Goal: Information Seeking & Learning: Learn about a topic

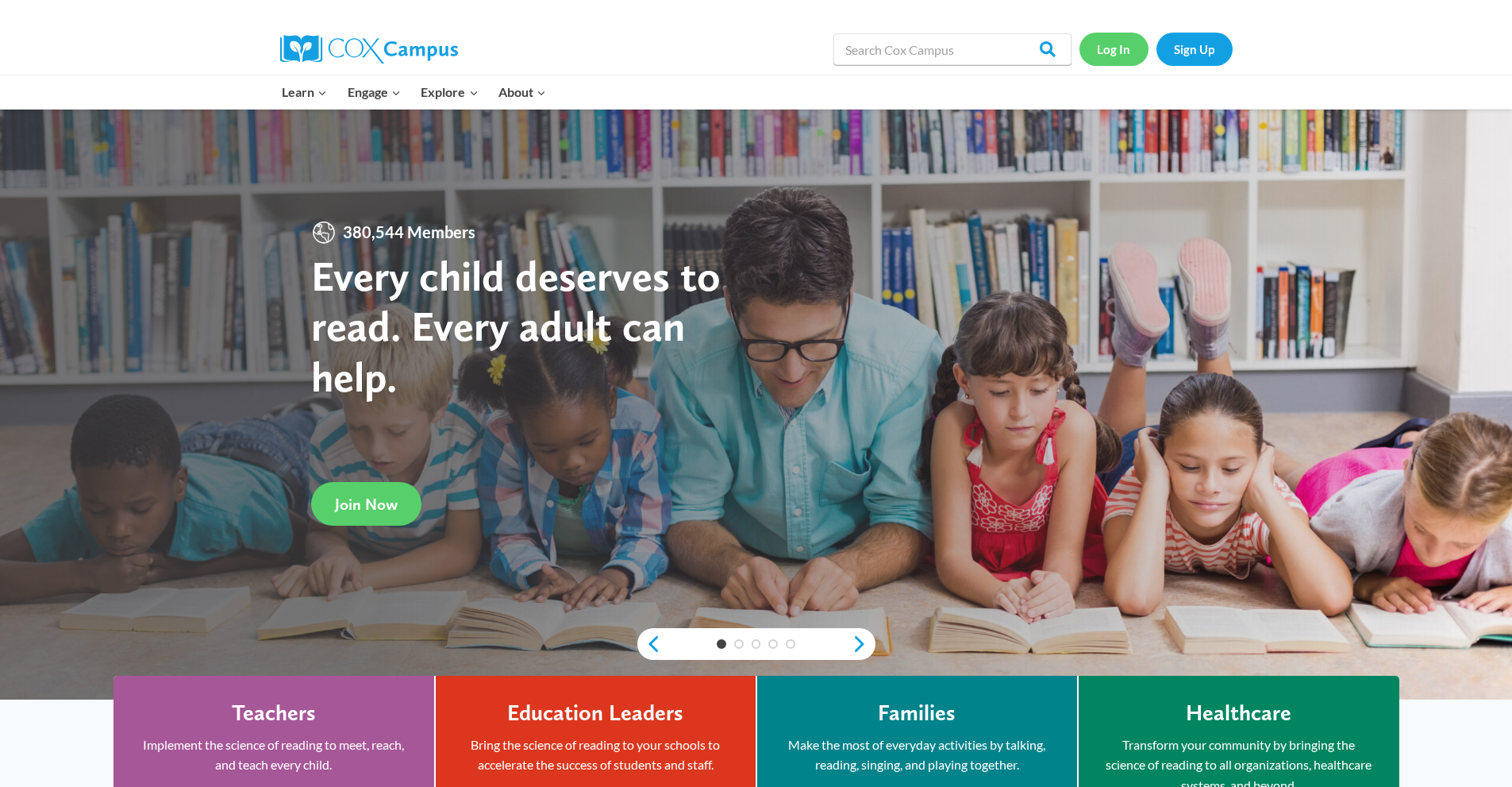
click at [1125, 58] on link "Log In" at bounding box center [1114, 49] width 69 height 33
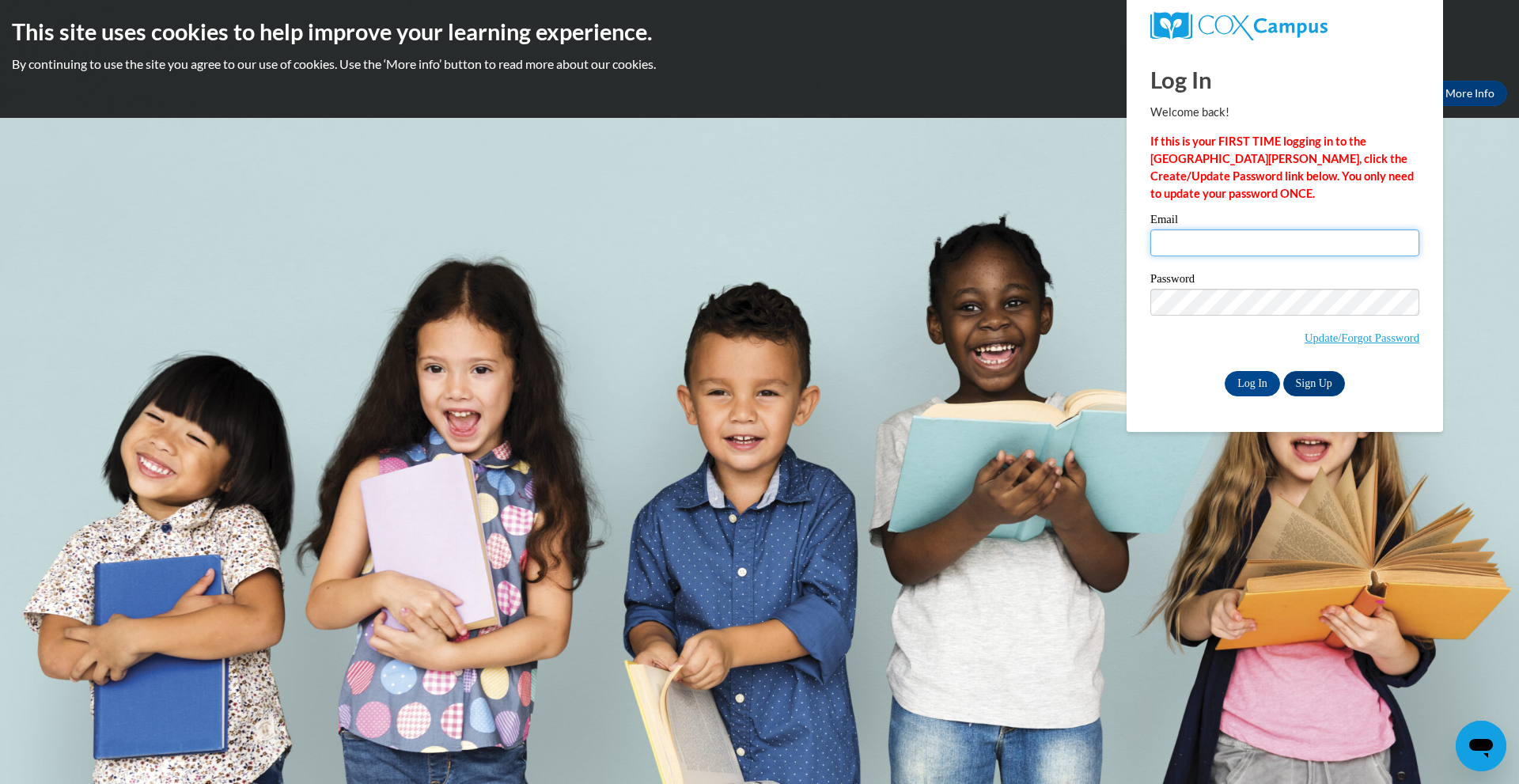
type input "arpenn59@yahoo.com"
click at [1252, 378] on input "Log In" at bounding box center [1253, 384] width 55 height 25
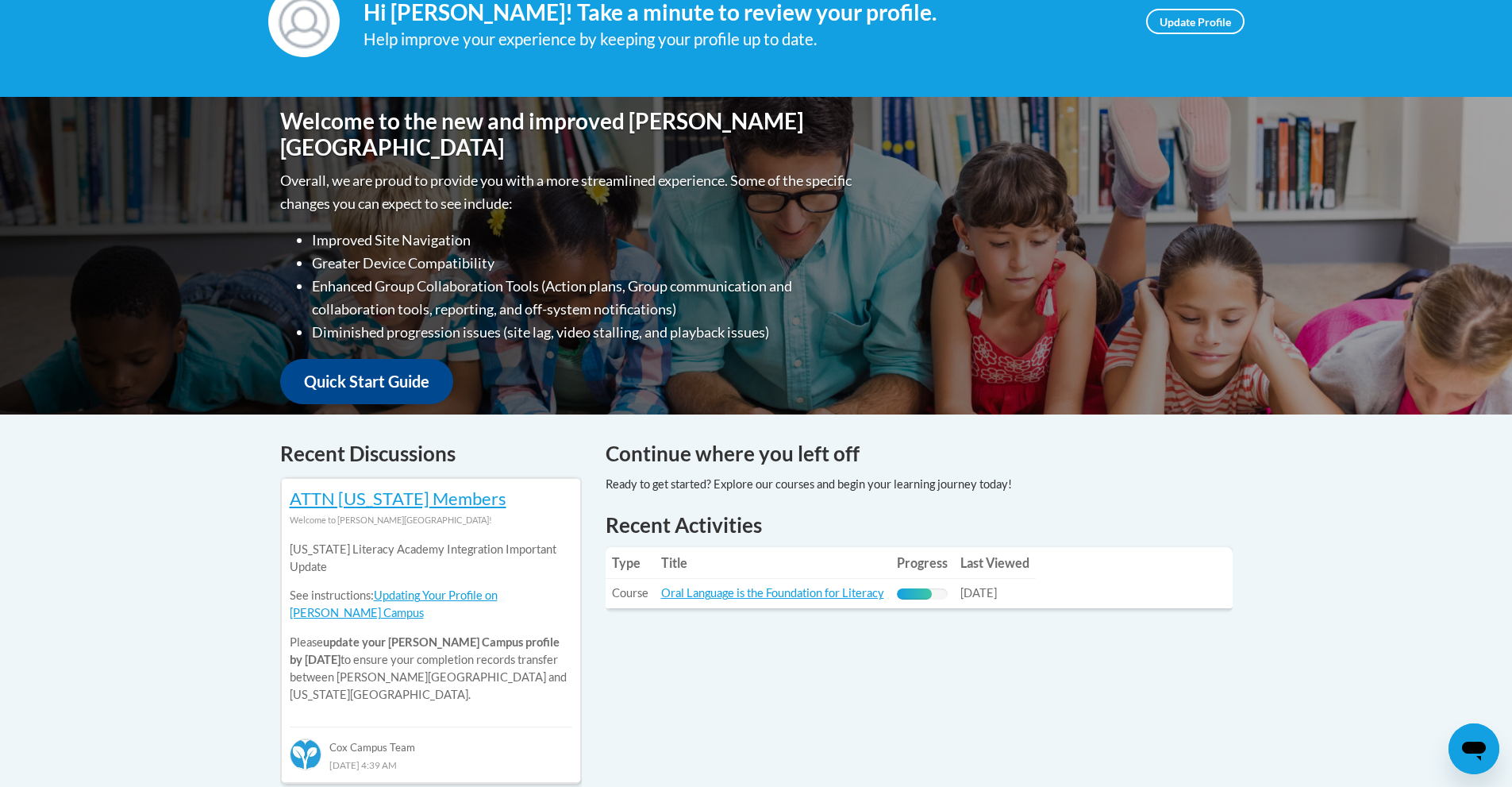
scroll to position [318, 0]
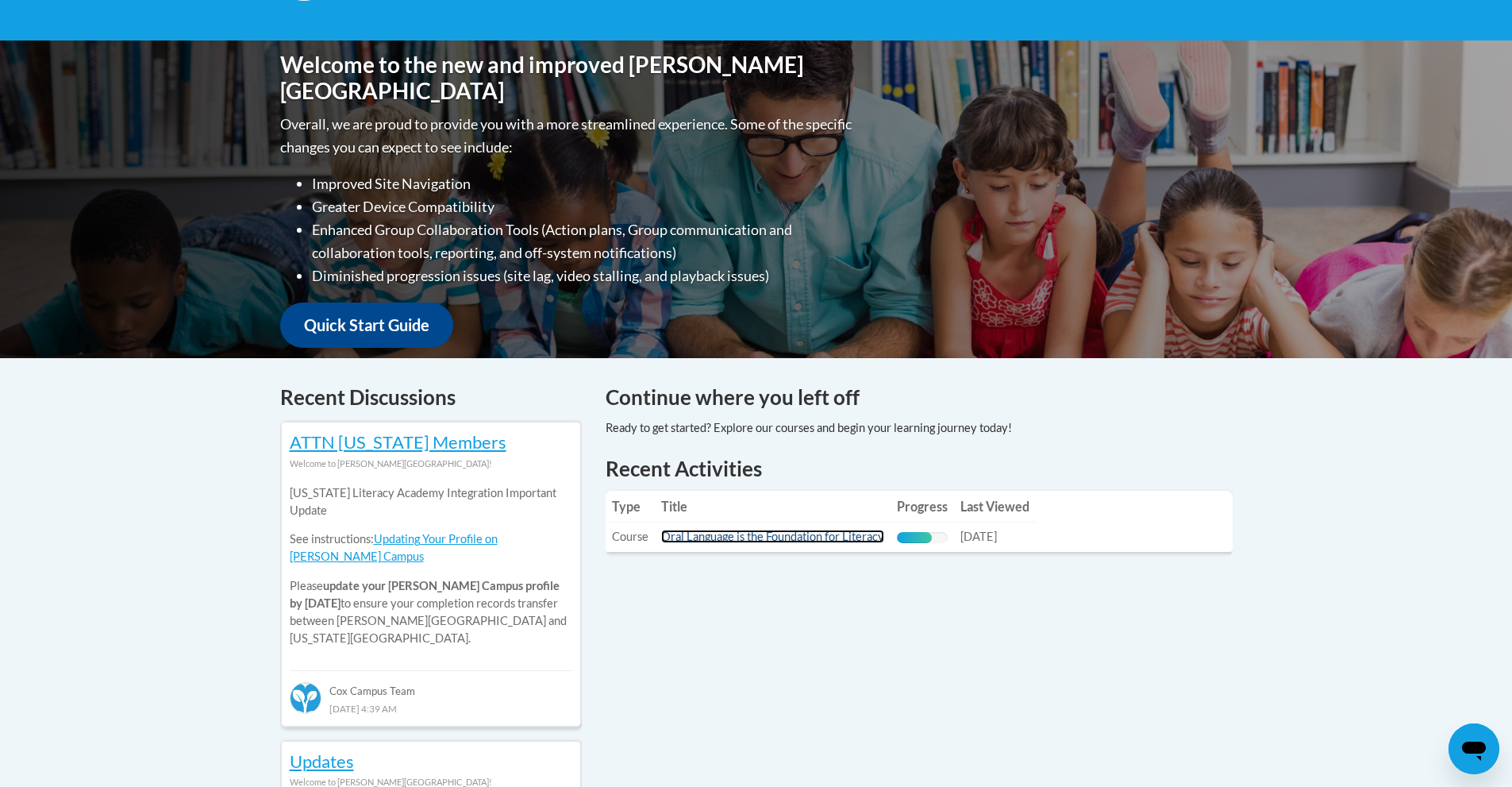
click at [703, 533] on link "Oral Language is the Foundation for Literacy" at bounding box center [772, 536] width 223 height 13
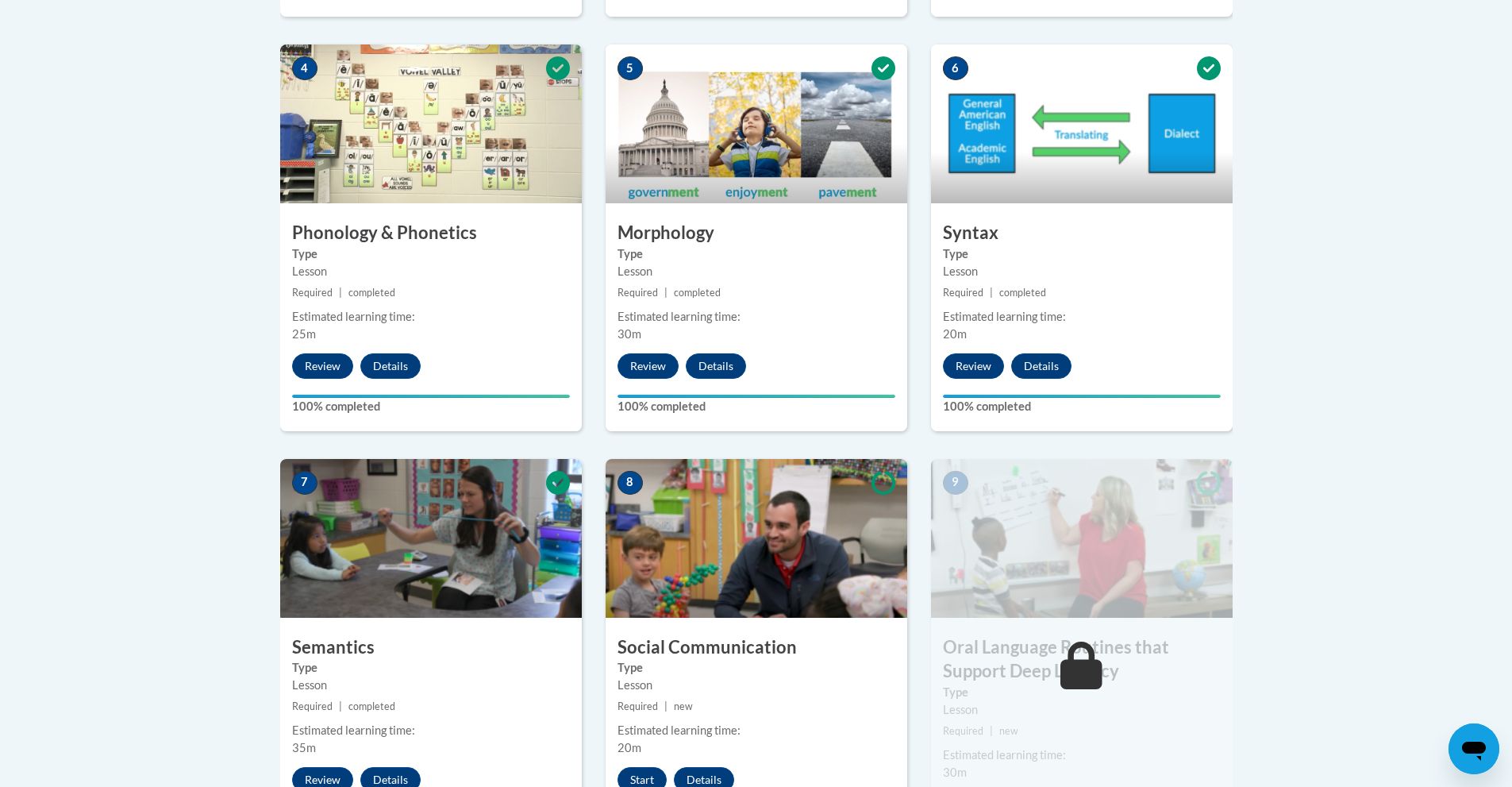
scroll to position [1111, 0]
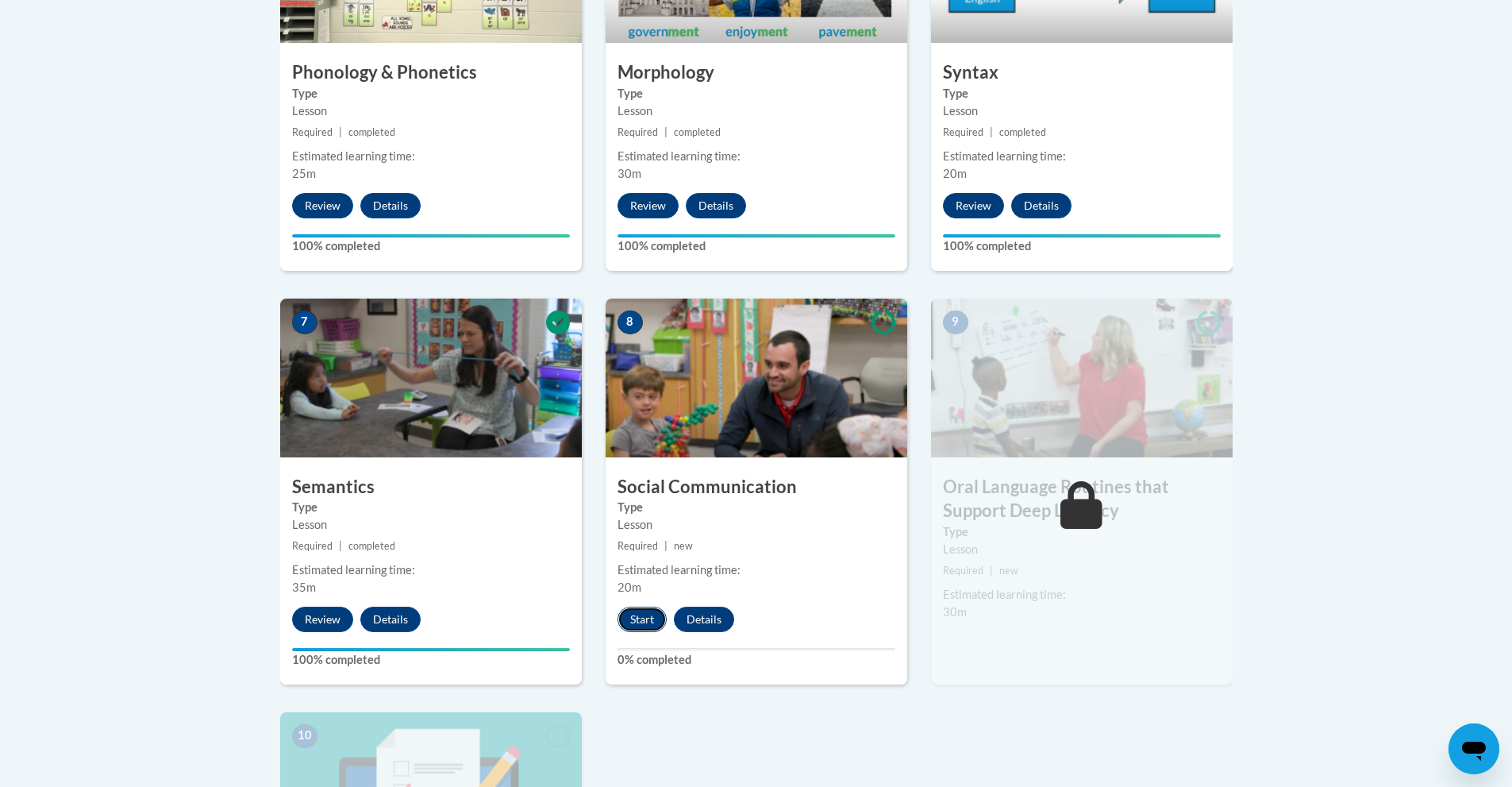
click at [650, 620] on button "Start" at bounding box center [642, 619] width 49 height 25
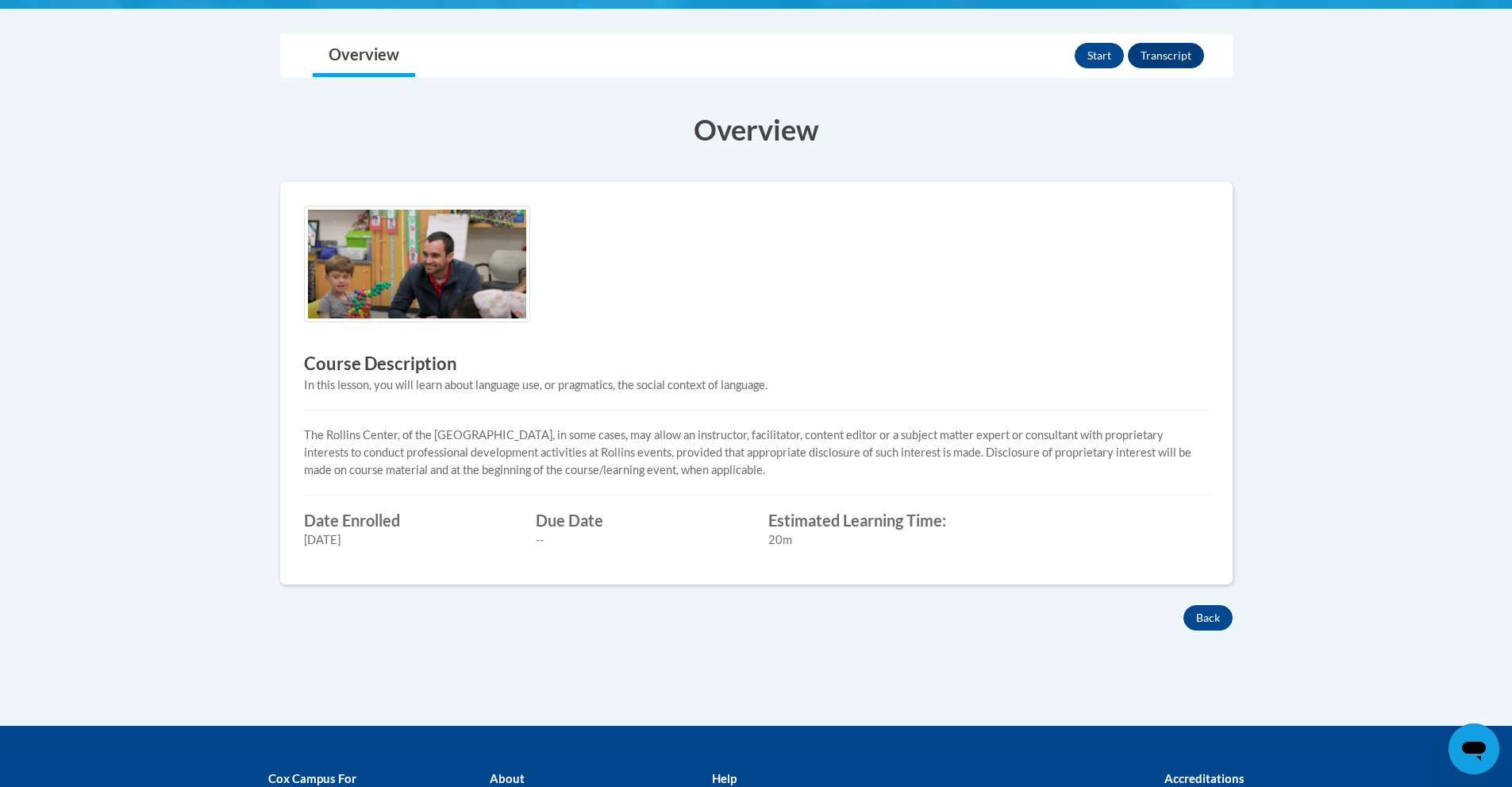
scroll to position [397, 0]
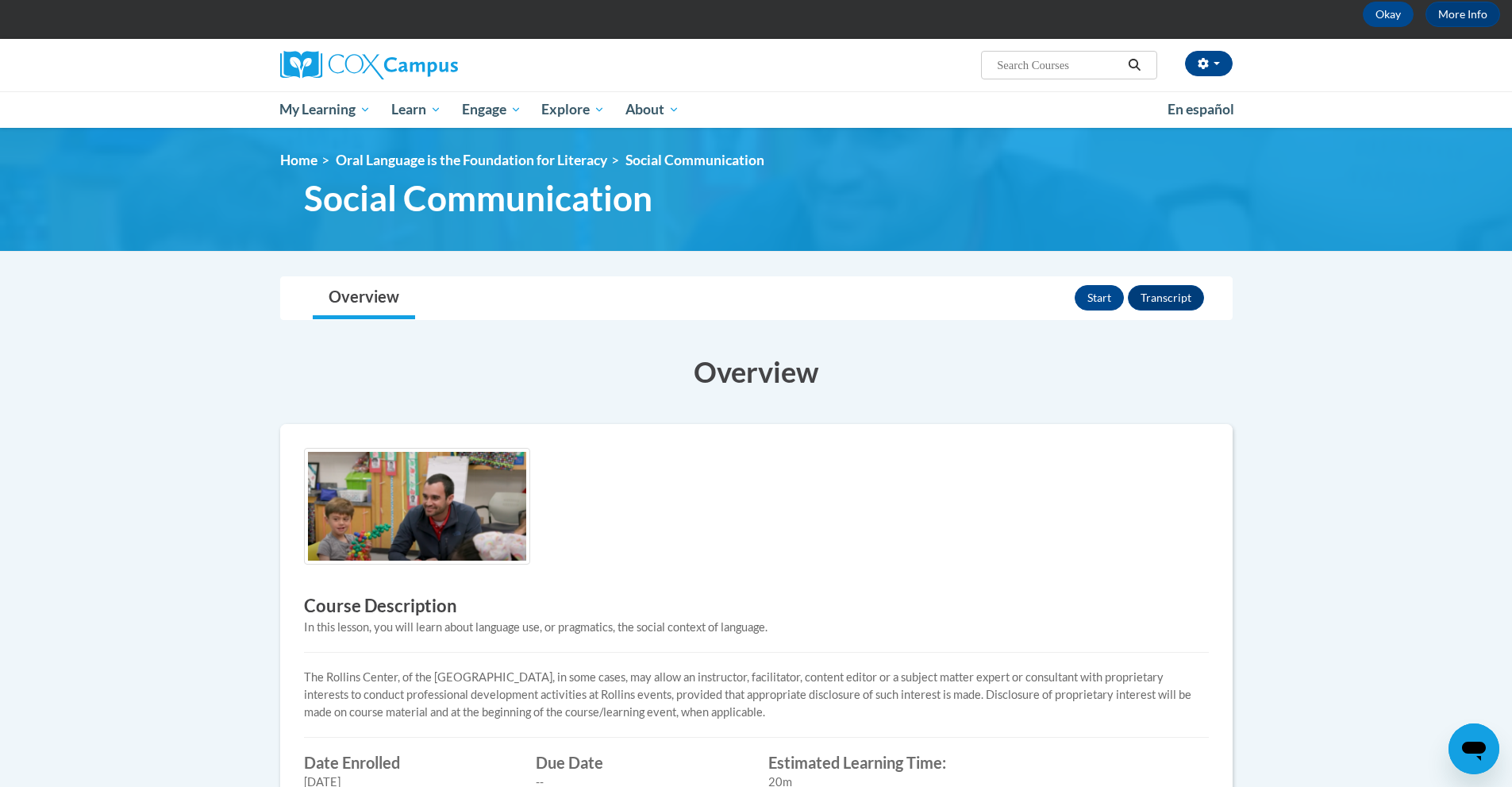
click at [447, 538] on img at bounding box center [417, 506] width 227 height 117
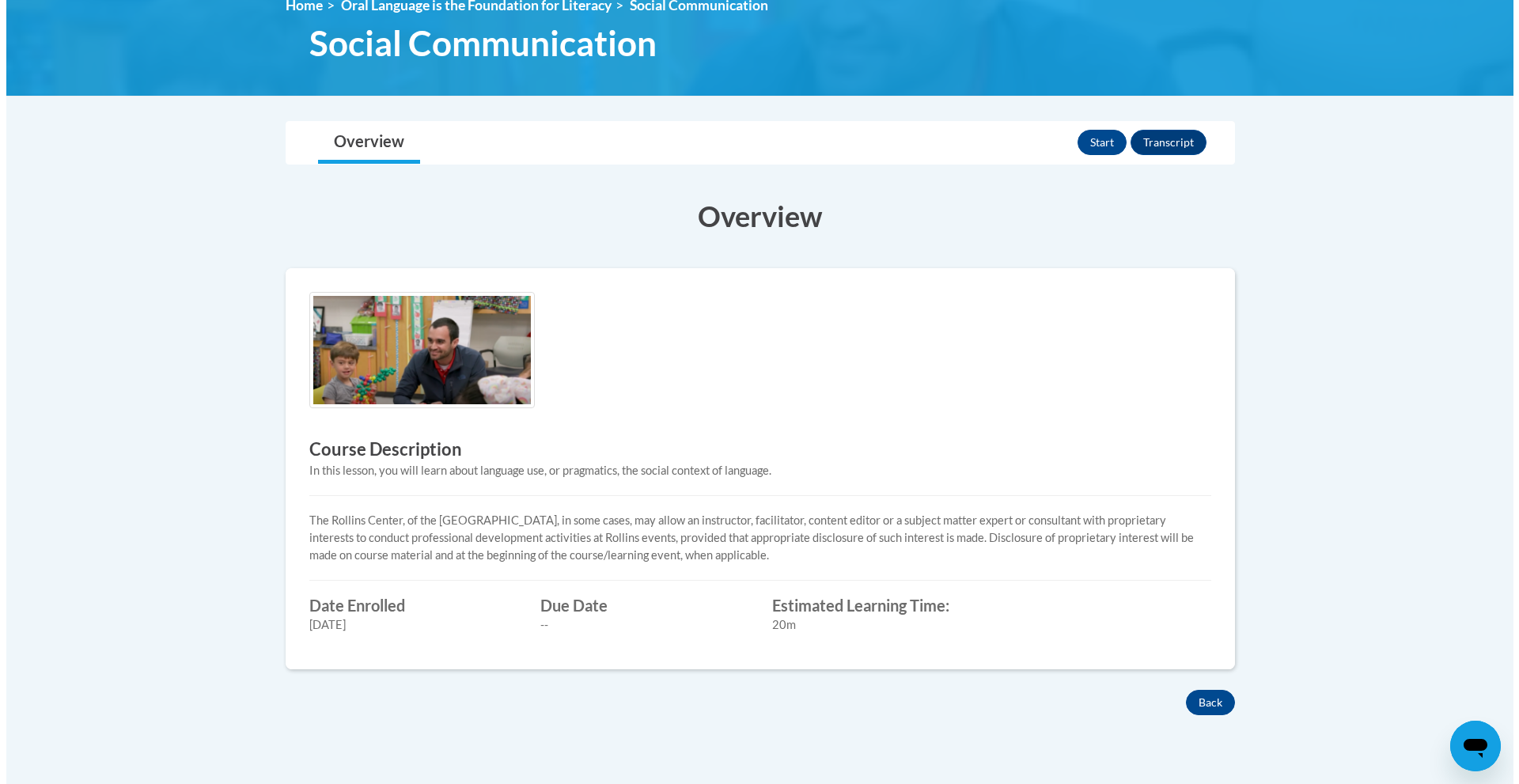
scroll to position [238, 0]
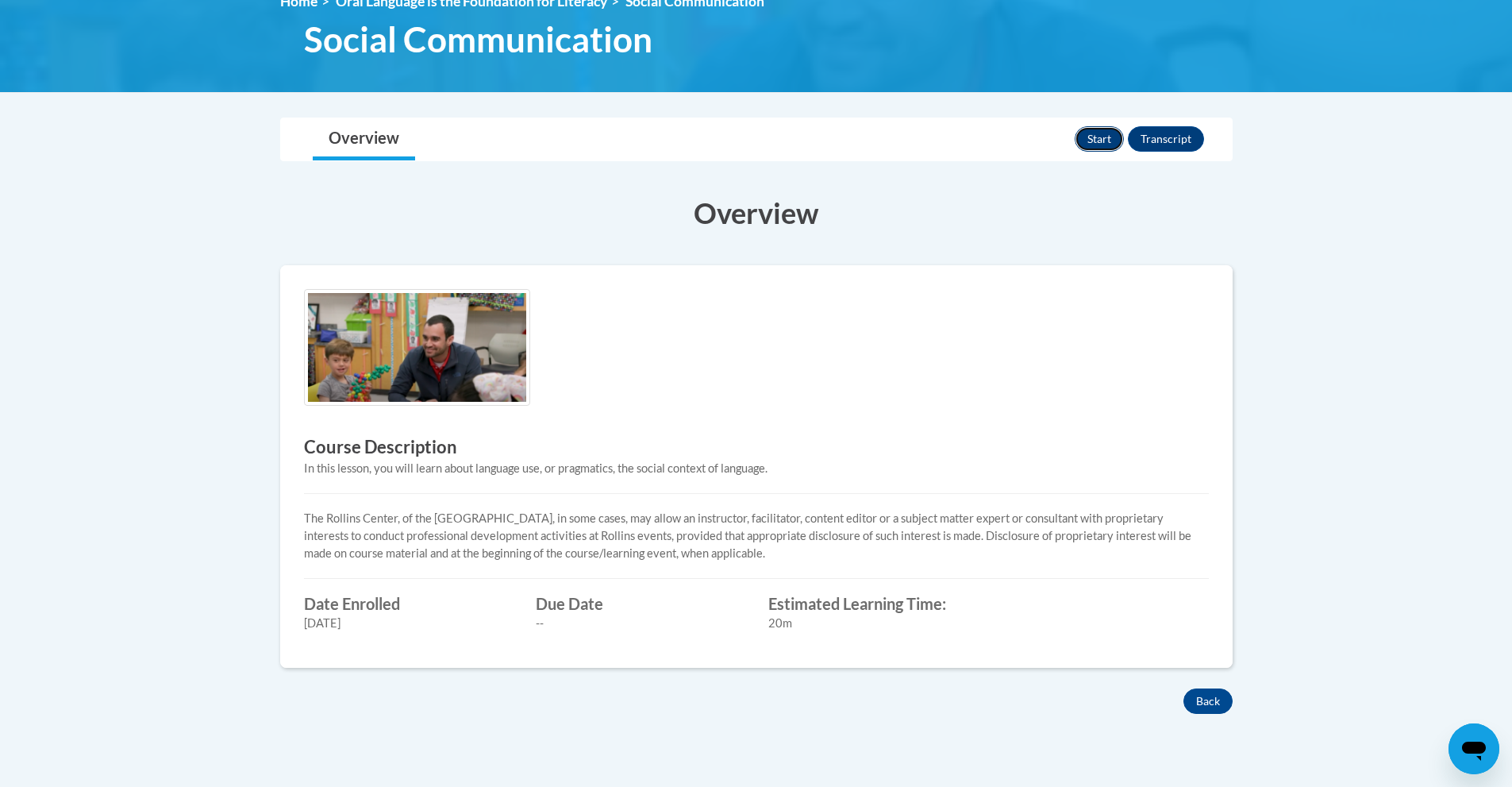
click at [1097, 137] on button "Start" at bounding box center [1099, 139] width 49 height 25
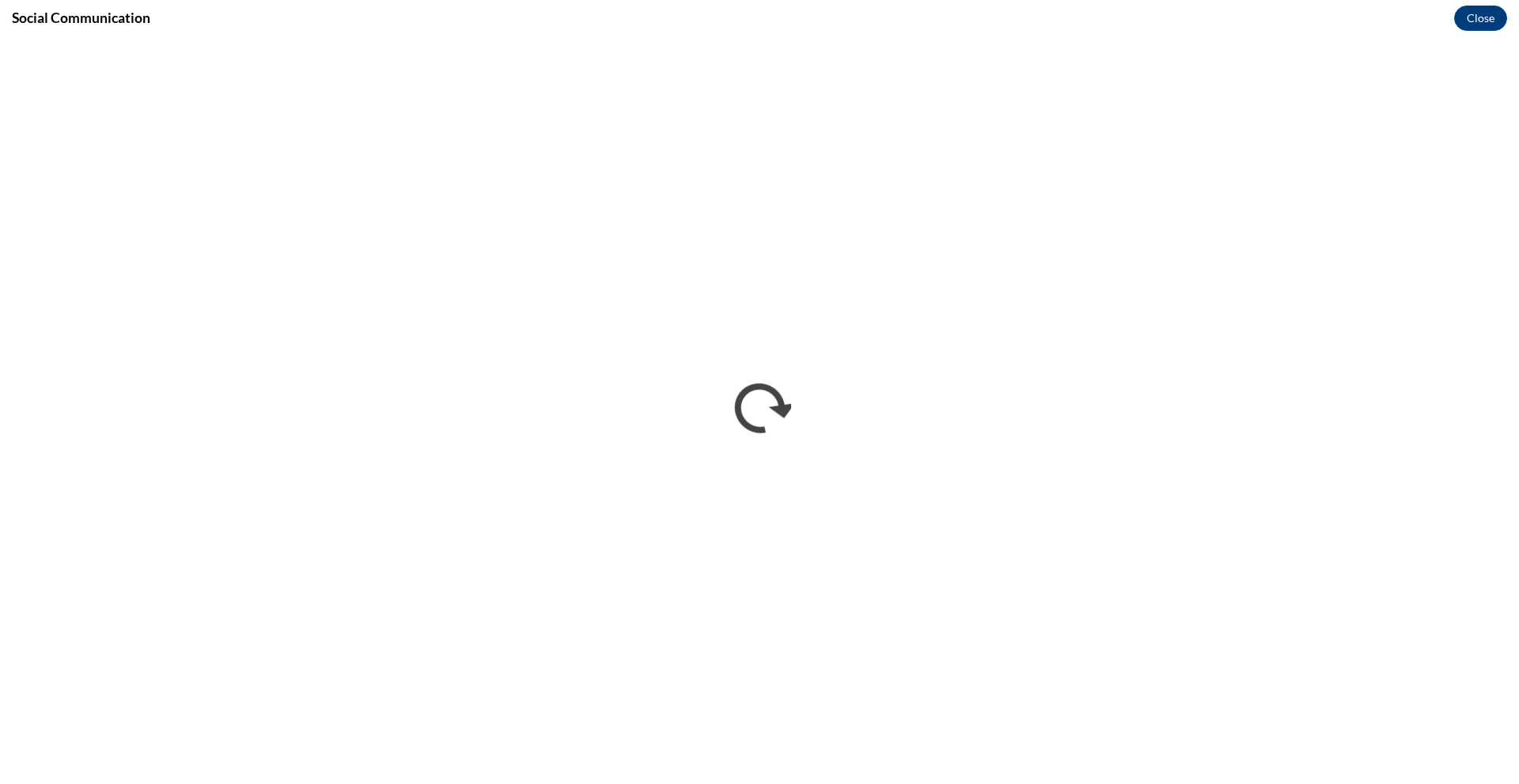
scroll to position [0, 0]
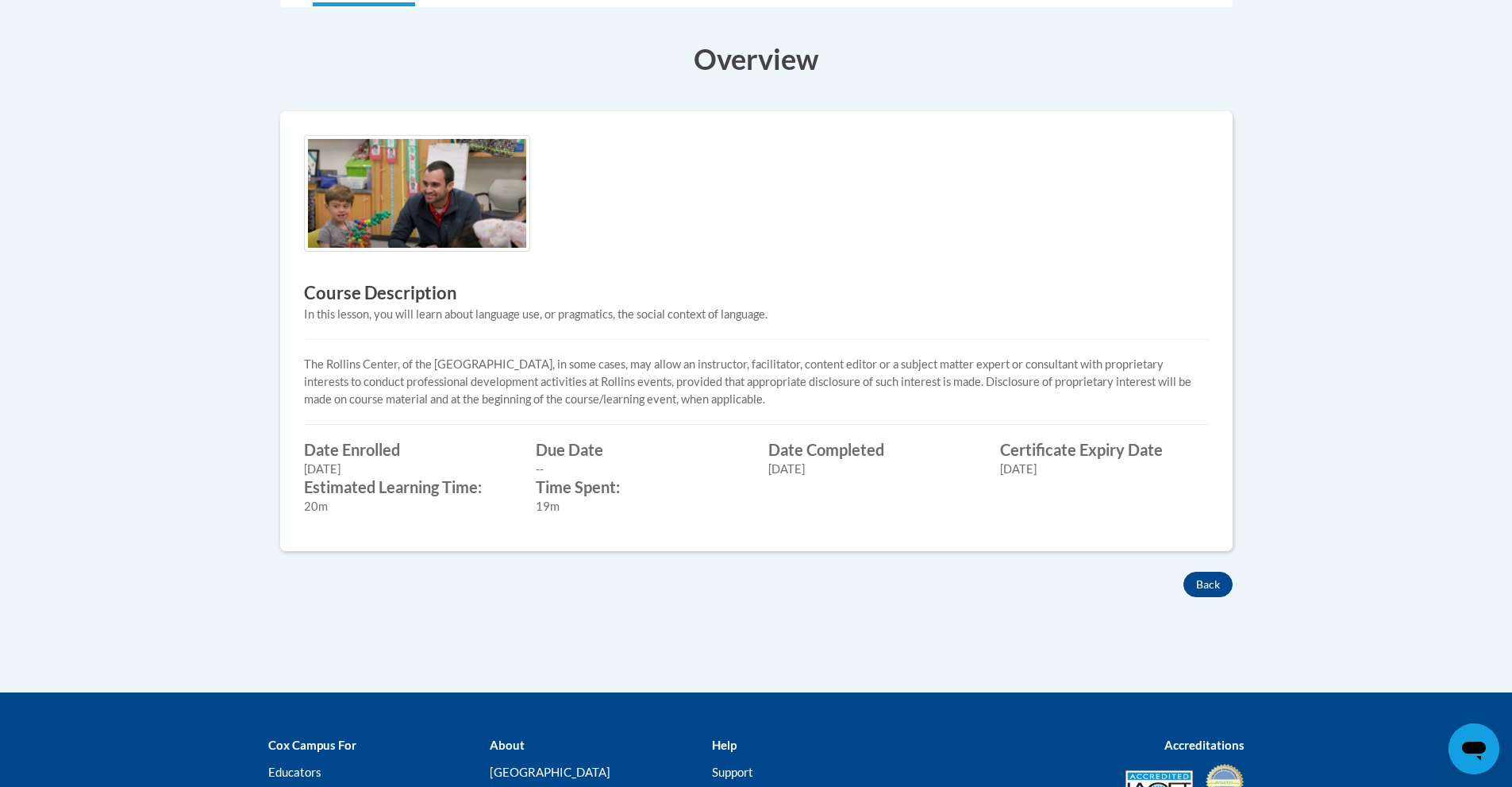
scroll to position [158, 0]
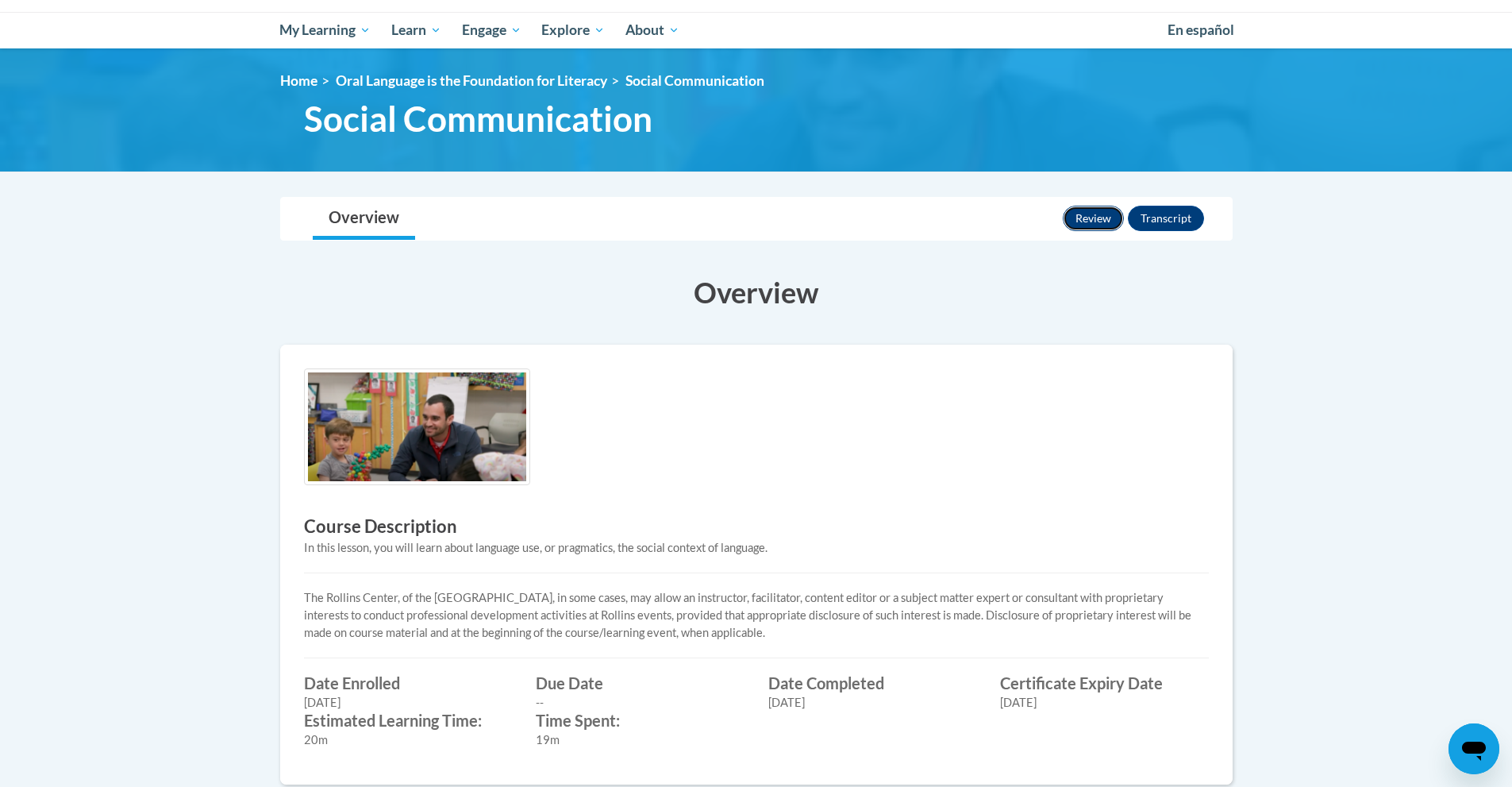
click at [1093, 220] on button "Review" at bounding box center [1093, 218] width 61 height 25
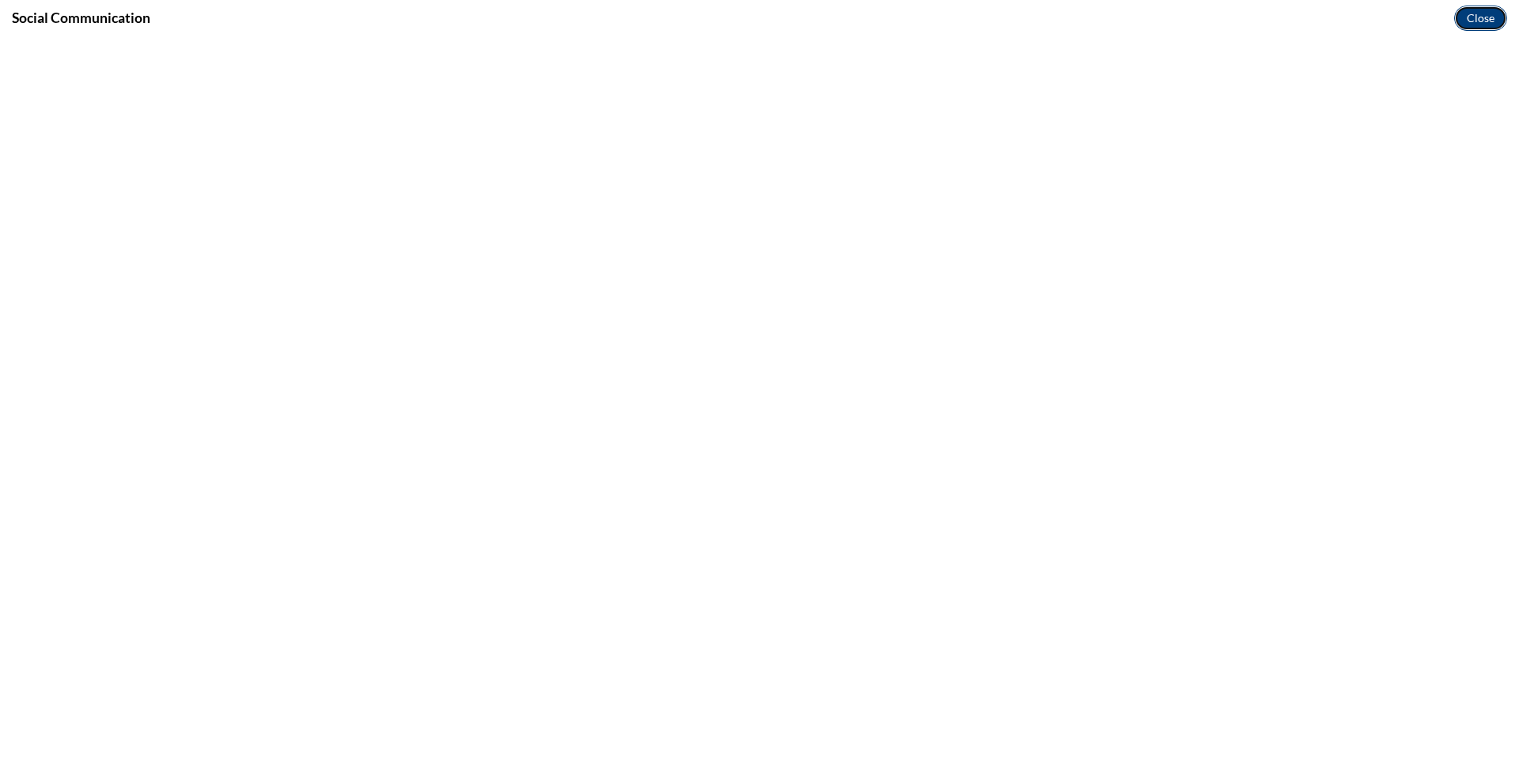
click at [1474, 20] on button "Close" at bounding box center [1480, 18] width 53 height 25
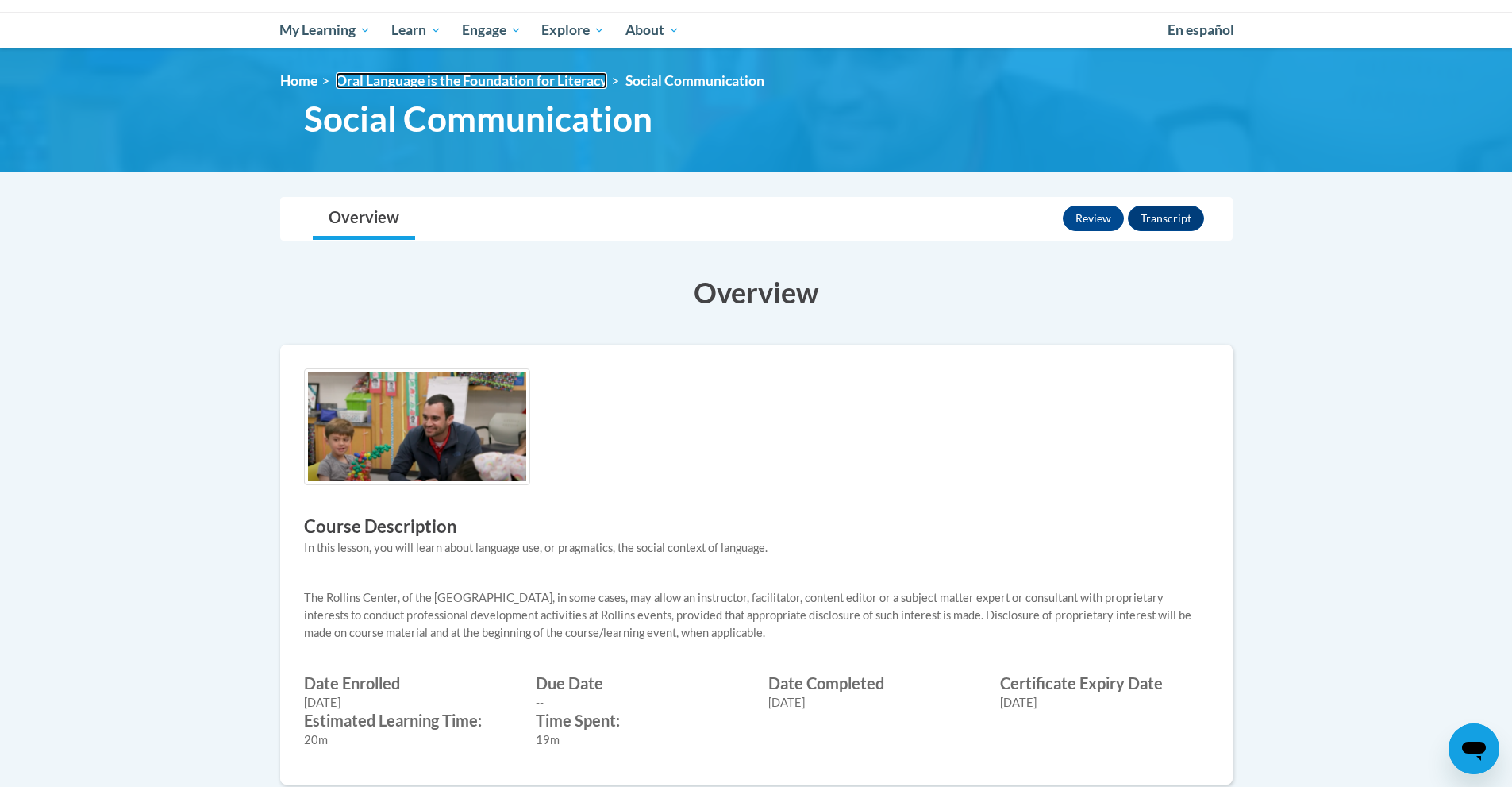
click at [507, 78] on link "Oral Language is the Foundation for Literacy" at bounding box center [472, 81] width 271 height 17
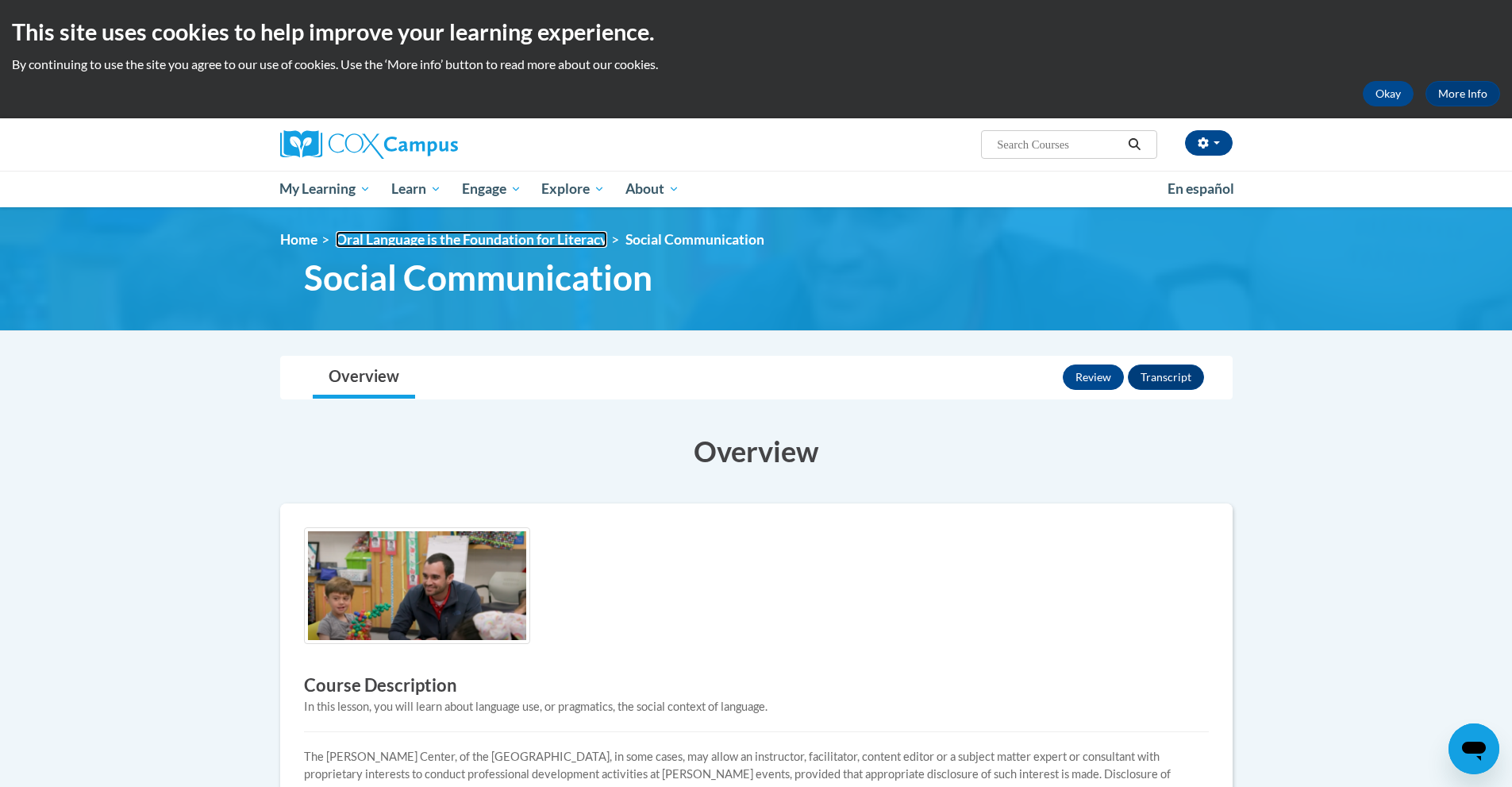
click at [364, 244] on link "Oral Language is the Foundation for Literacy" at bounding box center [472, 239] width 271 height 17
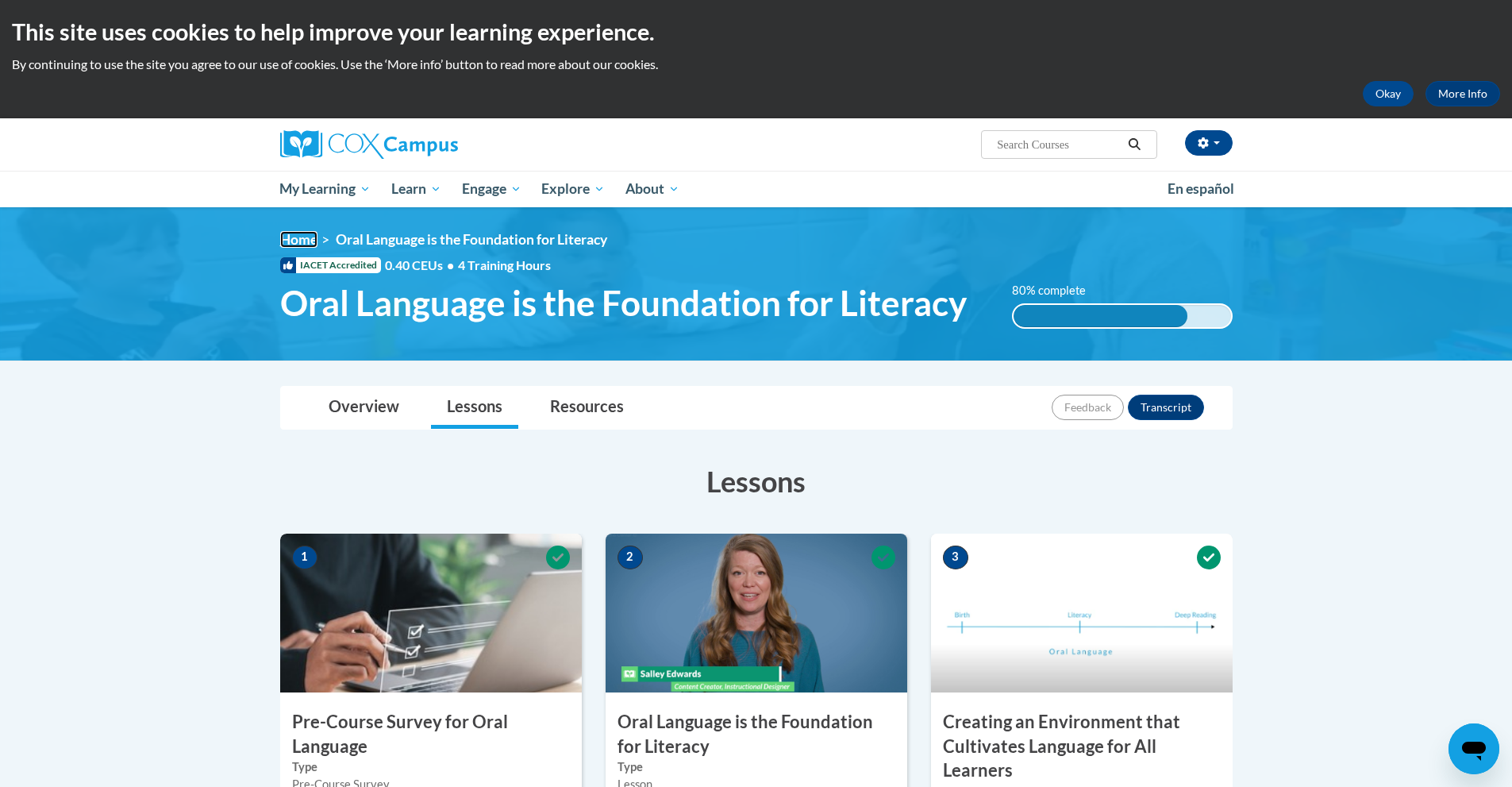
click at [305, 245] on link "Home" at bounding box center [299, 239] width 37 height 17
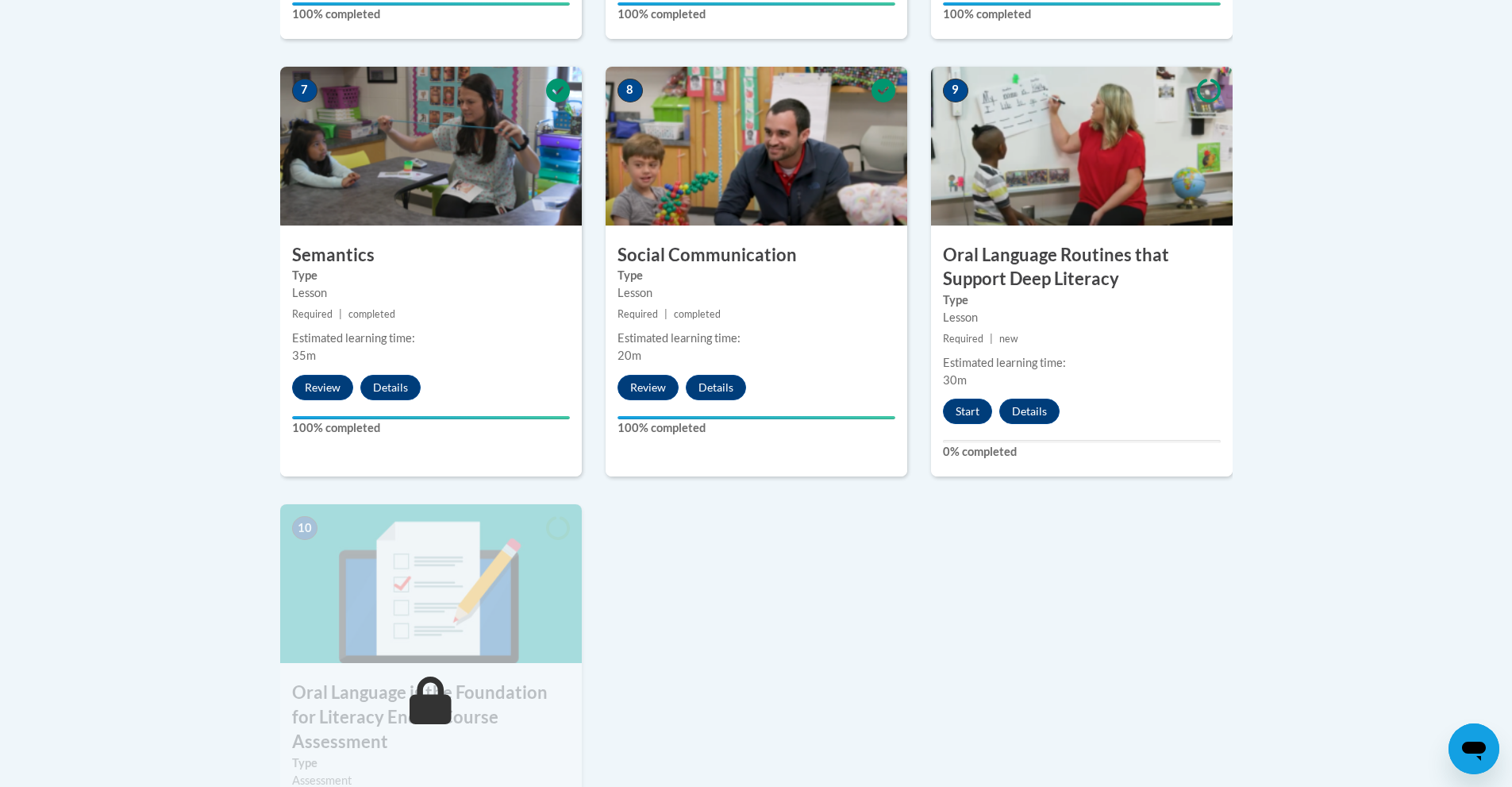
scroll to position [1350, 0]
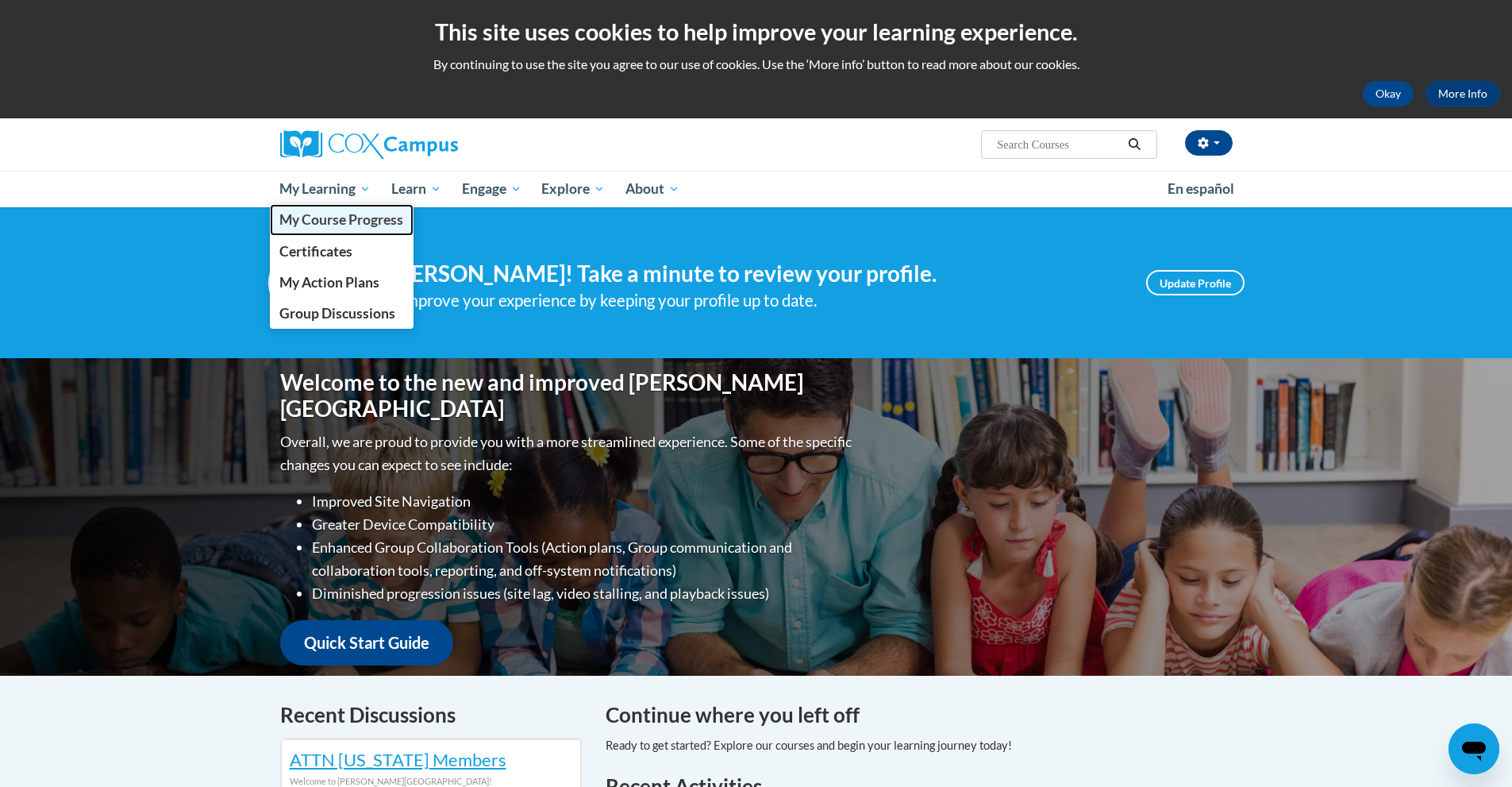
click at [351, 228] on link "My Course Progress" at bounding box center [341, 219] width 144 height 31
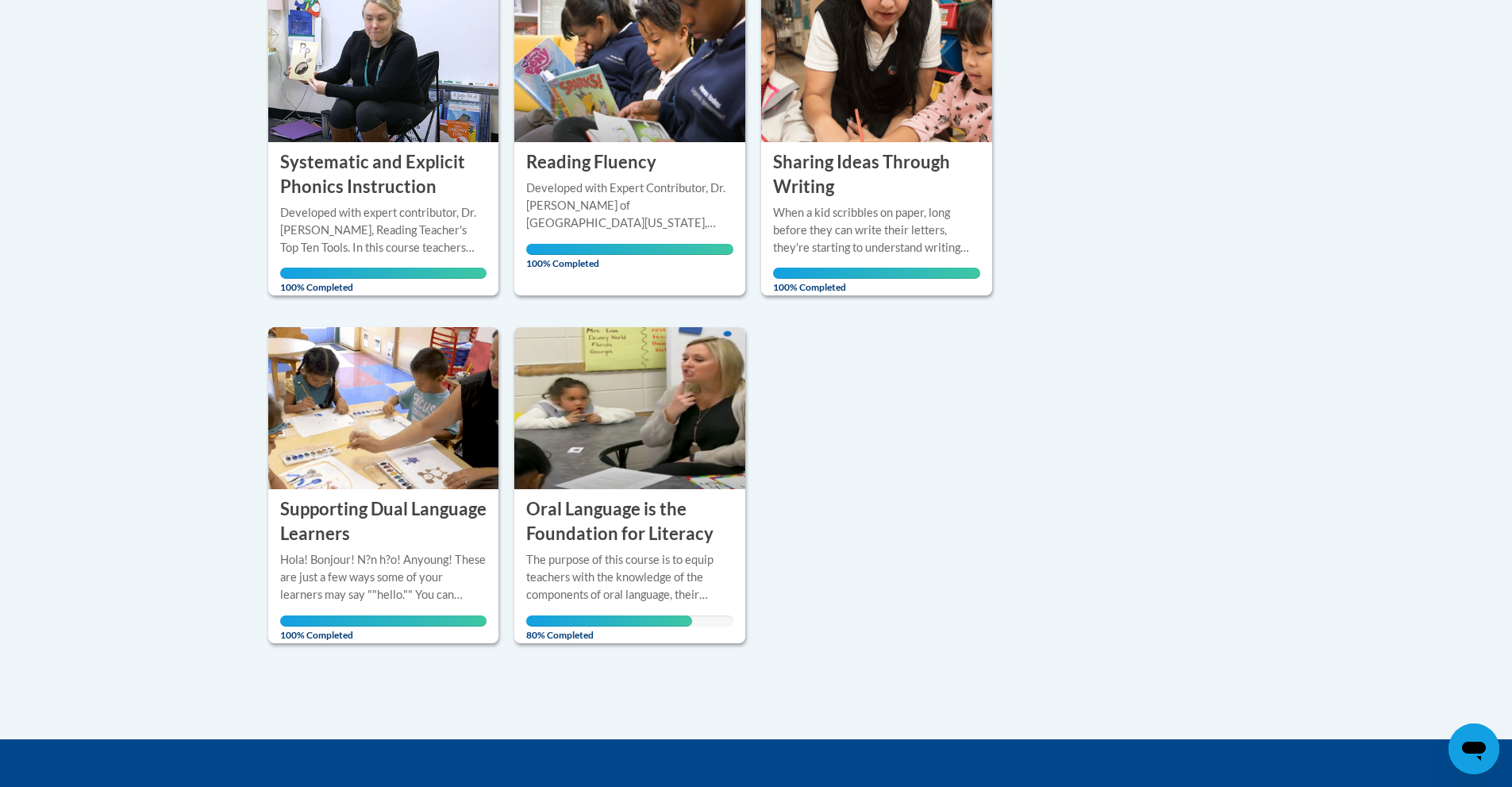
scroll to position [411, 0]
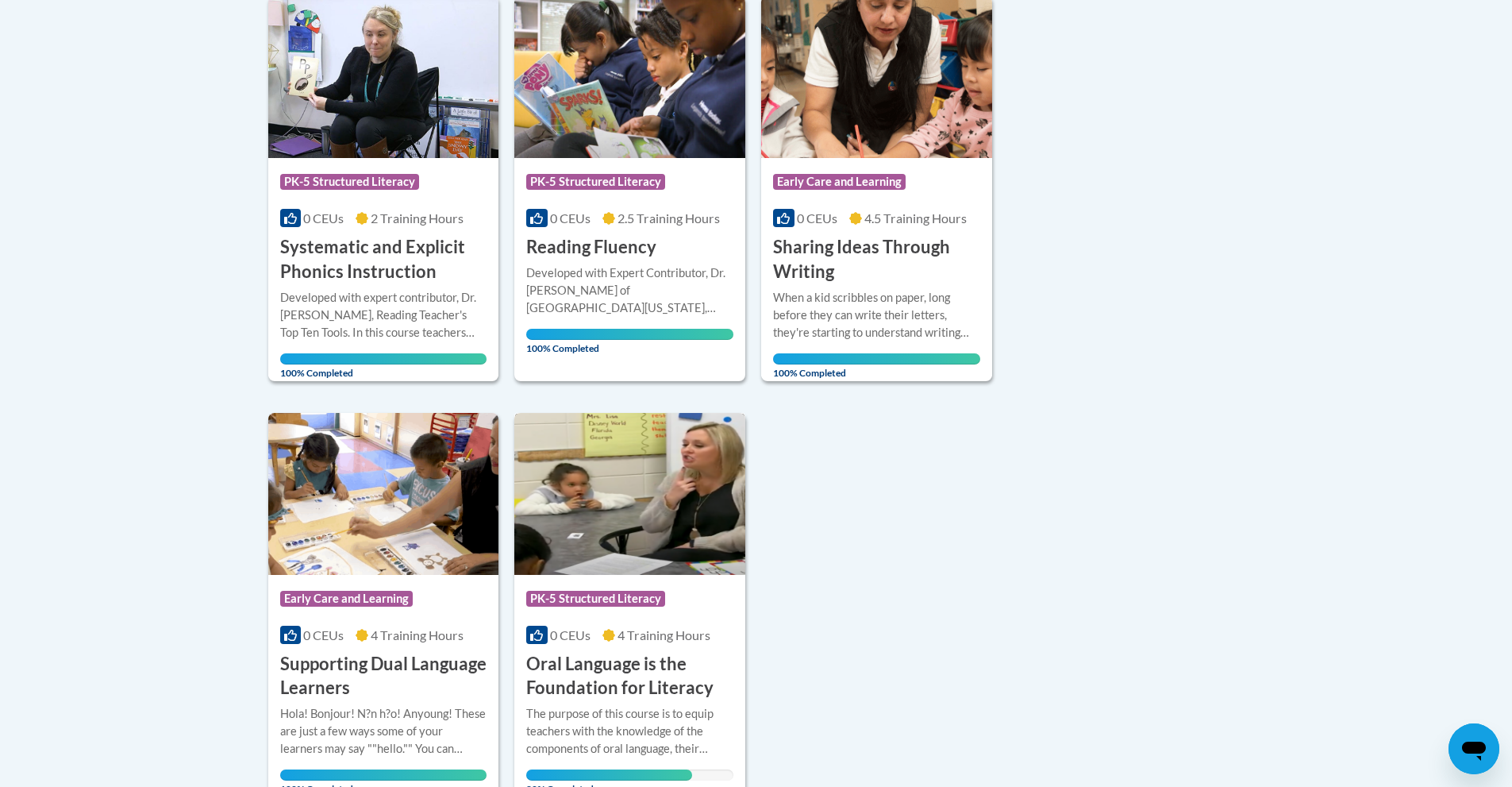
click at [598, 647] on div "Course Category: PK-5 Structured Literacy 0 CEUs 4 Training Hours COURSE Oral L…" at bounding box center [630, 638] width 231 height 126
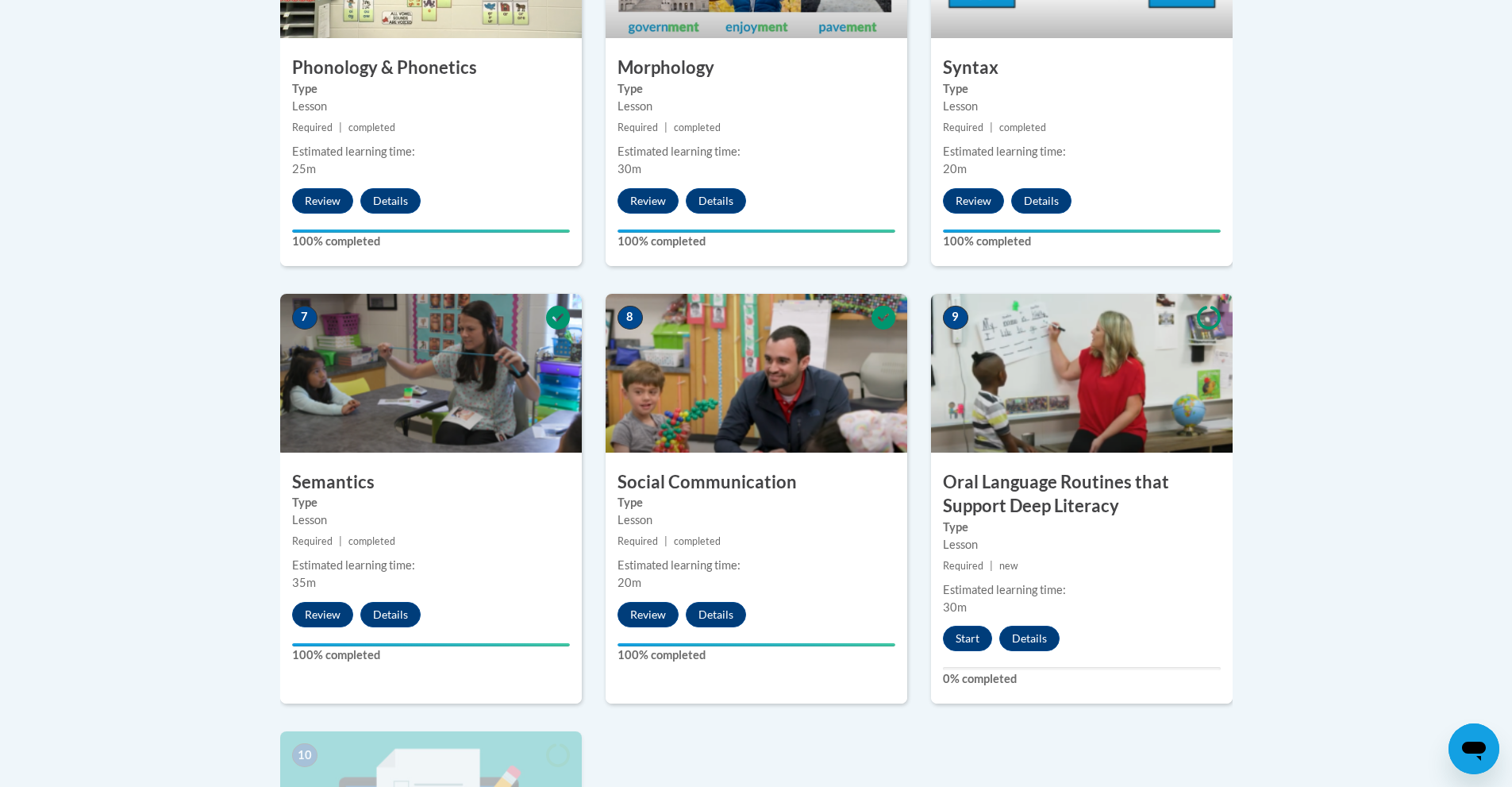
scroll to position [1191, 0]
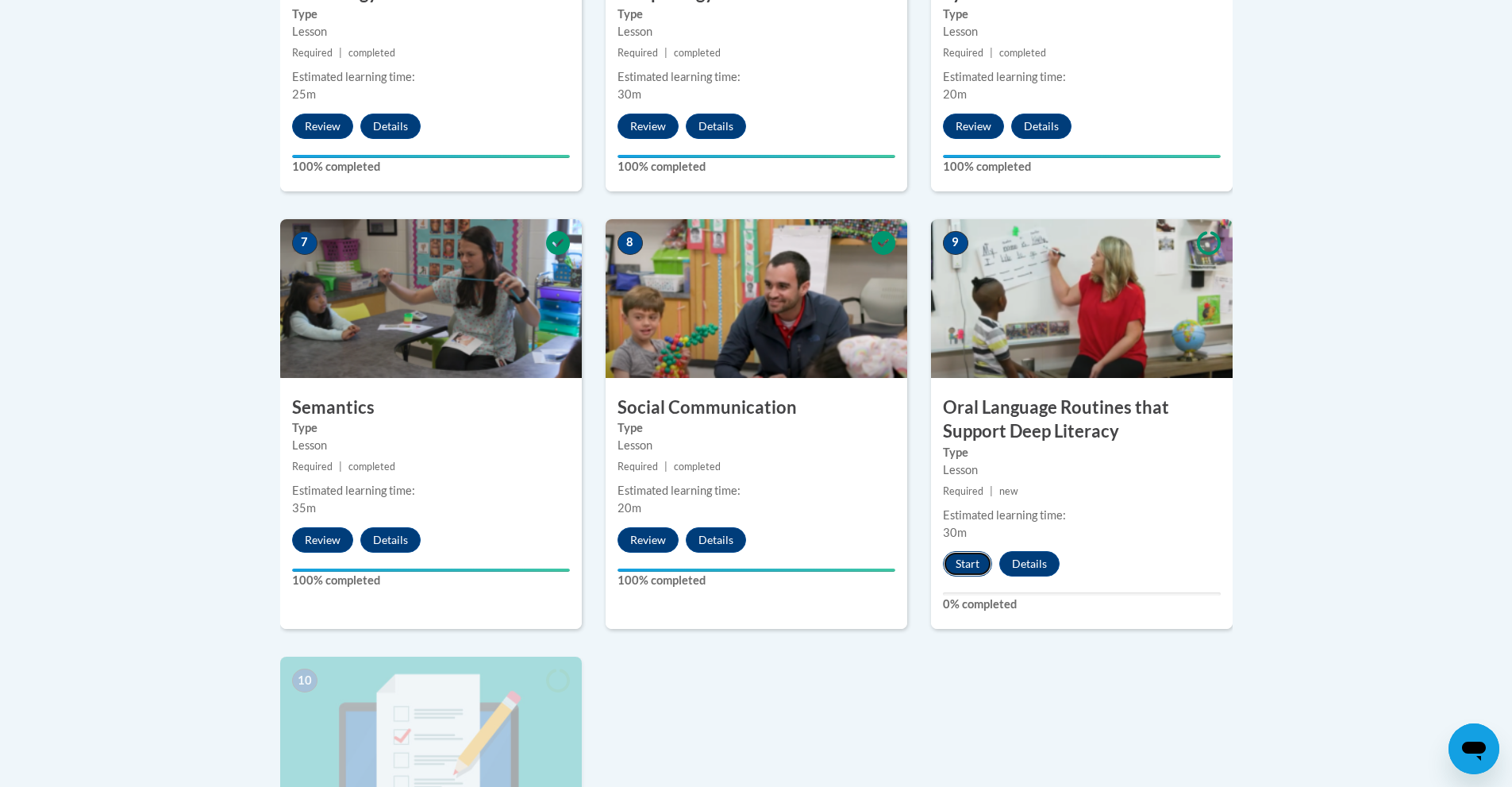
click at [959, 565] on button "Start" at bounding box center [967, 564] width 49 height 25
click at [972, 563] on button "Start" at bounding box center [967, 564] width 49 height 25
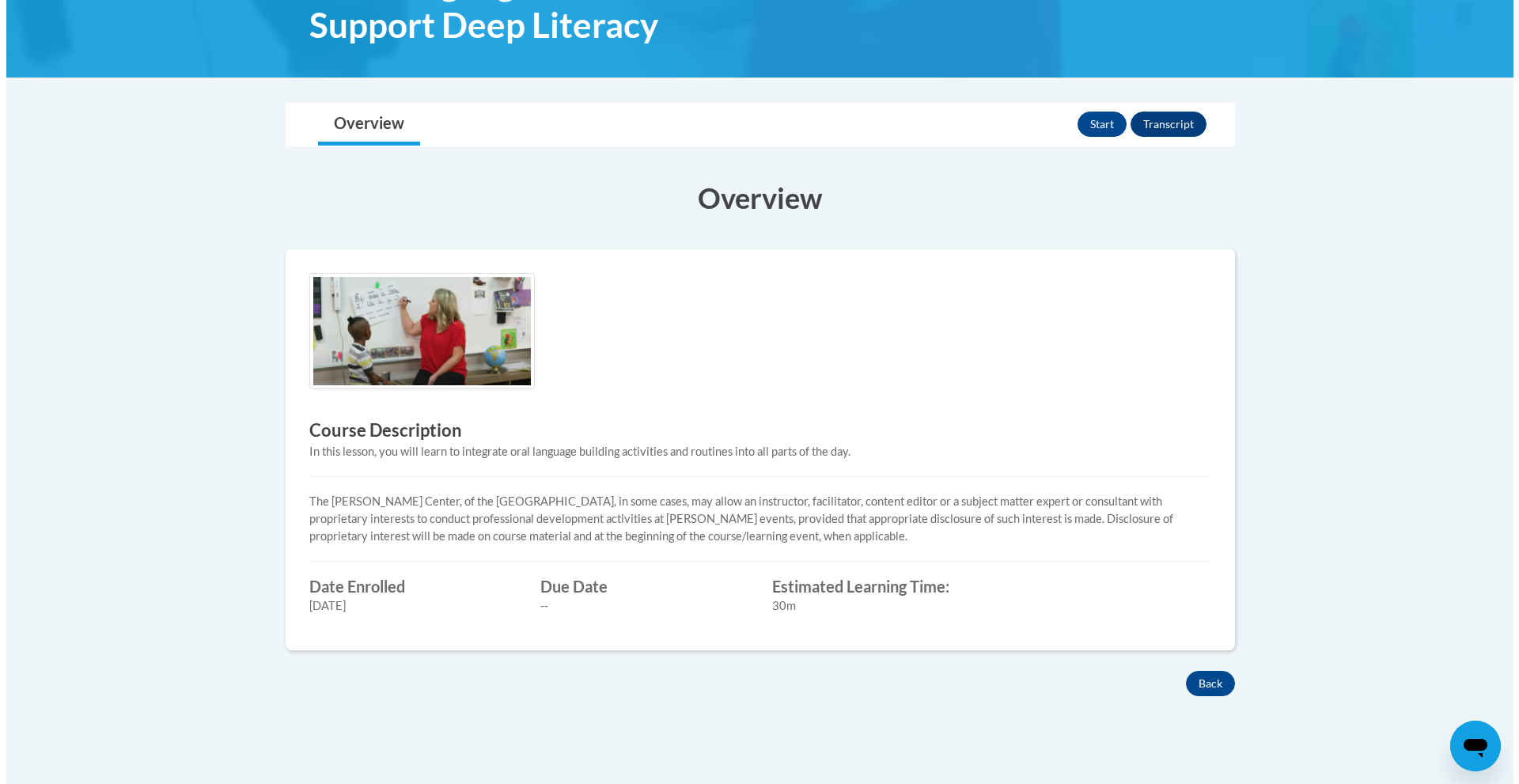
scroll to position [316, 0]
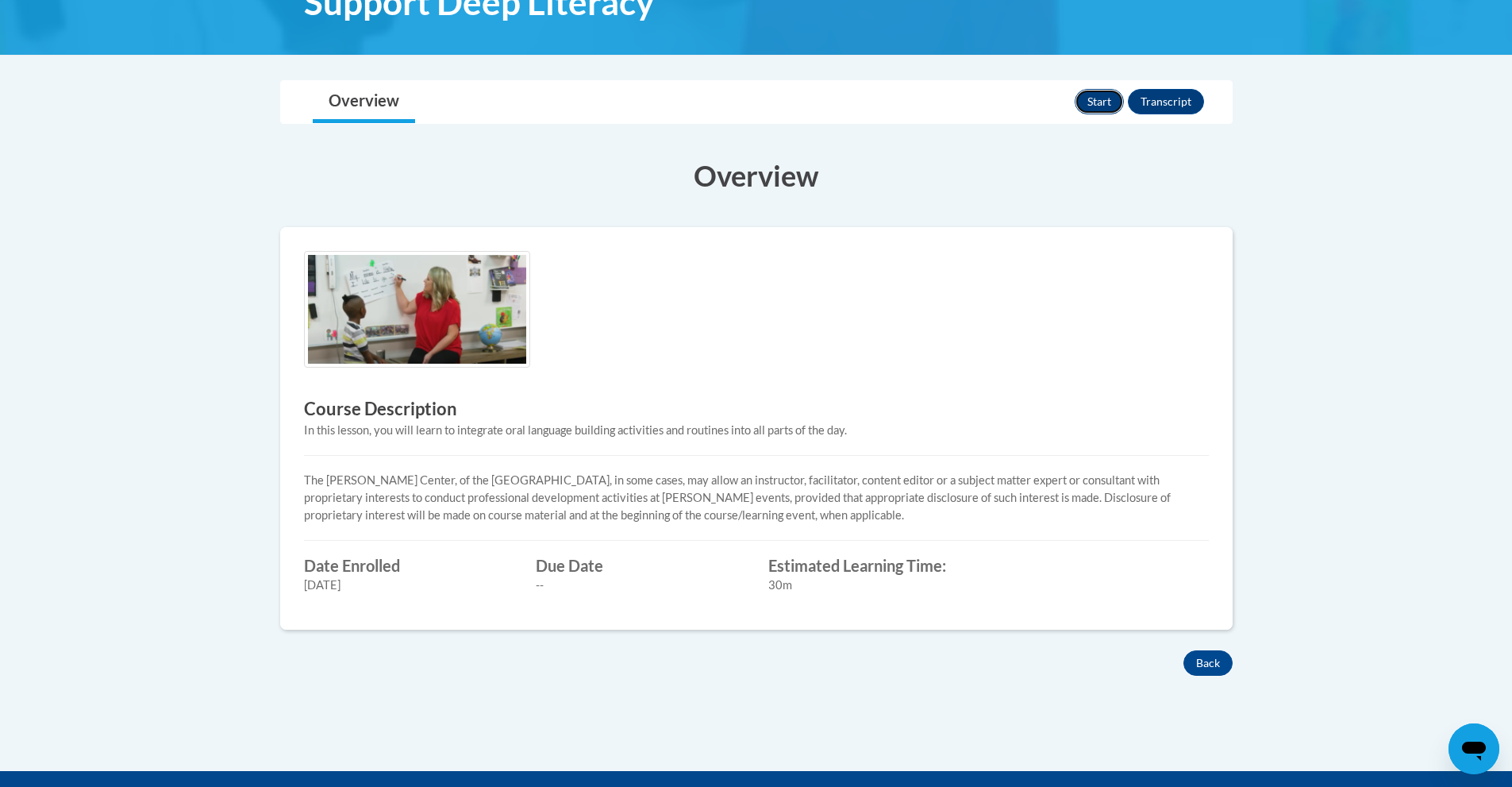
click at [1114, 99] on button "Start" at bounding box center [1099, 102] width 49 height 25
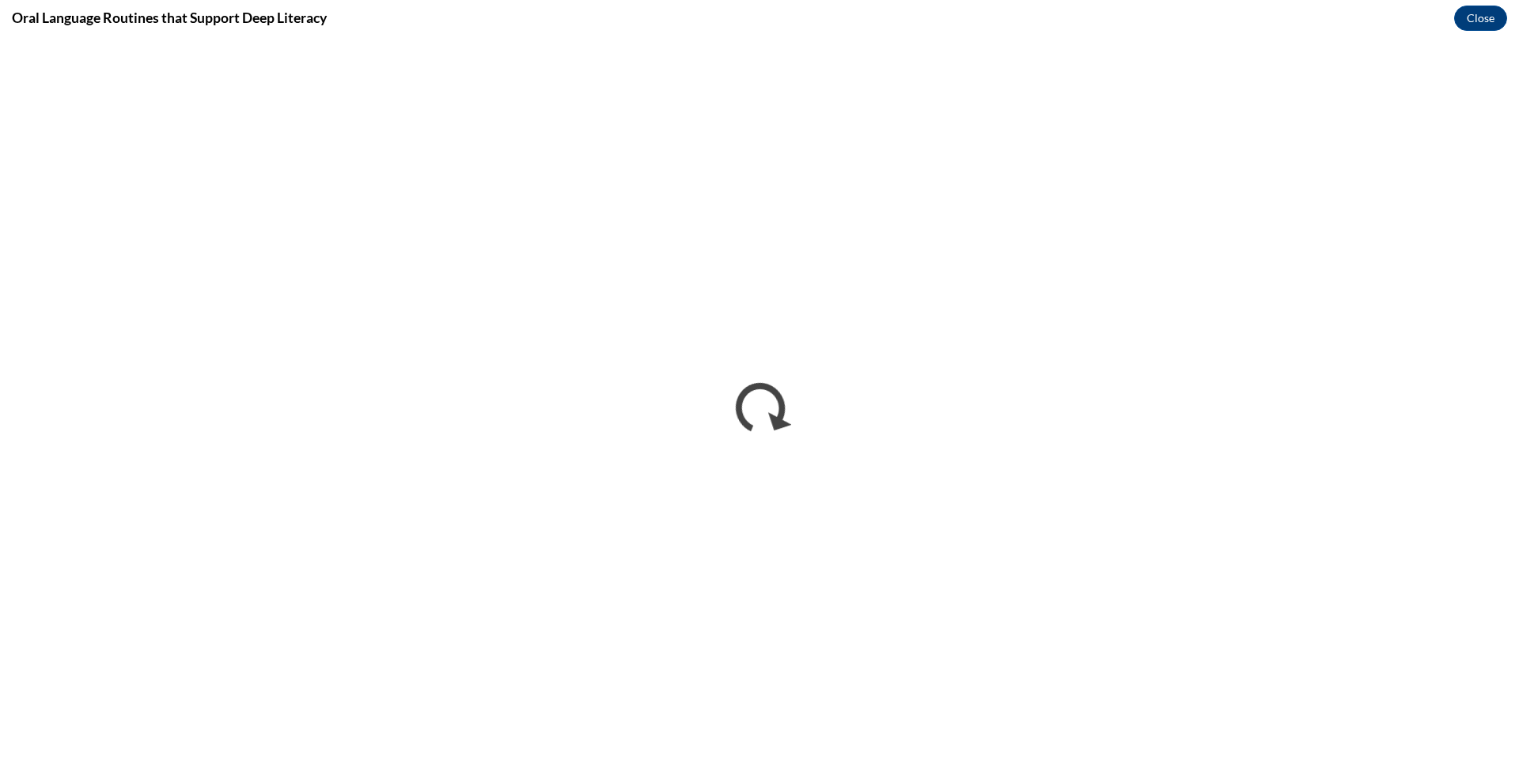
scroll to position [0, 0]
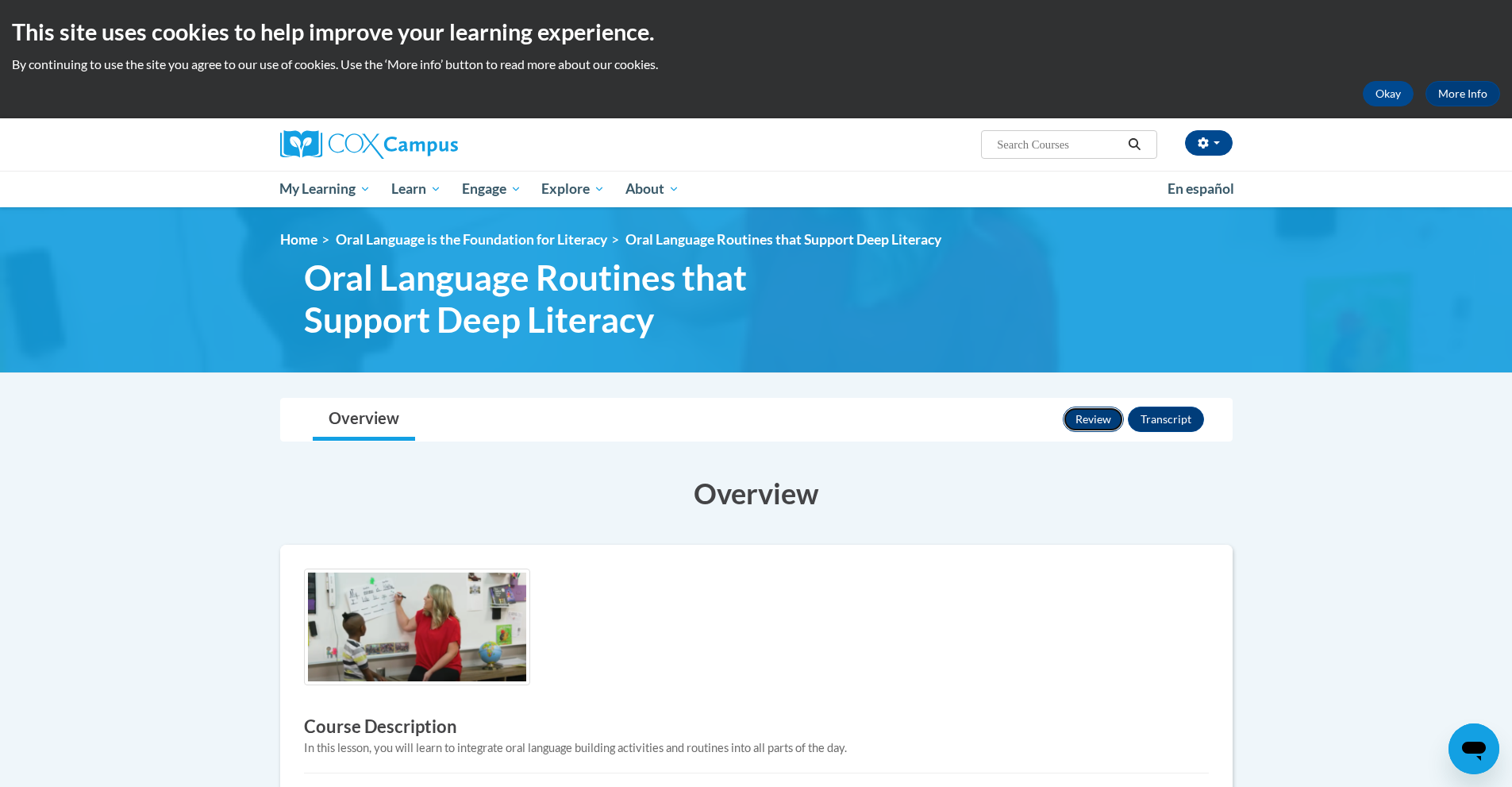
click at [1082, 418] on button "Review" at bounding box center [1093, 419] width 61 height 25
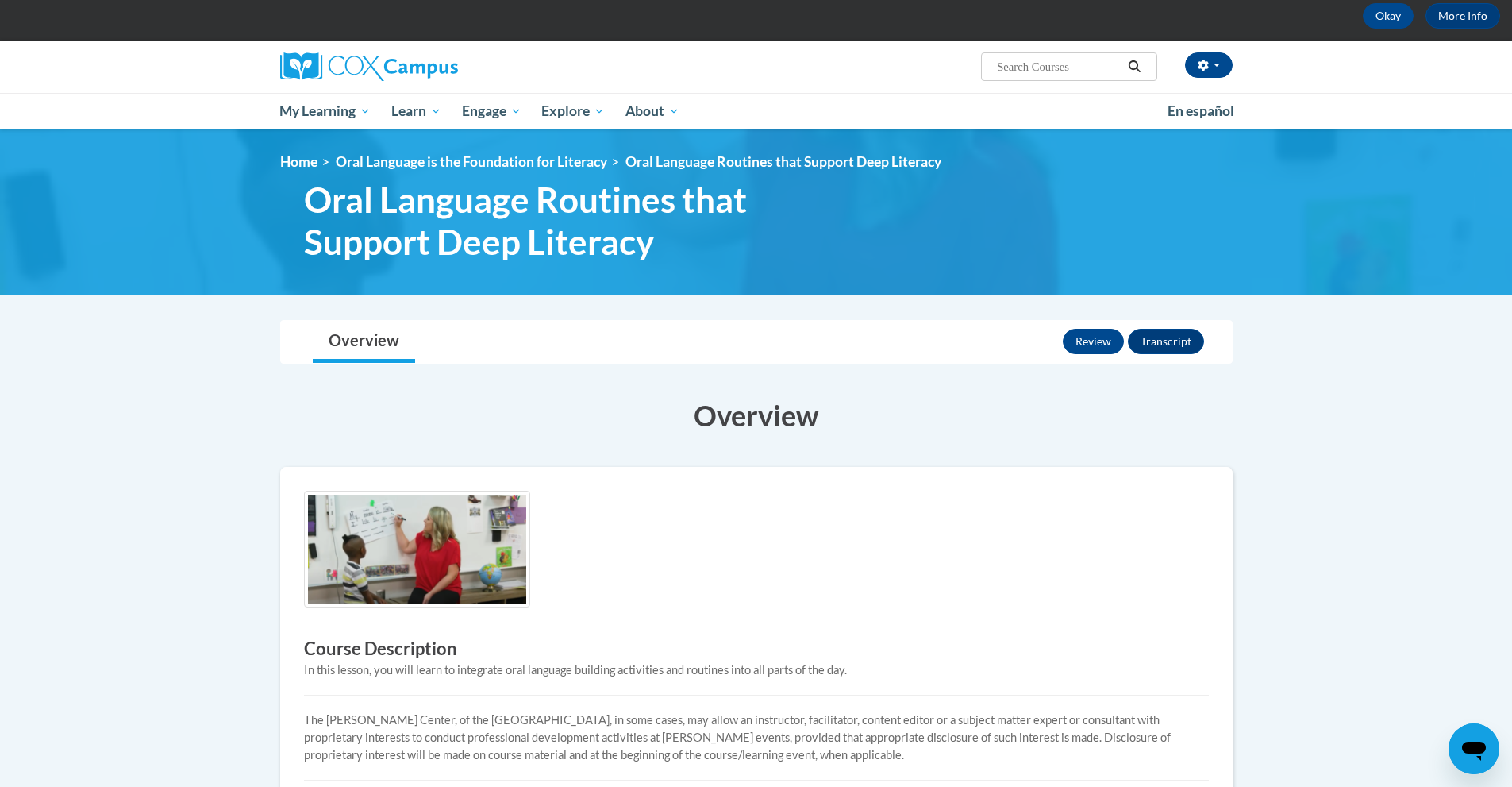
scroll to position [318, 0]
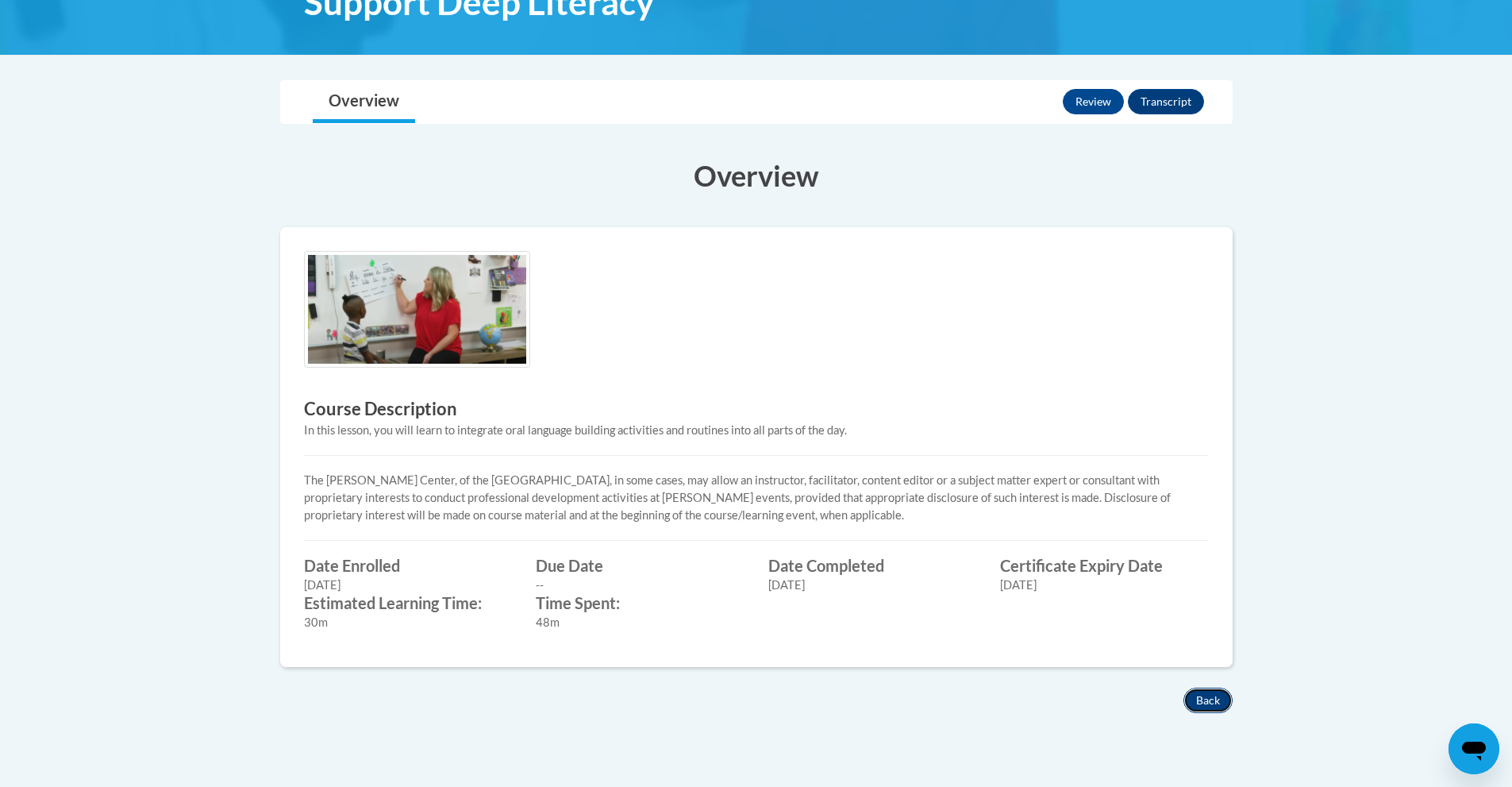
click at [1210, 700] on button "Back" at bounding box center [1208, 700] width 49 height 25
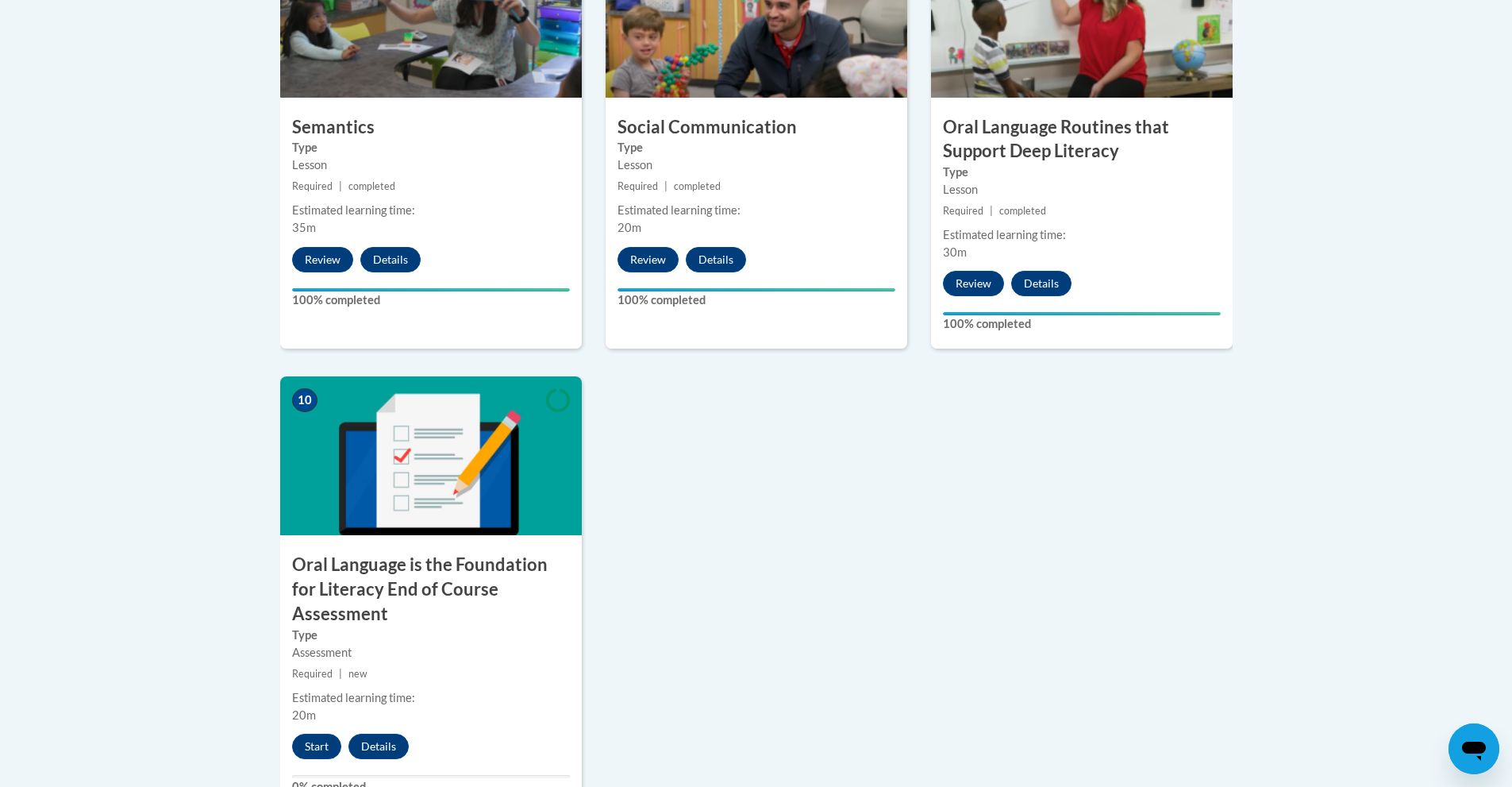
scroll to position [1508, 0]
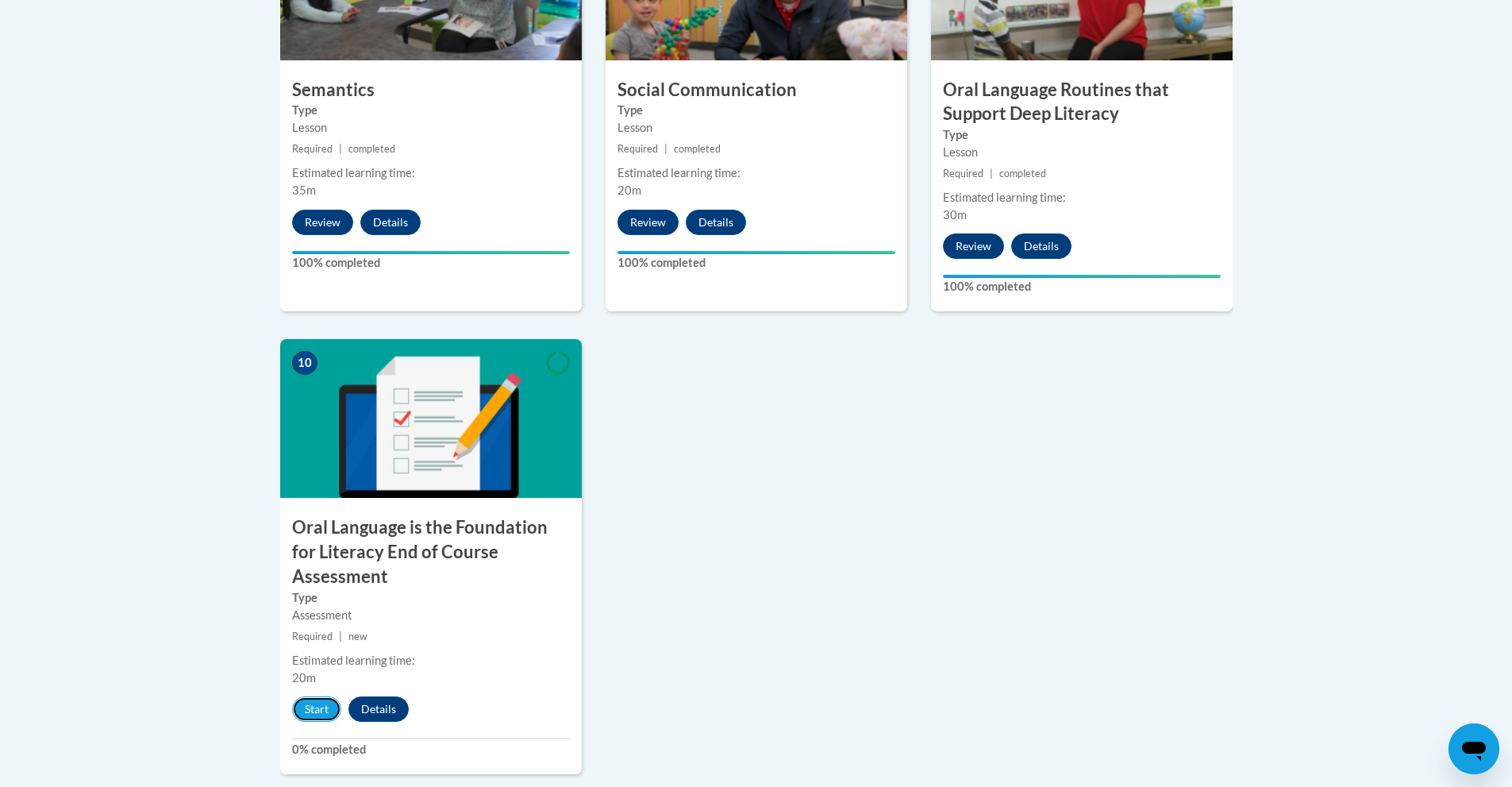
drag, startPoint x: 314, startPoint y: 682, endPoint x: 348, endPoint y: 712, distance: 45.3
click at [319, 696] on button "Start" at bounding box center [317, 709] width 49 height 25
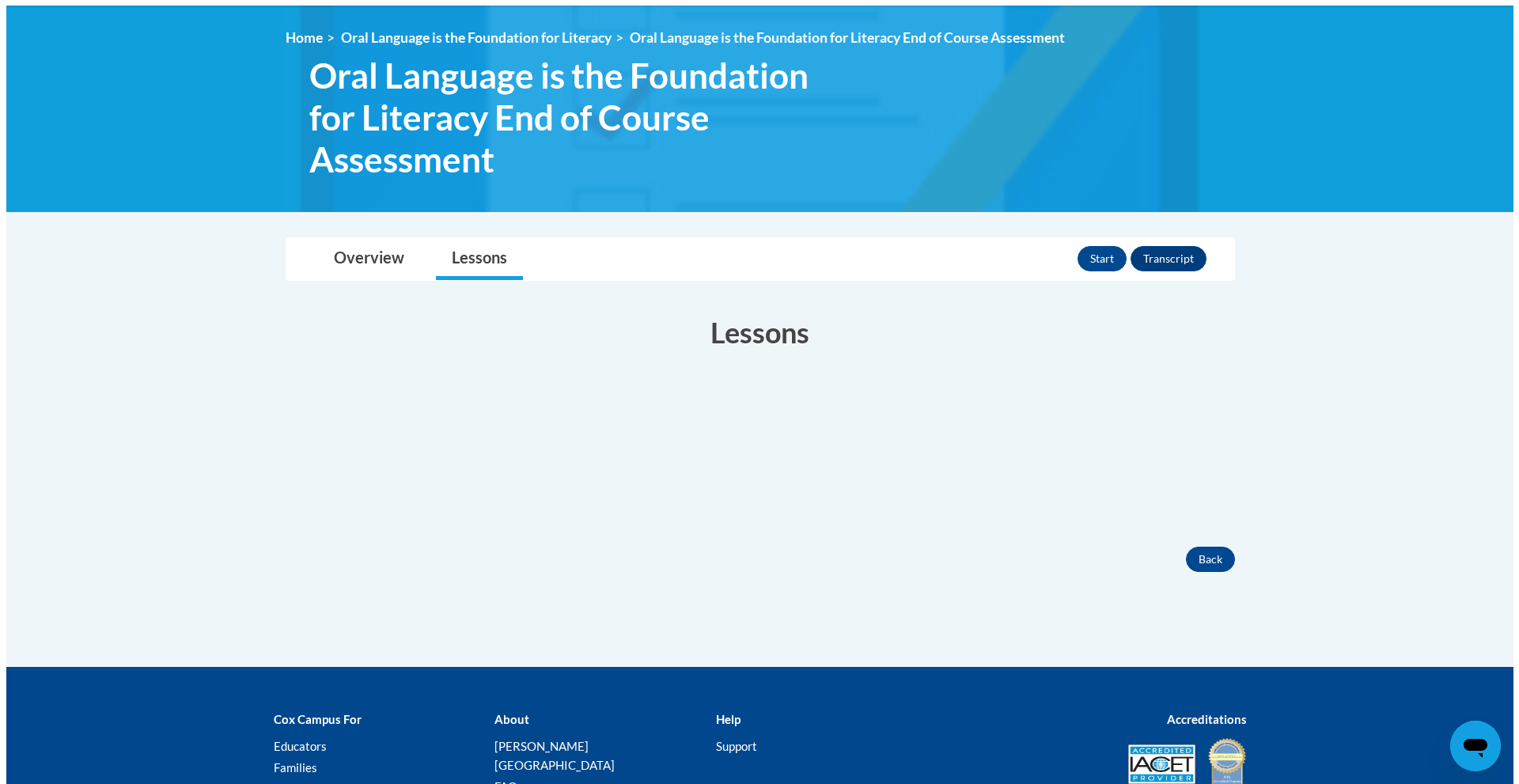
scroll to position [186, 0]
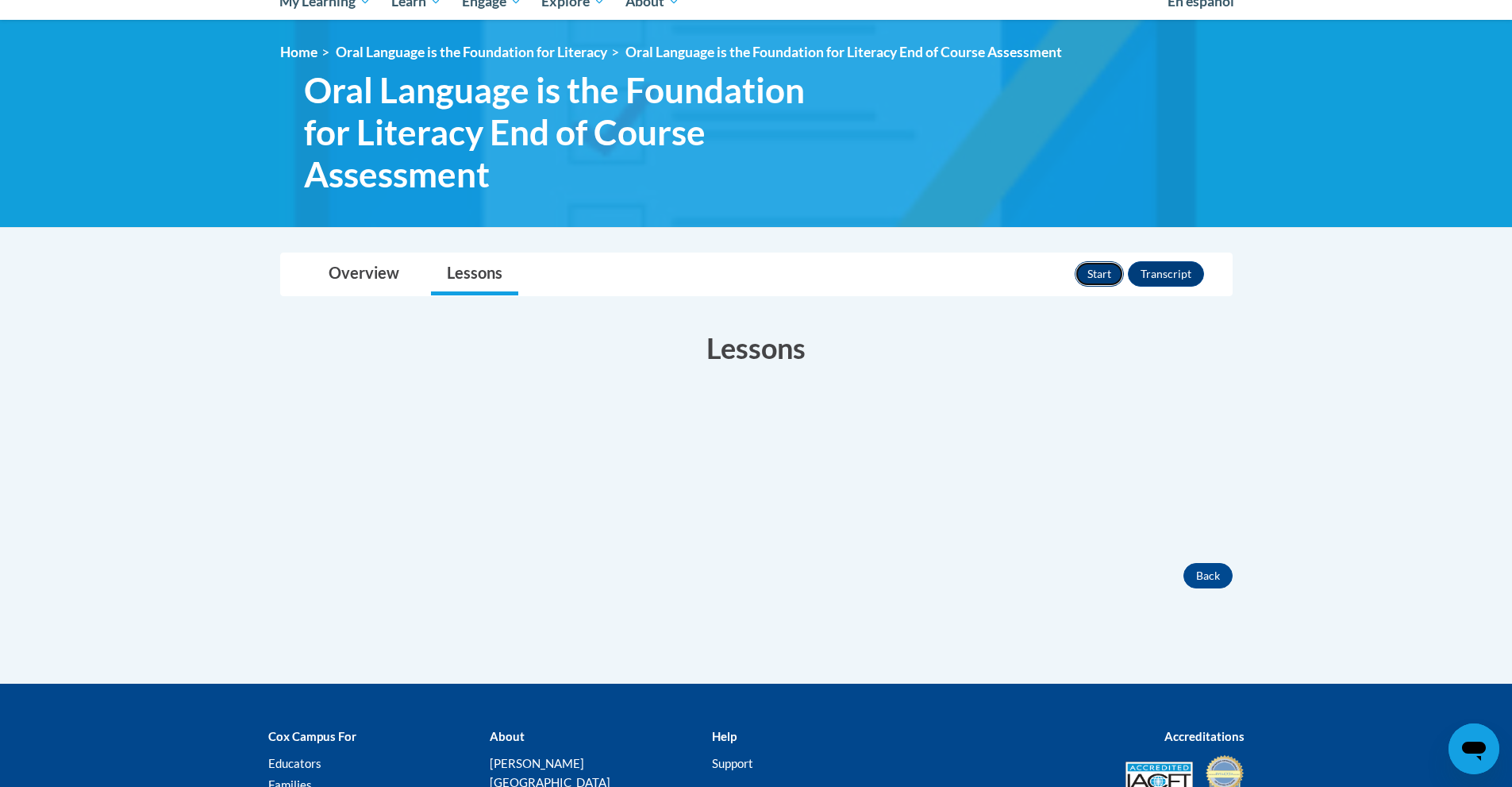
drag, startPoint x: 1102, startPoint y: 278, endPoint x: 1077, endPoint y: 276, distance: 25.1
click at [1077, 276] on button "Start" at bounding box center [1099, 274] width 49 height 25
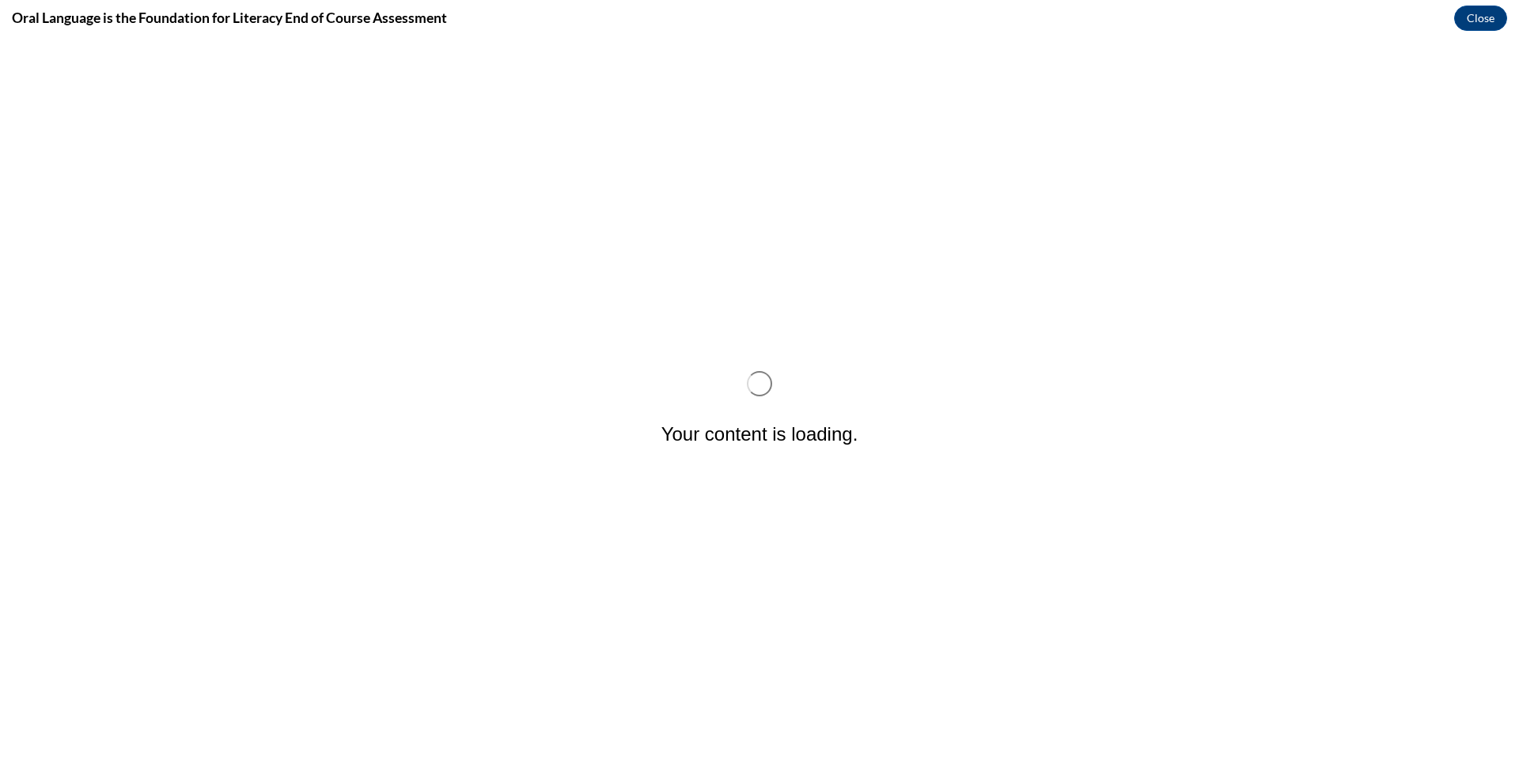
scroll to position [0, 0]
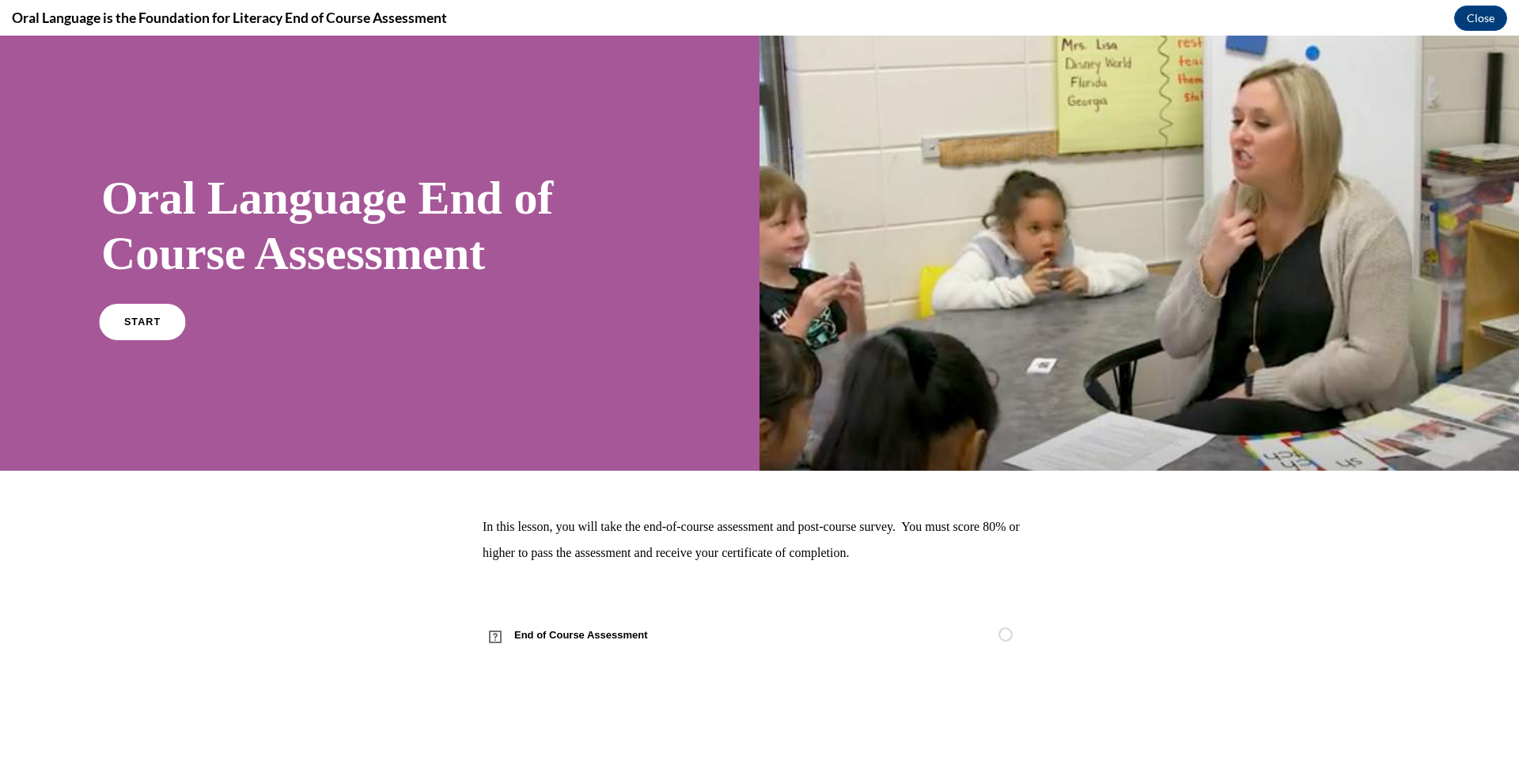
click at [152, 335] on link "START" at bounding box center [142, 321] width 86 height 36
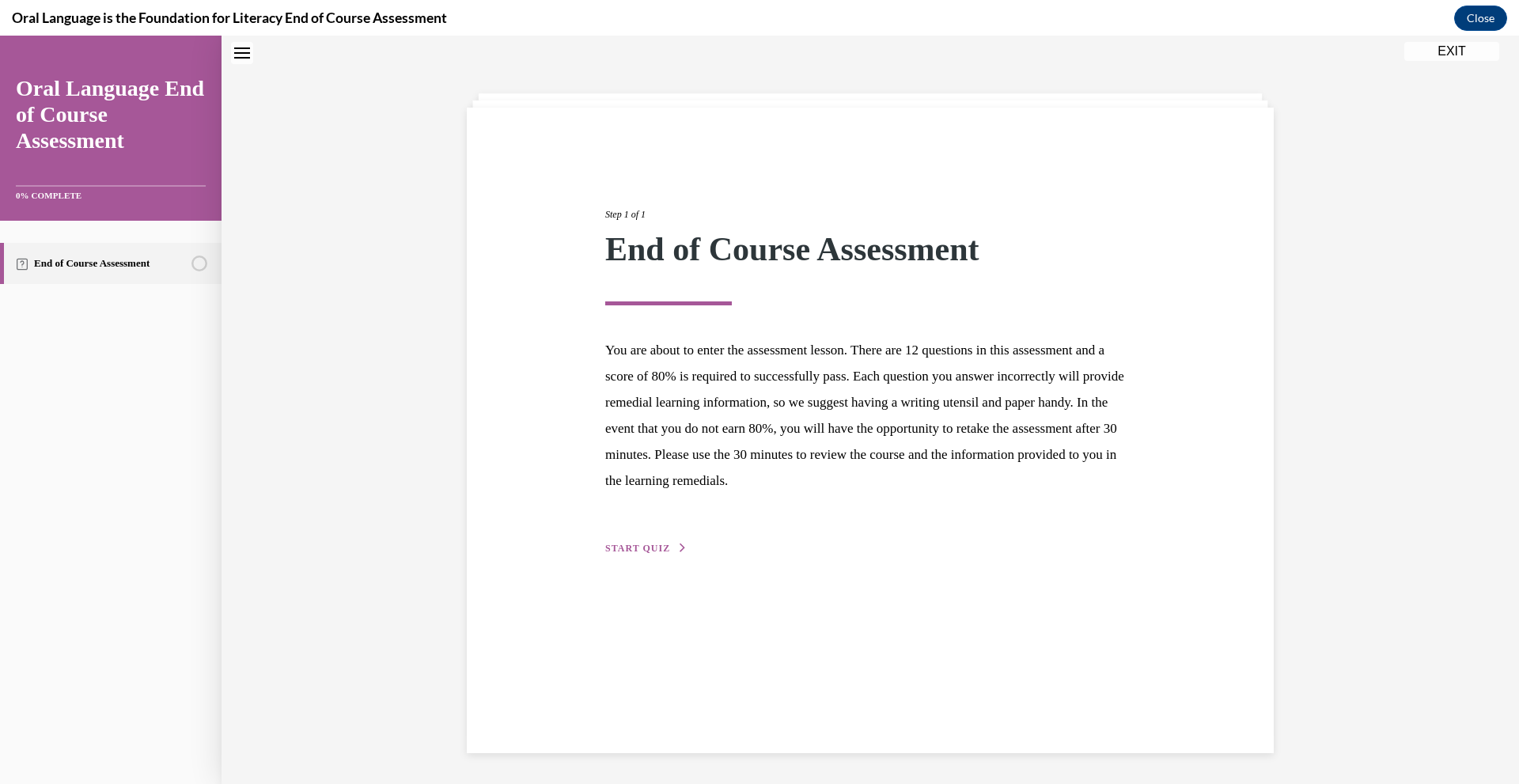
scroll to position [50, 0]
click at [663, 547] on button "START QUIZ" at bounding box center [647, 547] width 82 height 14
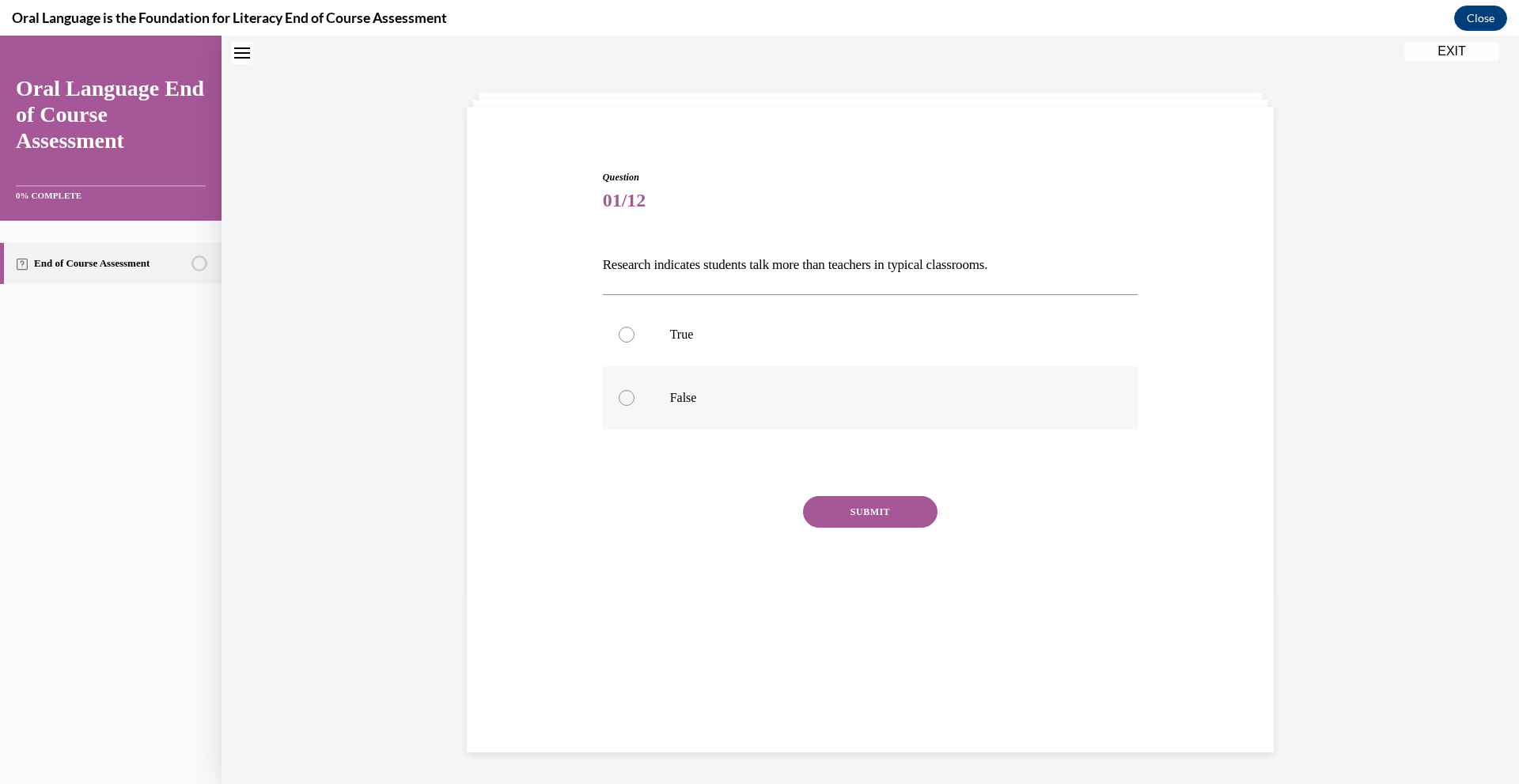
click at [614, 413] on label "False" at bounding box center [871, 397] width 536 height 63
click at [619, 405] on input "False" at bounding box center [626, 397] width 16 height 16
radio input "true"
click at [851, 506] on button "SUBMIT" at bounding box center [870, 512] width 134 height 32
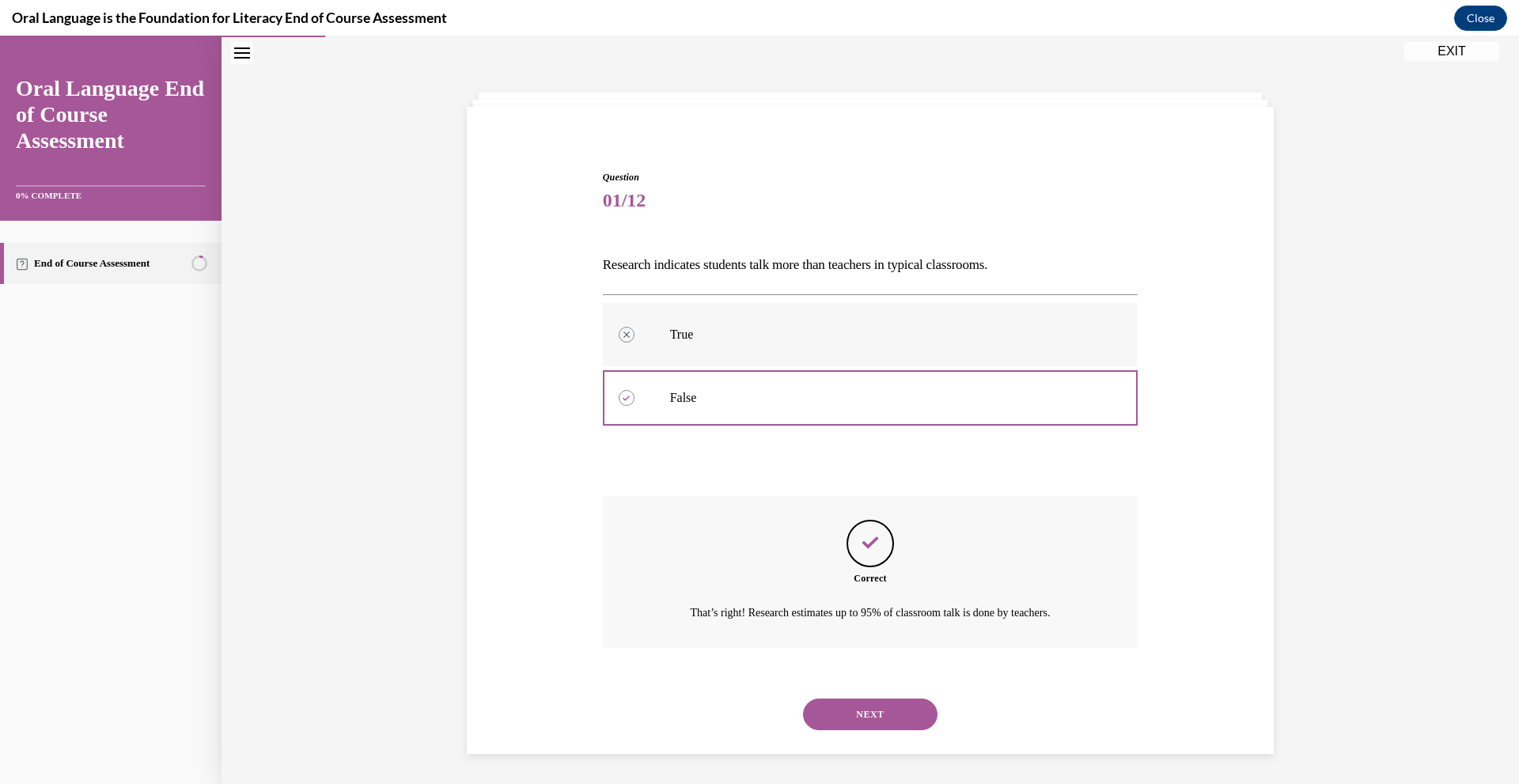
scroll to position [51, 0]
click at [893, 711] on button "NEXT" at bounding box center [870, 713] width 134 height 32
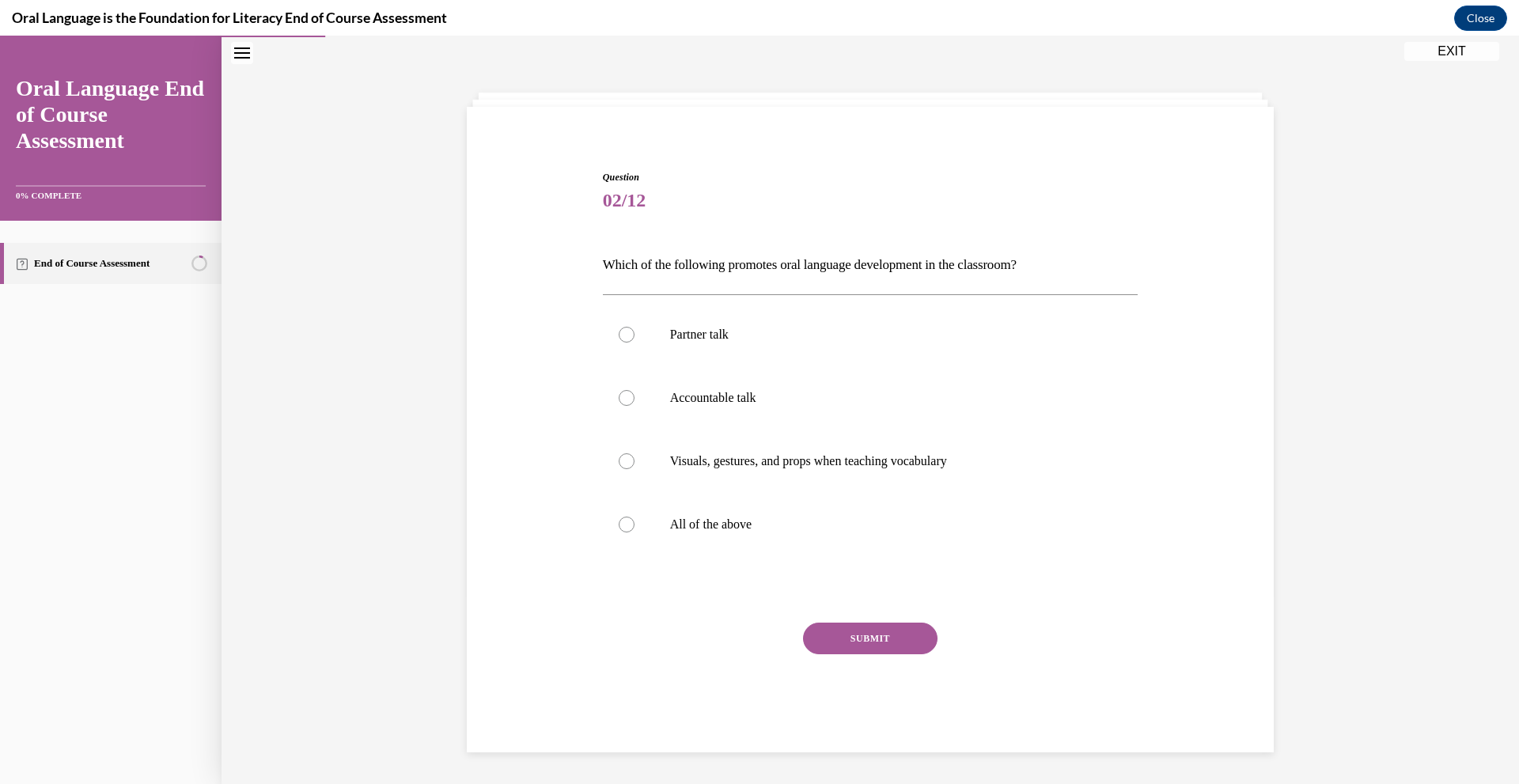
scroll to position [50, 0]
click at [760, 500] on label "All of the above" at bounding box center [871, 524] width 536 height 63
click at [635, 516] on input "All of the above" at bounding box center [626, 524] width 16 height 16
radio input "true"
drag, startPoint x: 878, startPoint y: 640, endPoint x: 916, endPoint y: 671, distance: 49.0
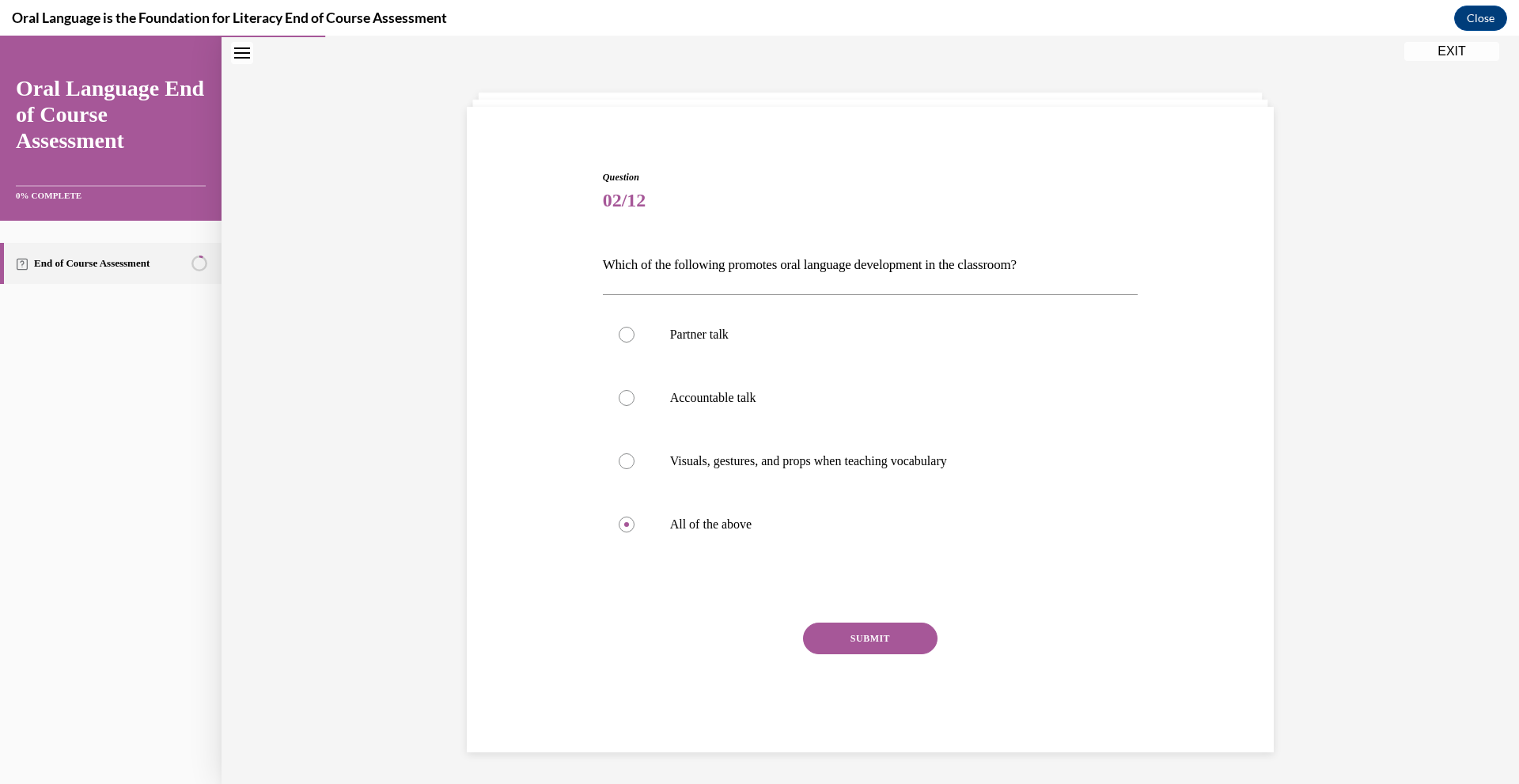
click at [878, 640] on button "SUBMIT" at bounding box center [870, 639] width 134 height 32
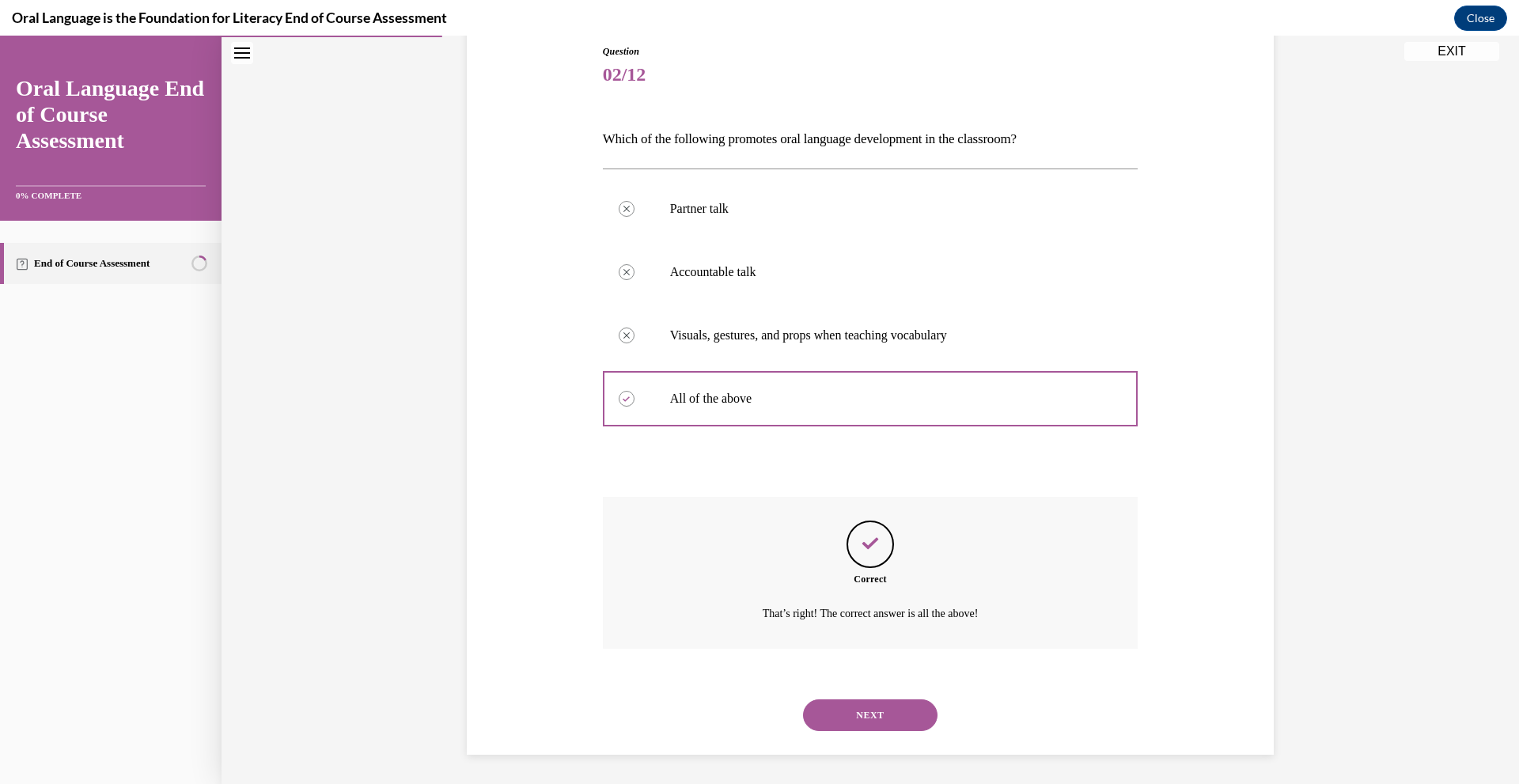
scroll to position [178, 0]
click at [897, 701] on button "NEXT" at bounding box center [870, 713] width 134 height 32
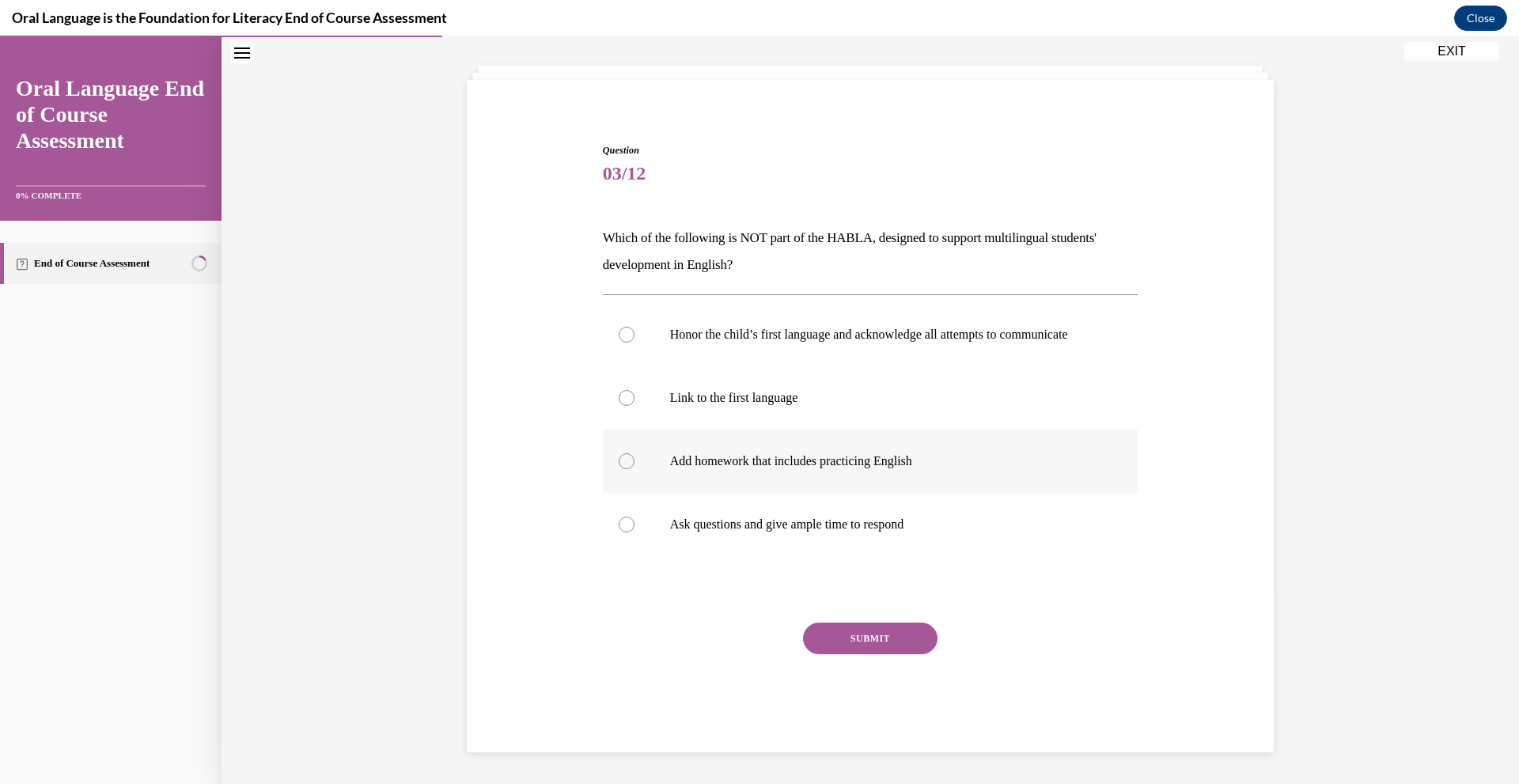
click at [751, 457] on p "Add homework that includes practicing English" at bounding box center [884, 461] width 429 height 16
click at [635, 457] on input "Add homework that includes practicing English" at bounding box center [626, 461] width 16 height 16
radio input "true"
click at [809, 638] on button "SUBMIT" at bounding box center [870, 639] width 134 height 32
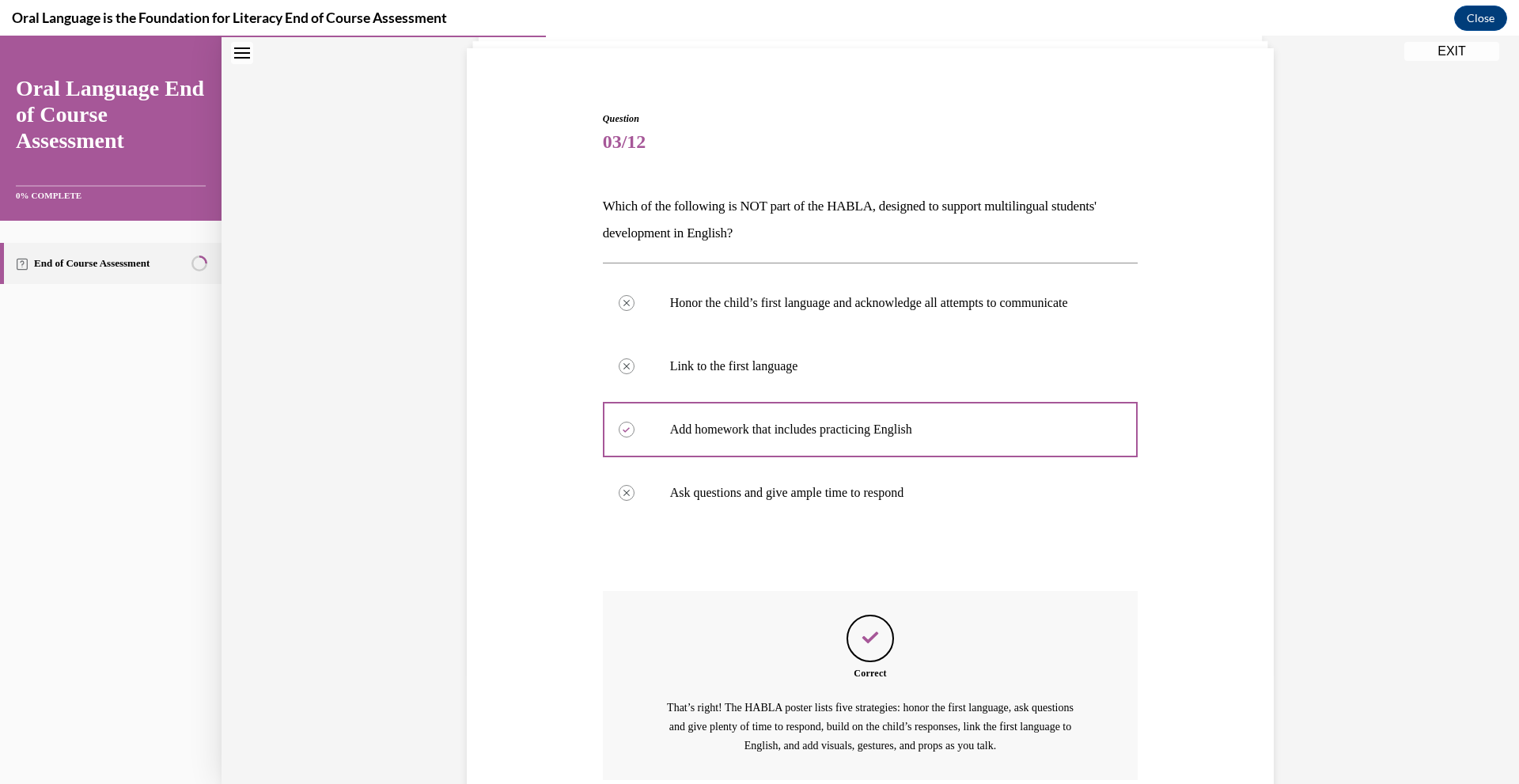
scroll to position [258, 0]
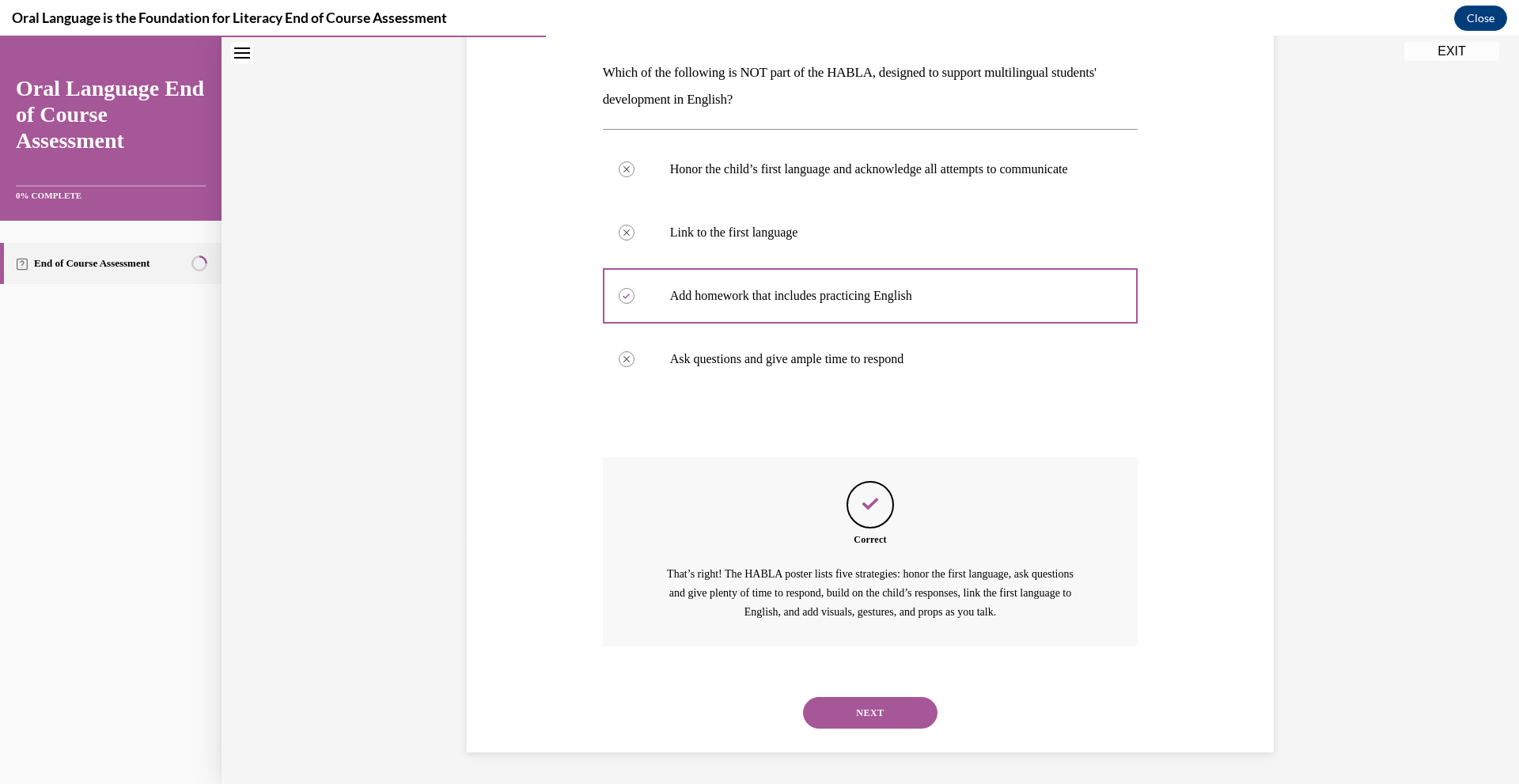
click at [866, 713] on button "NEXT" at bounding box center [870, 713] width 134 height 32
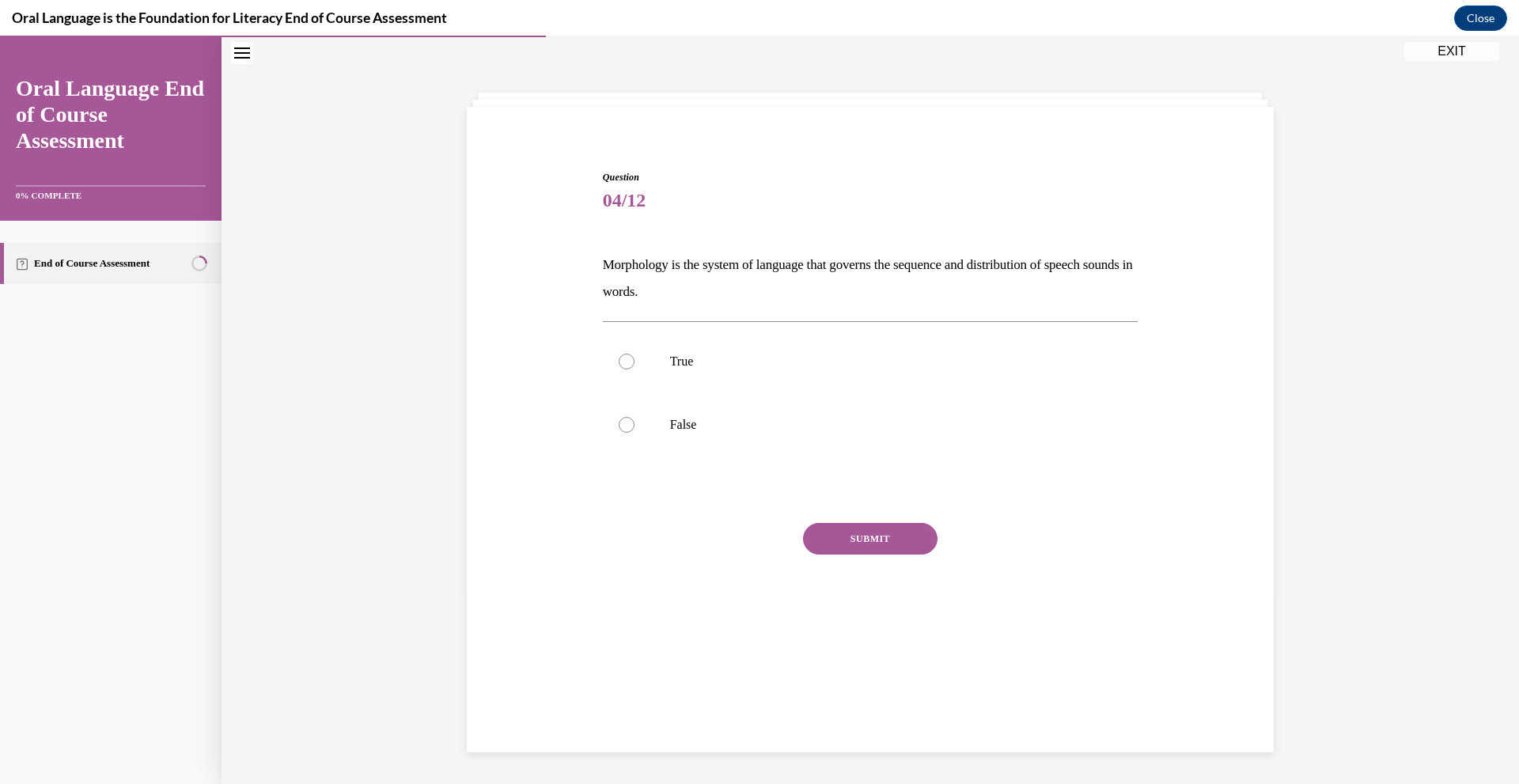
scroll to position [50, 0]
click at [621, 356] on div at bounding box center [626, 361] width 16 height 16
click at [621, 356] on input "True" at bounding box center [626, 361] width 16 height 16
radio input "true"
click at [864, 541] on button "SUBMIT" at bounding box center [870, 539] width 134 height 32
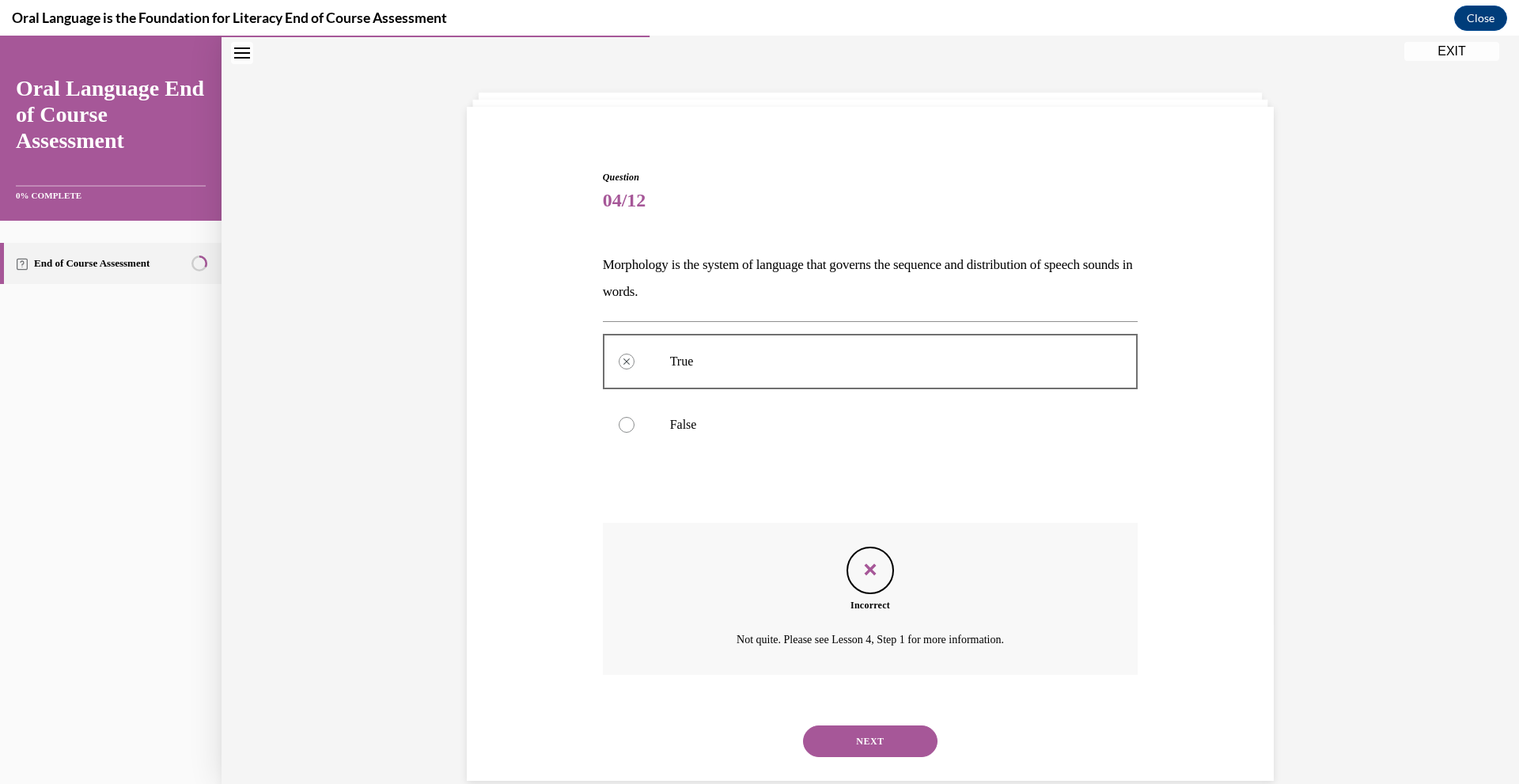
scroll to position [78, 0]
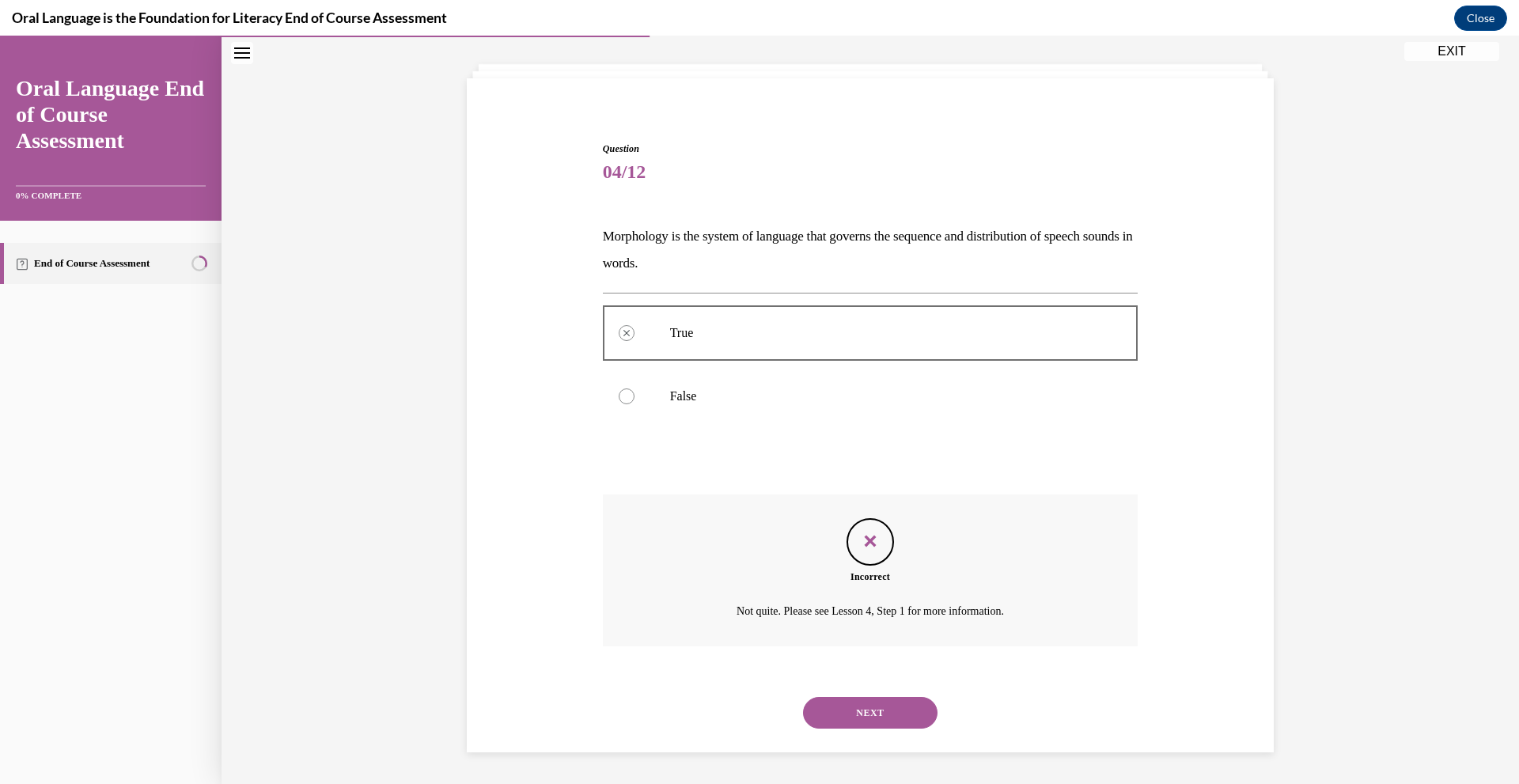
click at [870, 711] on button "NEXT" at bounding box center [870, 713] width 134 height 32
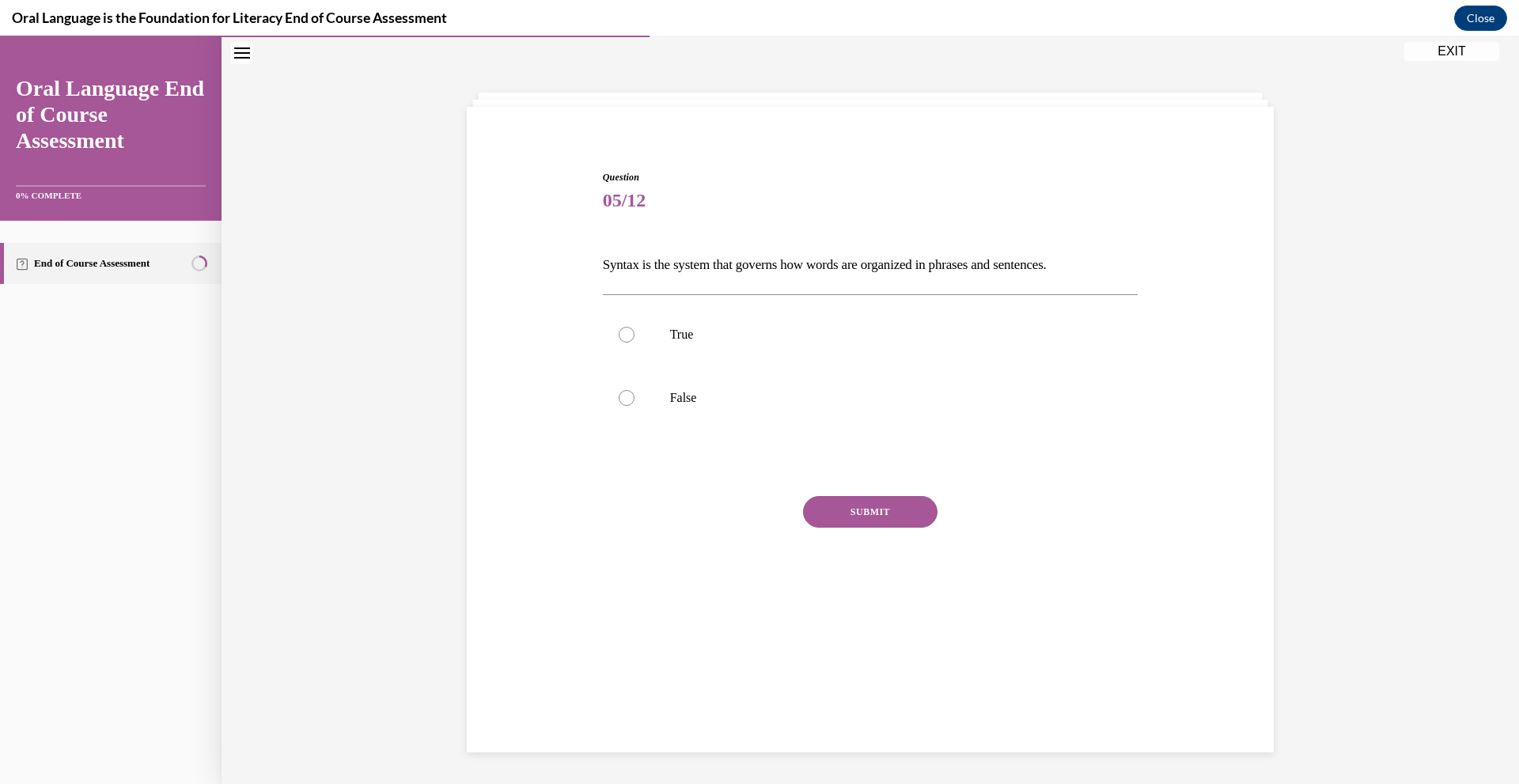
scroll to position [50, 0]
click at [647, 330] on label "True" at bounding box center [871, 334] width 536 height 63
click at [635, 330] on input "True" at bounding box center [626, 334] width 16 height 16
radio input "true"
click at [867, 521] on button "SUBMIT" at bounding box center [870, 512] width 134 height 32
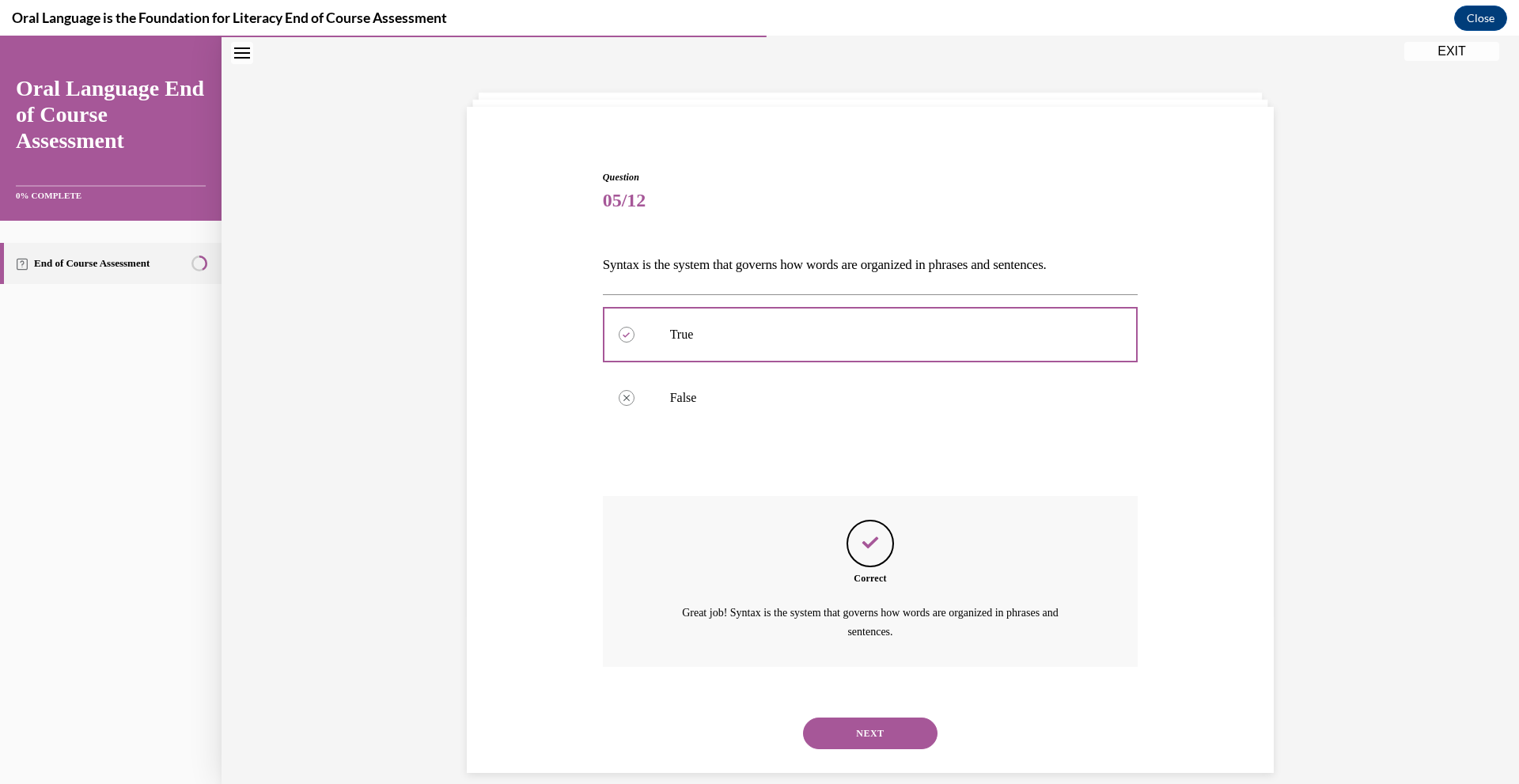
scroll to position [71, 0]
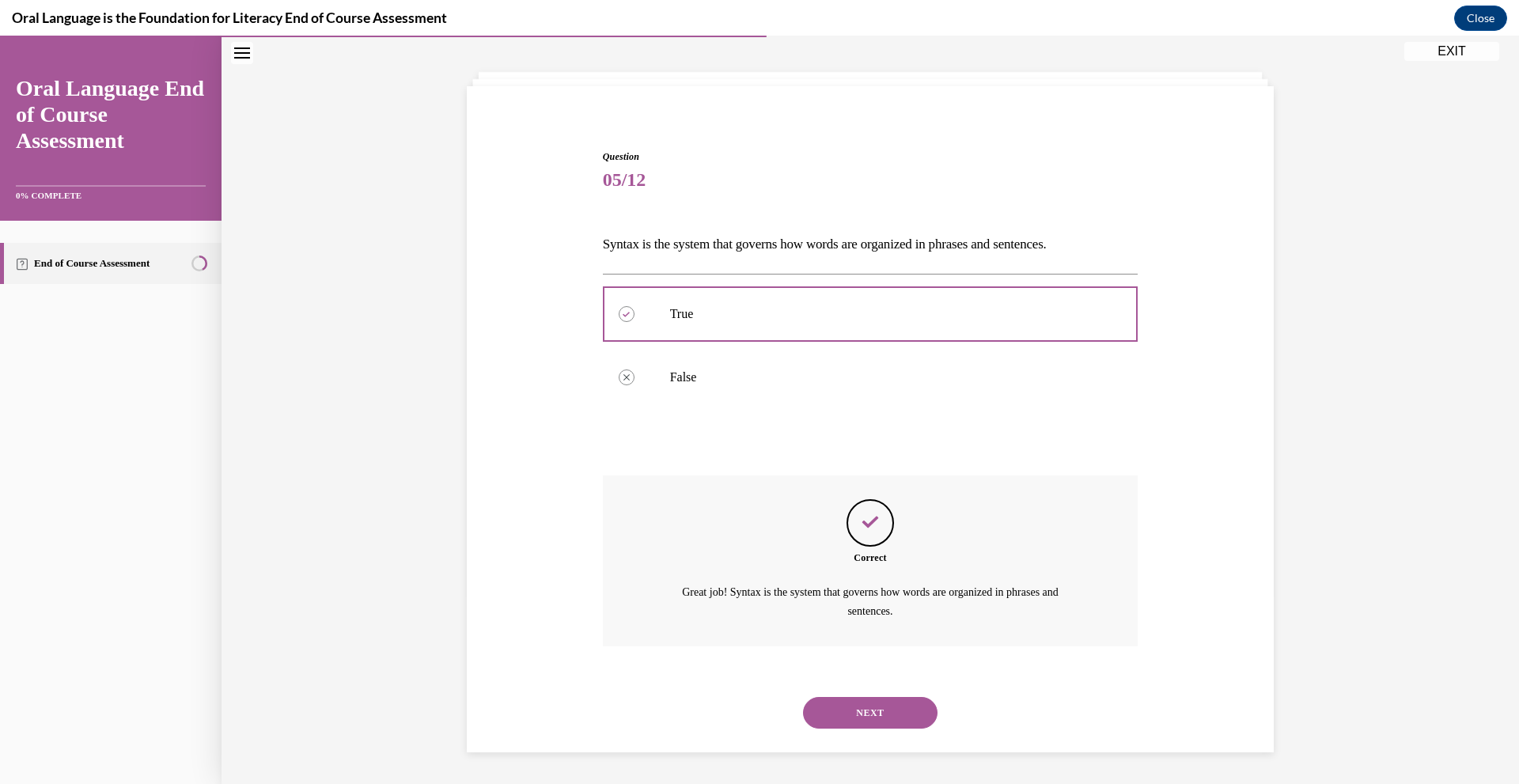
click at [866, 730] on div "NEXT" at bounding box center [871, 712] width 536 height 63
click at [860, 715] on button "NEXT" at bounding box center [870, 713] width 134 height 32
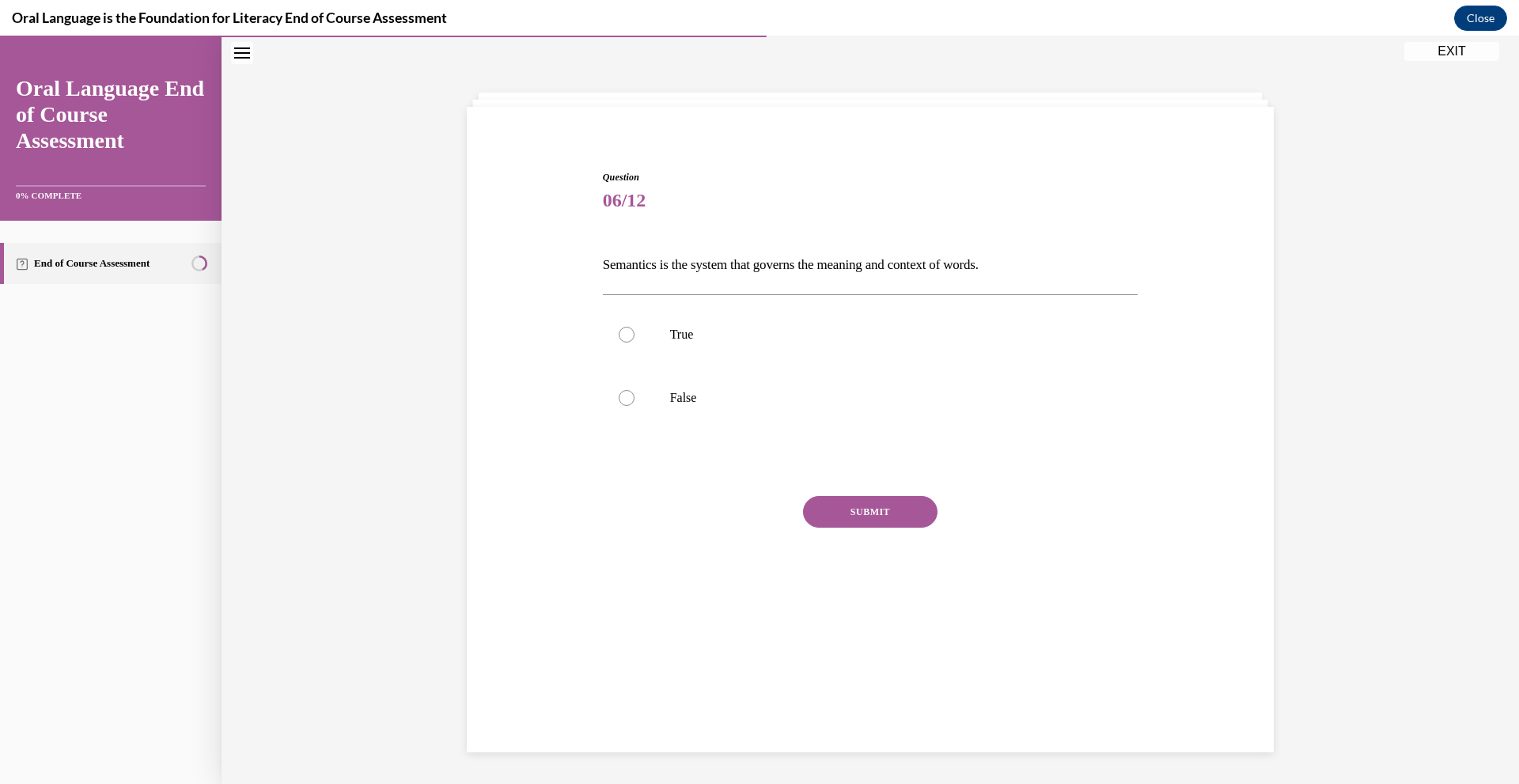
scroll to position [50, 0]
click at [902, 290] on div "Question 06/12 Semantics is the system that governs the meaning and context of …" at bounding box center [871, 398] width 536 height 456
click at [754, 333] on p "True" at bounding box center [884, 334] width 429 height 16
click at [635, 333] on input "True" at bounding box center [626, 334] width 16 height 16
radio input "true"
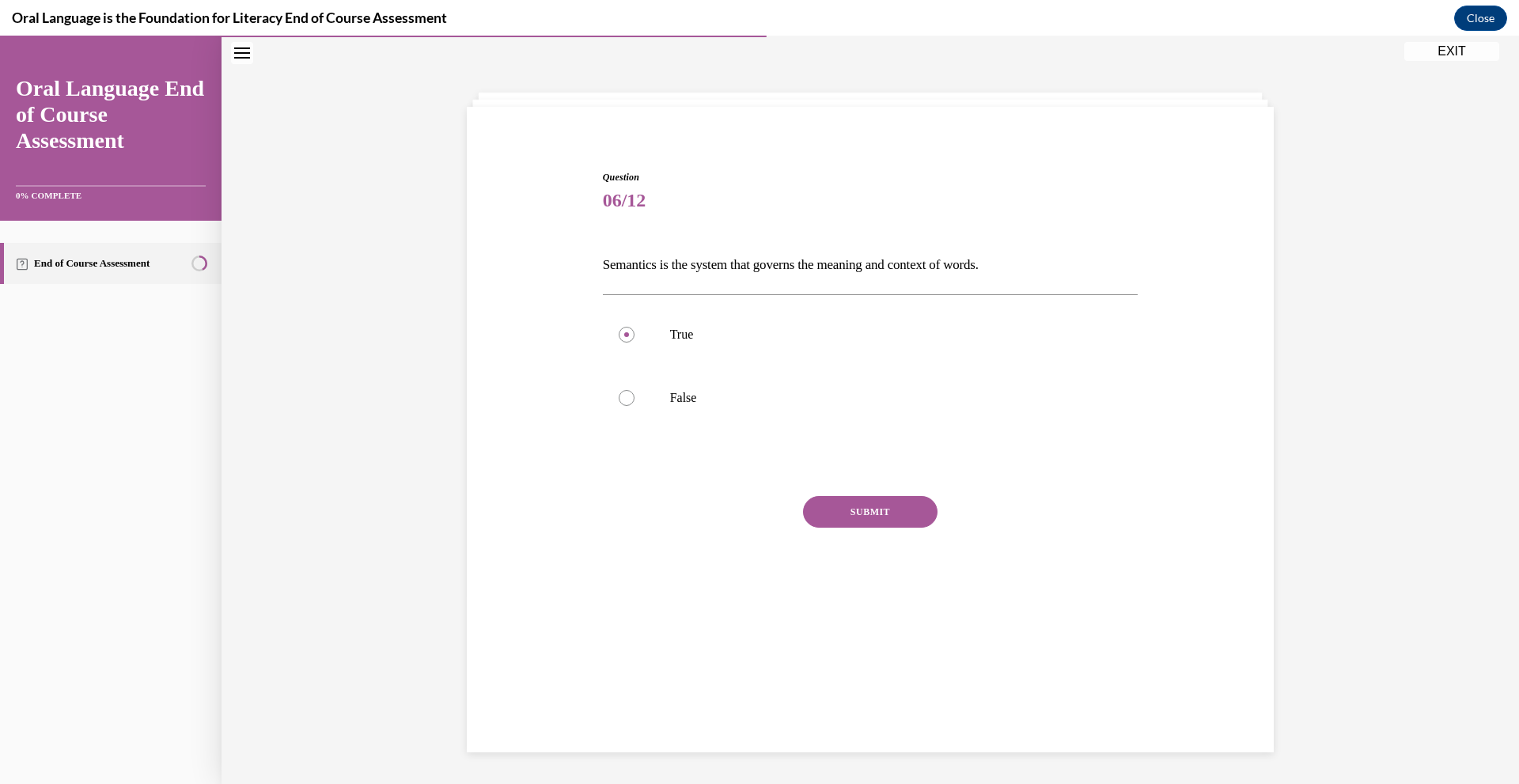
click at [857, 527] on div "SUBMIT" at bounding box center [871, 536] width 536 height 79
click at [852, 513] on button "SUBMIT" at bounding box center [870, 512] width 134 height 32
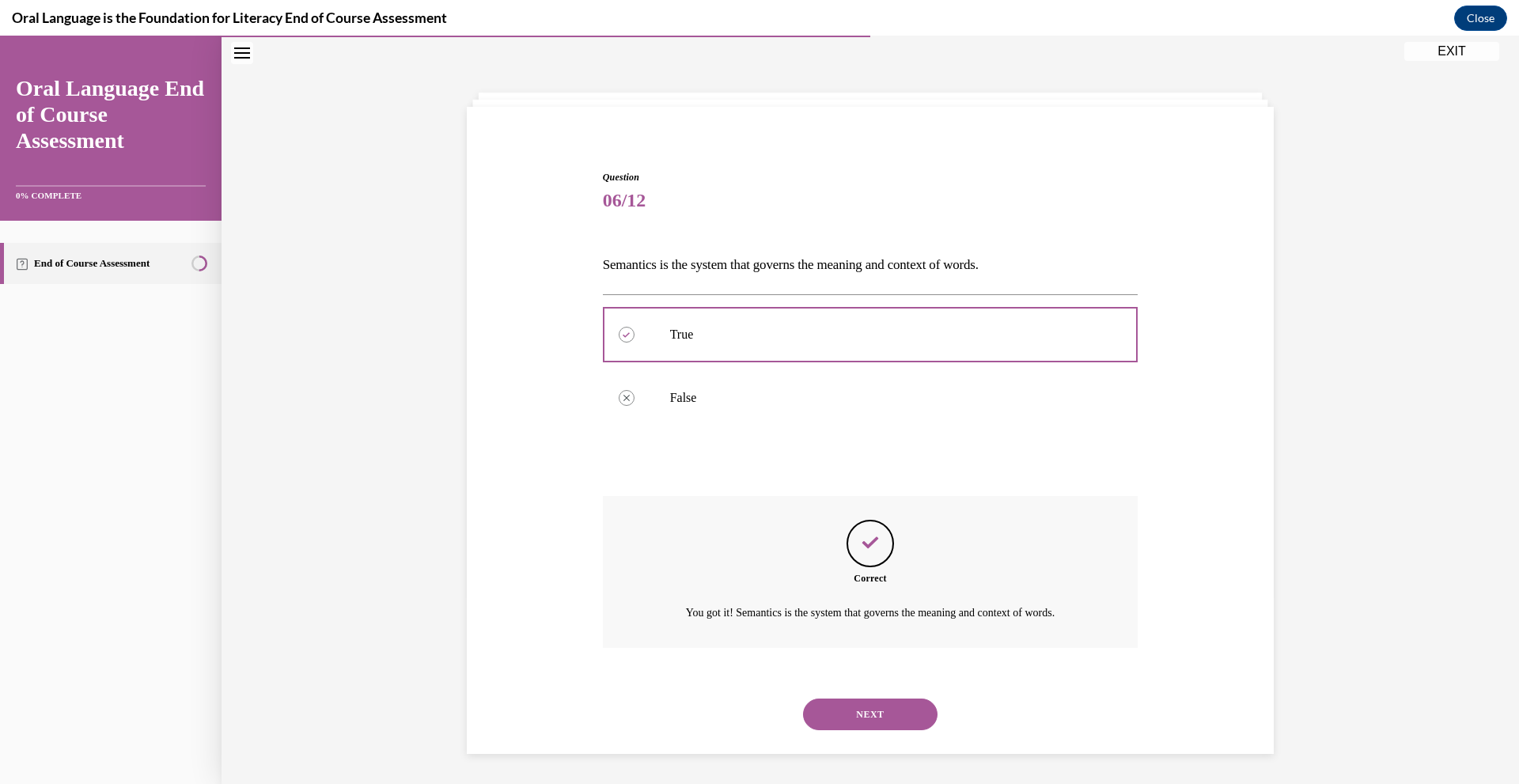
scroll to position [51, 0]
click at [897, 719] on button "NEXT" at bounding box center [870, 713] width 134 height 32
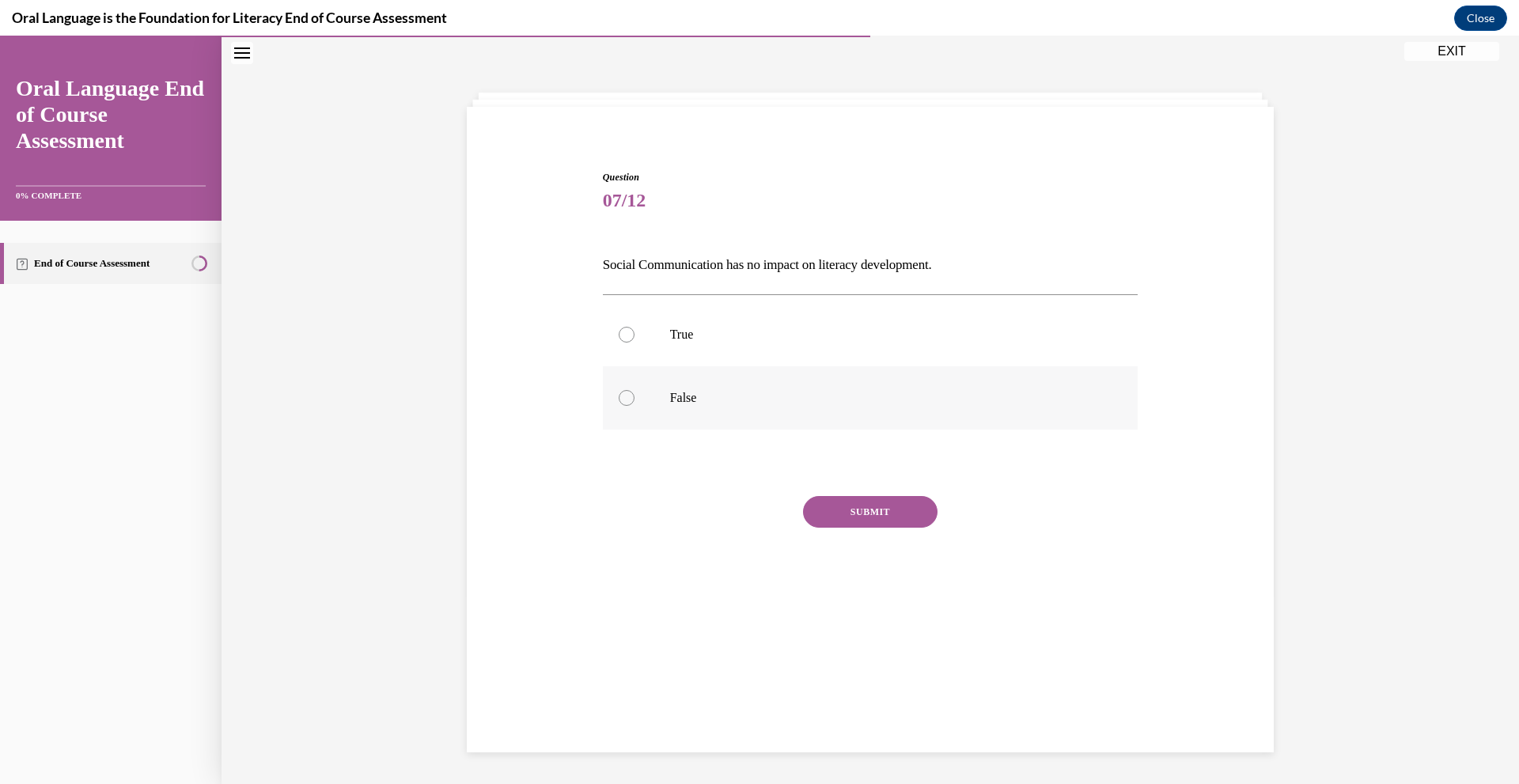
click at [809, 390] on label "False" at bounding box center [871, 397] width 536 height 63
click at [635, 390] on input "False" at bounding box center [626, 397] width 16 height 16
radio input "true"
click at [851, 505] on button "SUBMIT" at bounding box center [870, 512] width 134 height 32
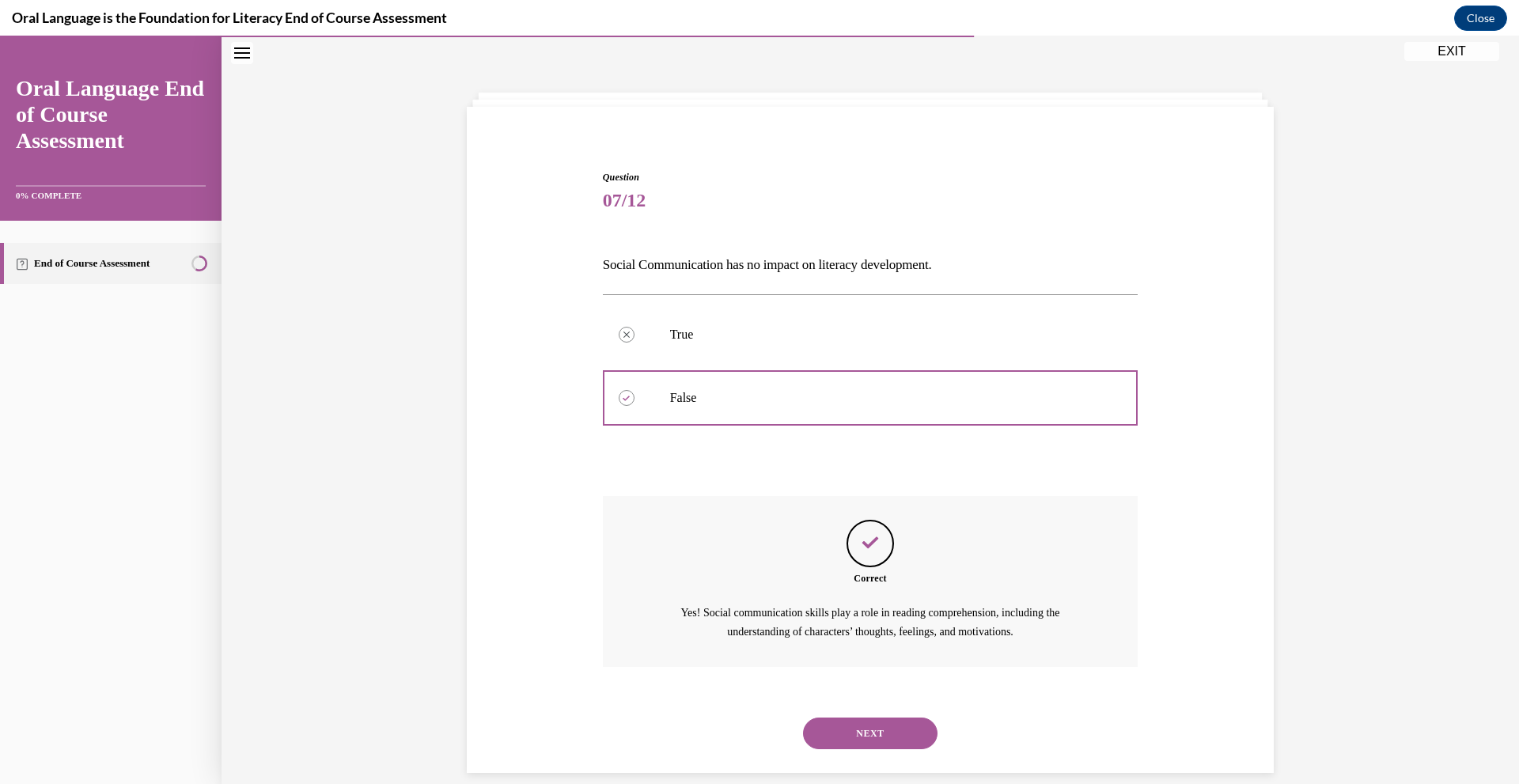
scroll to position [71, 0]
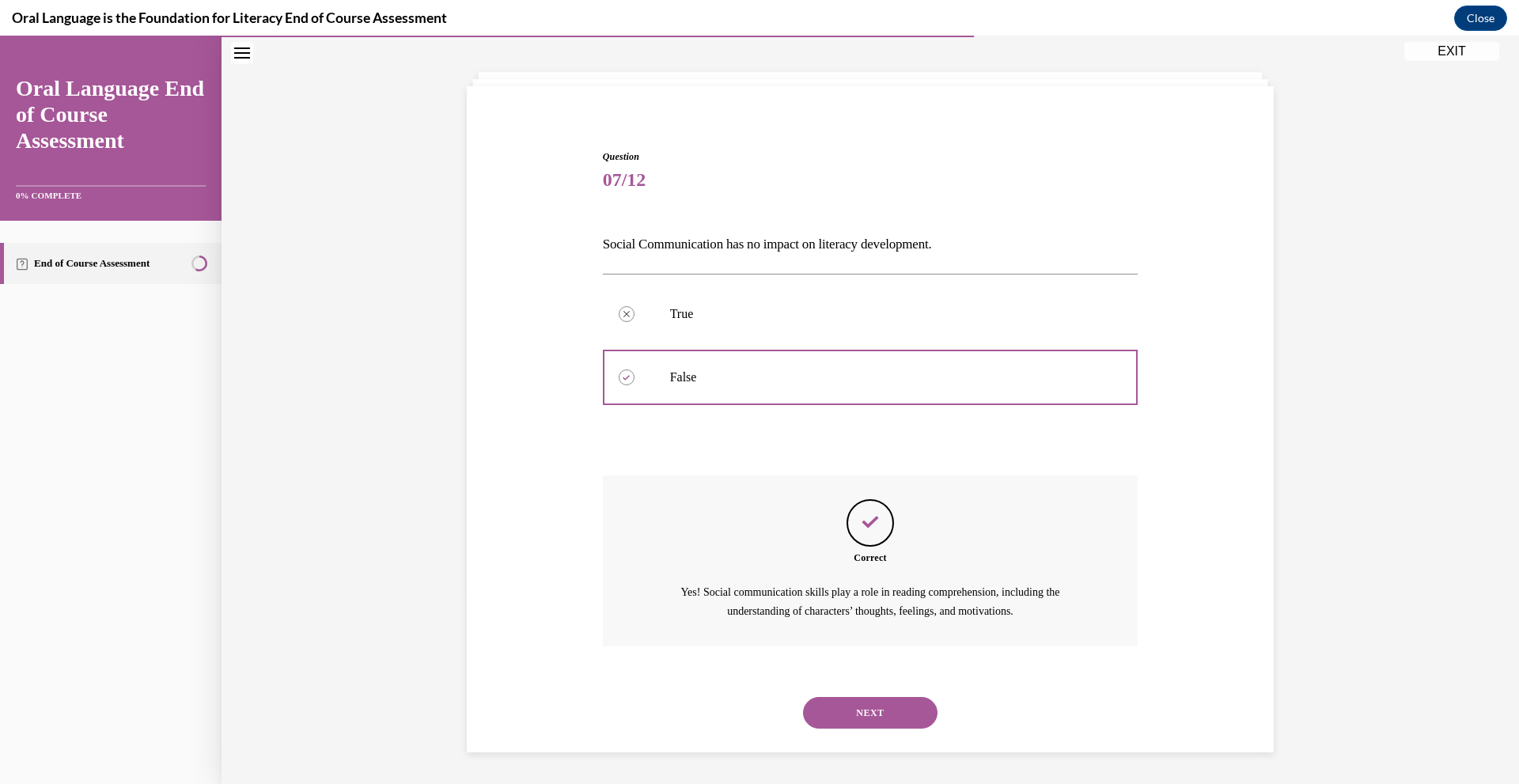
drag, startPoint x: 856, startPoint y: 713, endPoint x: 874, endPoint y: 755, distance: 45.7
click at [864, 714] on button "NEXT" at bounding box center [870, 713] width 134 height 32
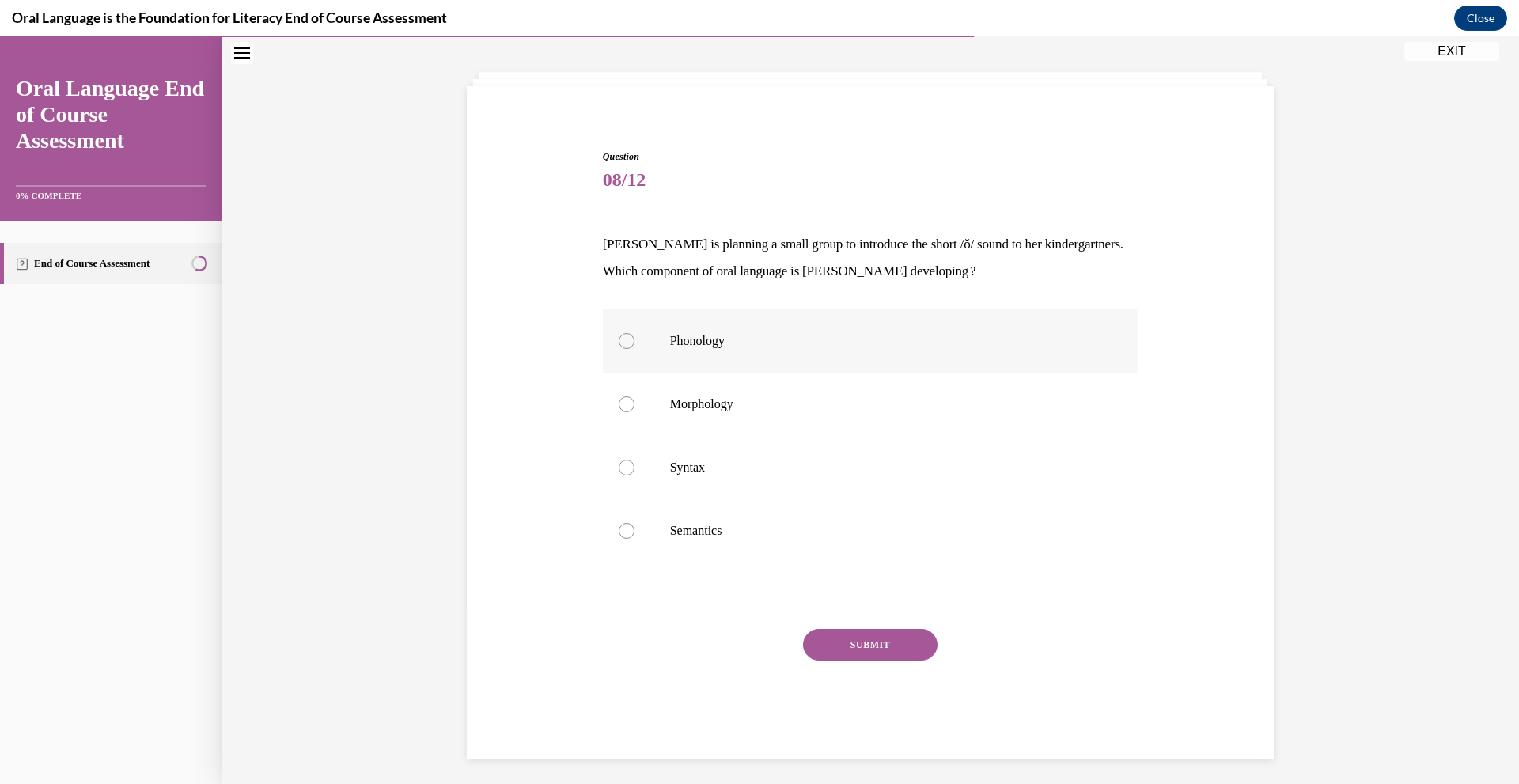
click at [729, 332] on label "Phonology" at bounding box center [871, 340] width 536 height 63
click at [635, 333] on input "Phonology" at bounding box center [626, 341] width 16 height 16
radio input "true"
drag, startPoint x: 850, startPoint y: 651, endPoint x: 865, endPoint y: 714, distance: 64.8
click at [849, 651] on button "SUBMIT" at bounding box center [870, 645] width 134 height 32
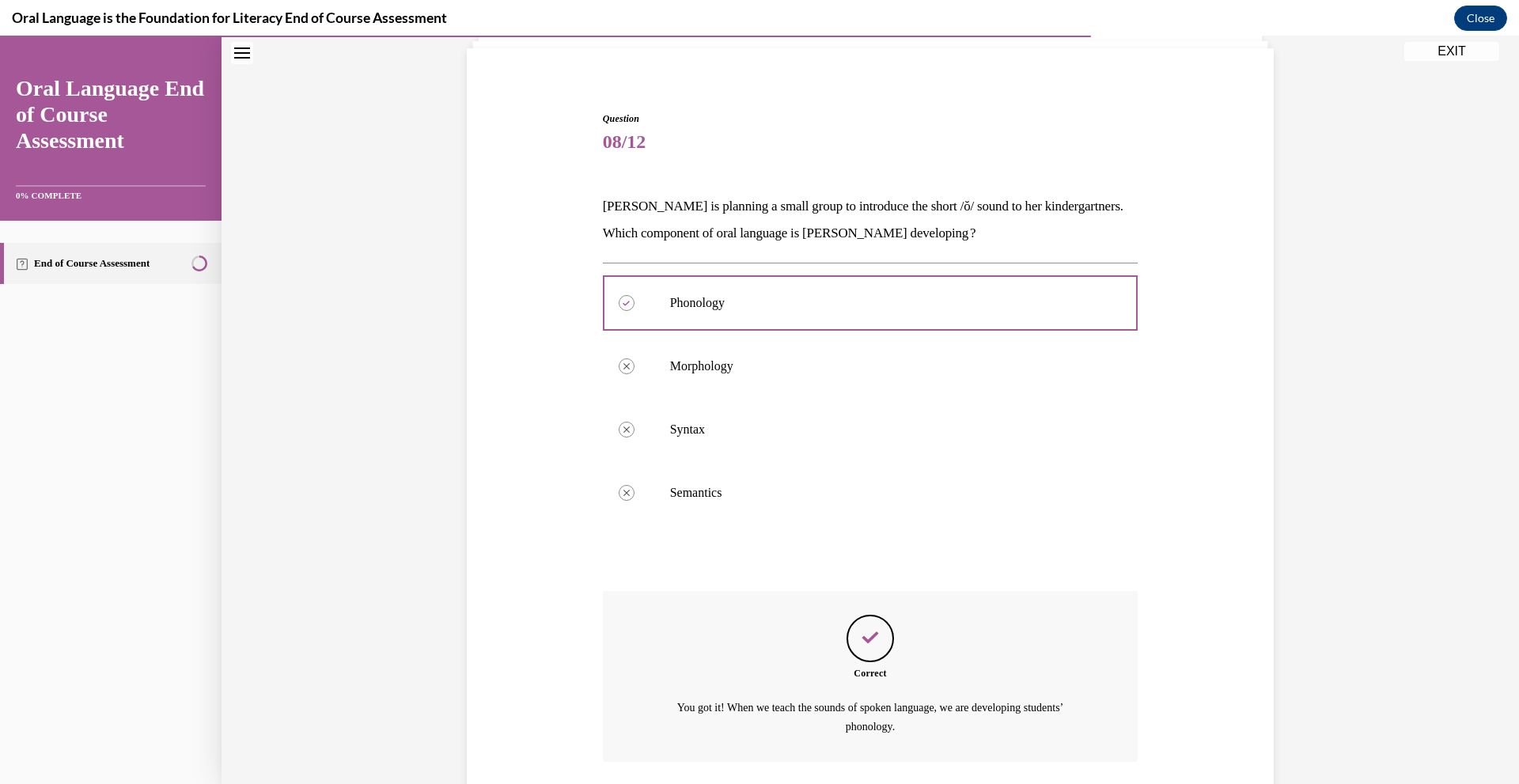
scroll to position [224, 0]
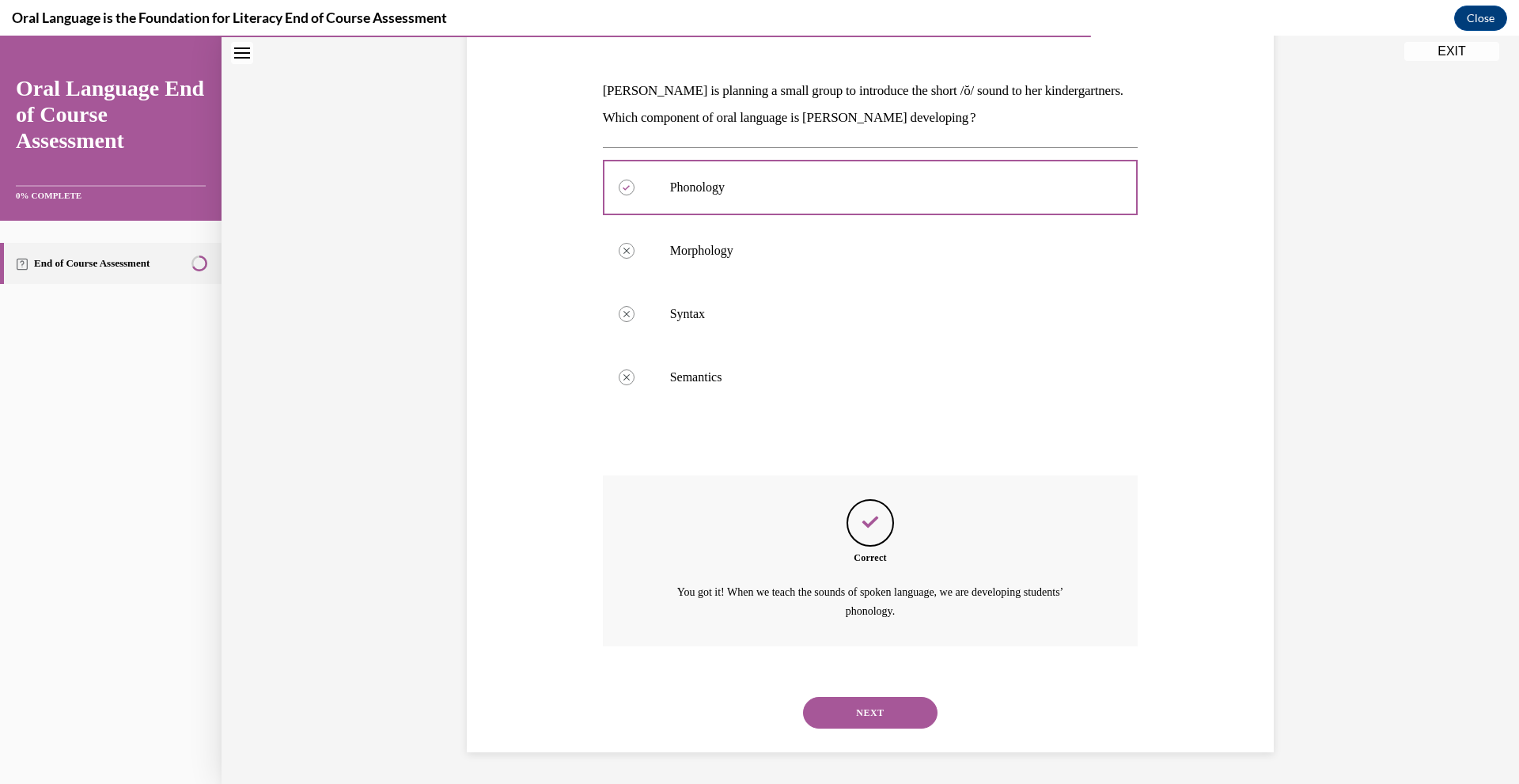
click at [875, 721] on button "NEXT" at bounding box center [870, 713] width 134 height 32
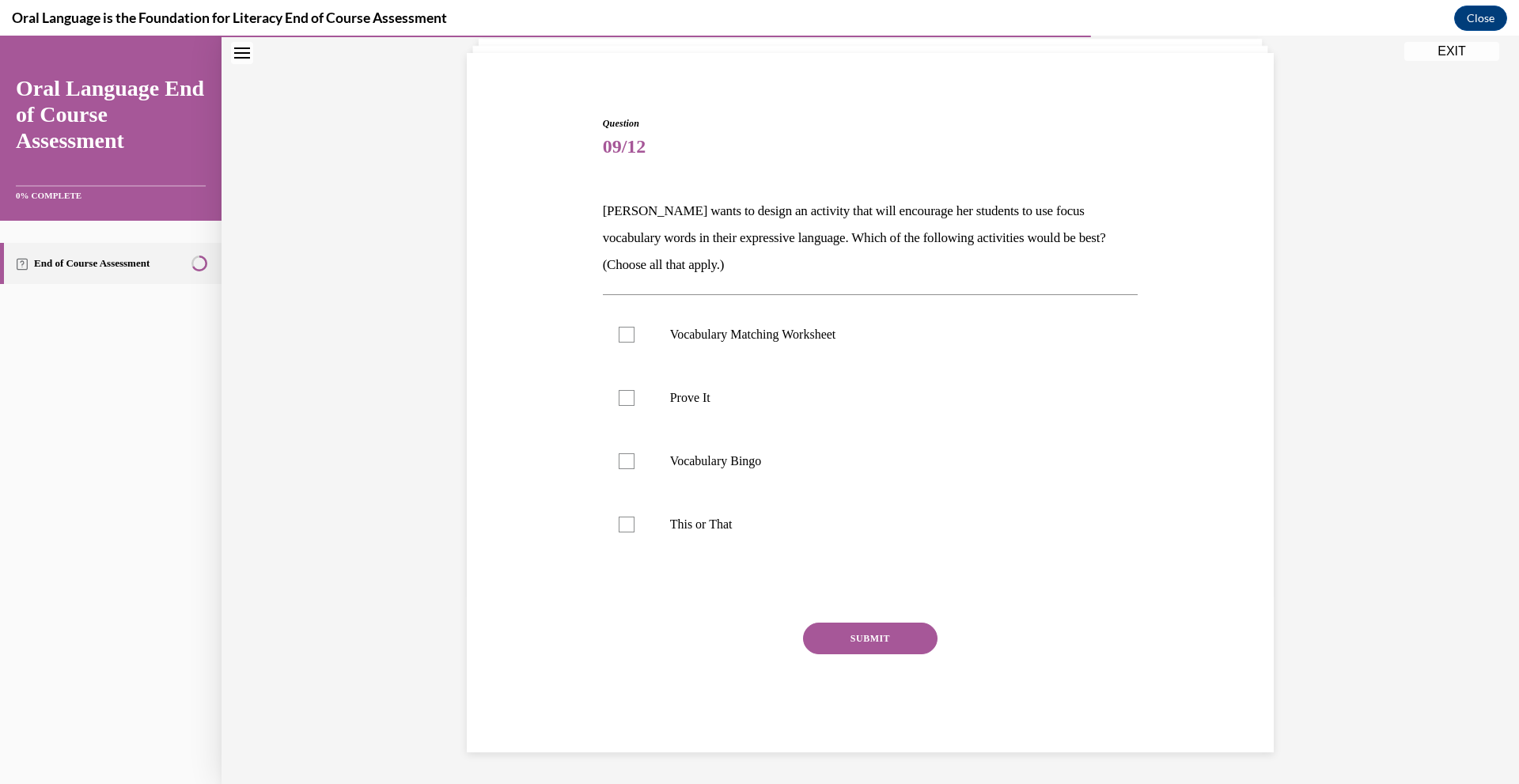
scroll to position [103, 0]
drag, startPoint x: 795, startPoint y: 309, endPoint x: 909, endPoint y: 323, distance: 114.9
click at [909, 323] on div "Question 09/12 [PERSON_NAME] wants to design an activity that will encourage he…" at bounding box center [871, 435] width 536 height 636
click at [943, 253] on p "[PERSON_NAME] wants to design an activity that will encourage her students to u…" at bounding box center [871, 238] width 536 height 81
click at [659, 185] on div "Question 09/12 [PERSON_NAME] wants to design an activity that will encourage he…" at bounding box center [871, 435] width 536 height 636
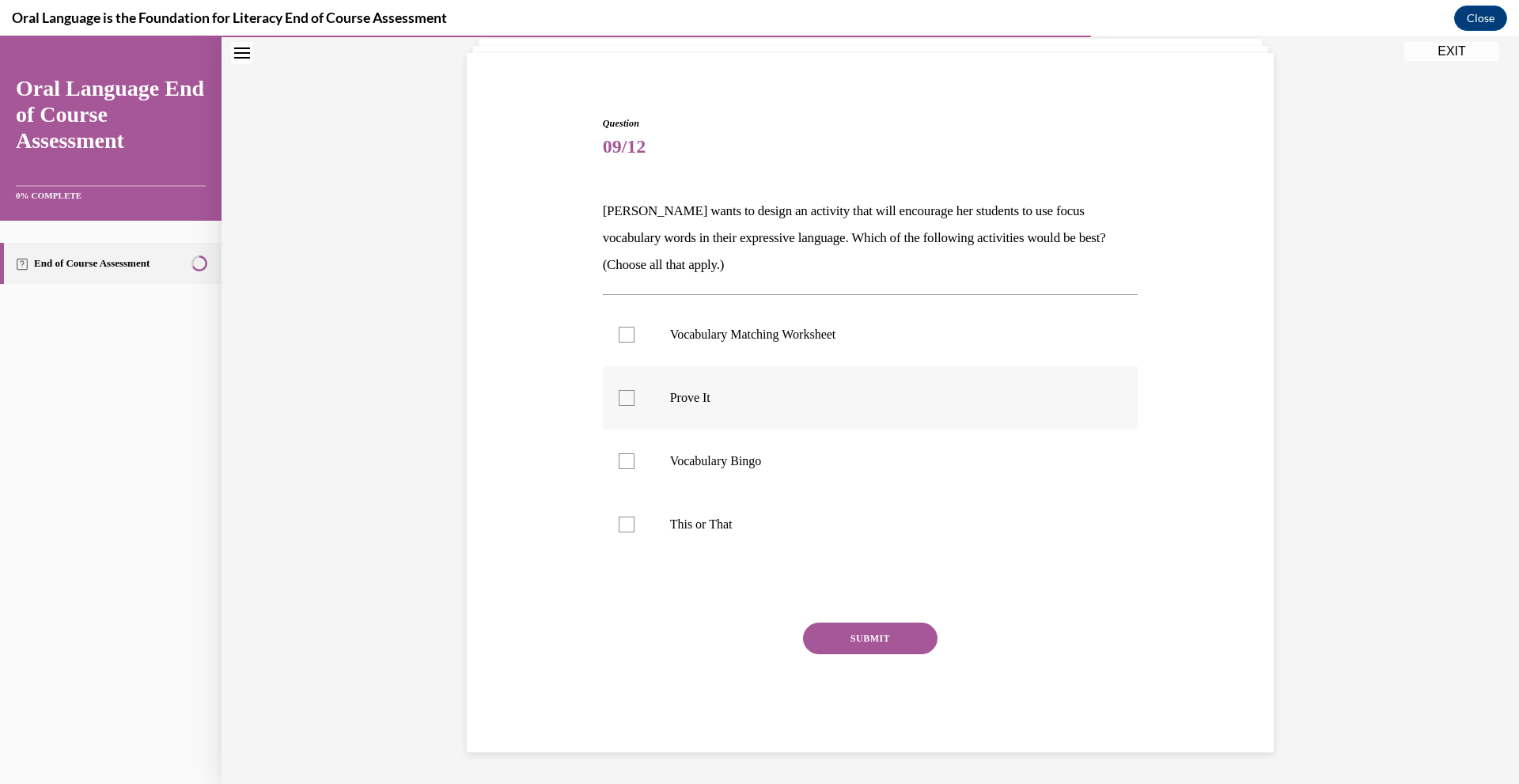
drag, startPoint x: 621, startPoint y: 341, endPoint x: 657, endPoint y: 387, distance: 58.4
click at [621, 340] on div at bounding box center [626, 334] width 16 height 16
click at [621, 340] on input "Vocabulary Matching Worksheet" at bounding box center [626, 334] width 16 height 16
checkbox input "true"
click at [622, 458] on div at bounding box center [626, 461] width 16 height 16
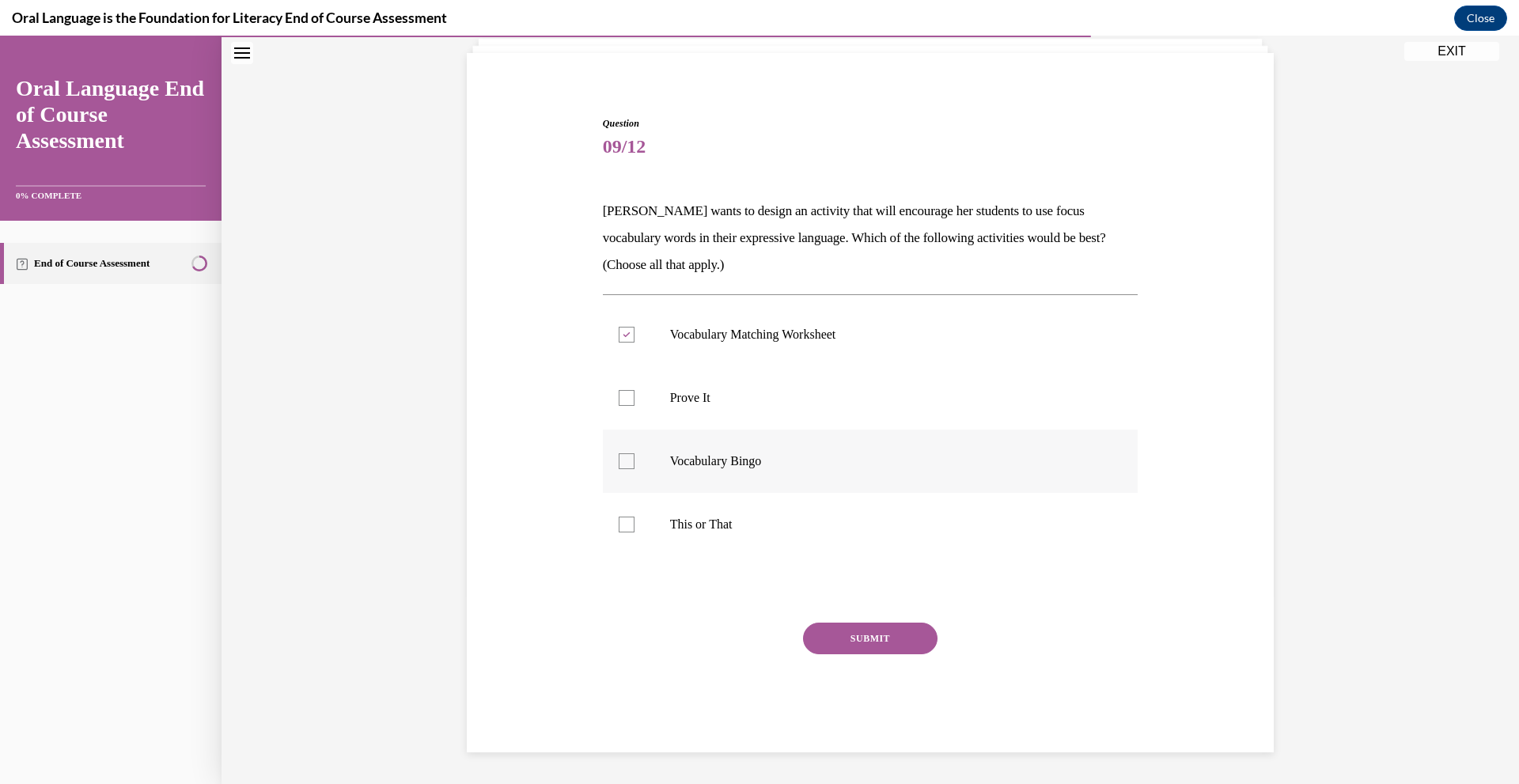
click at [622, 458] on input "Vocabulary Bingo" at bounding box center [626, 461] width 16 height 16
checkbox input "true"
click at [887, 645] on button "SUBMIT" at bounding box center [870, 639] width 134 height 32
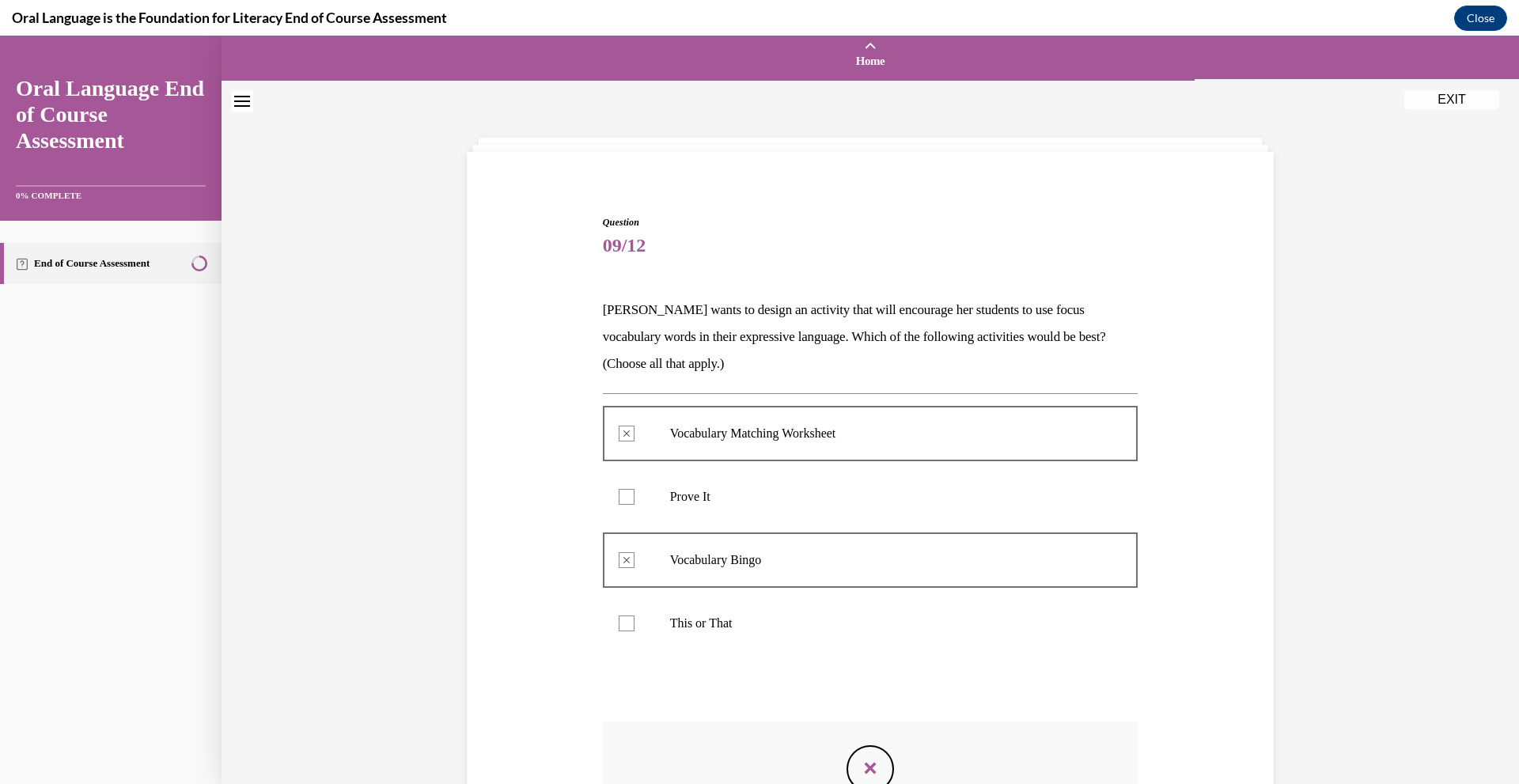
scroll to position [0, 0]
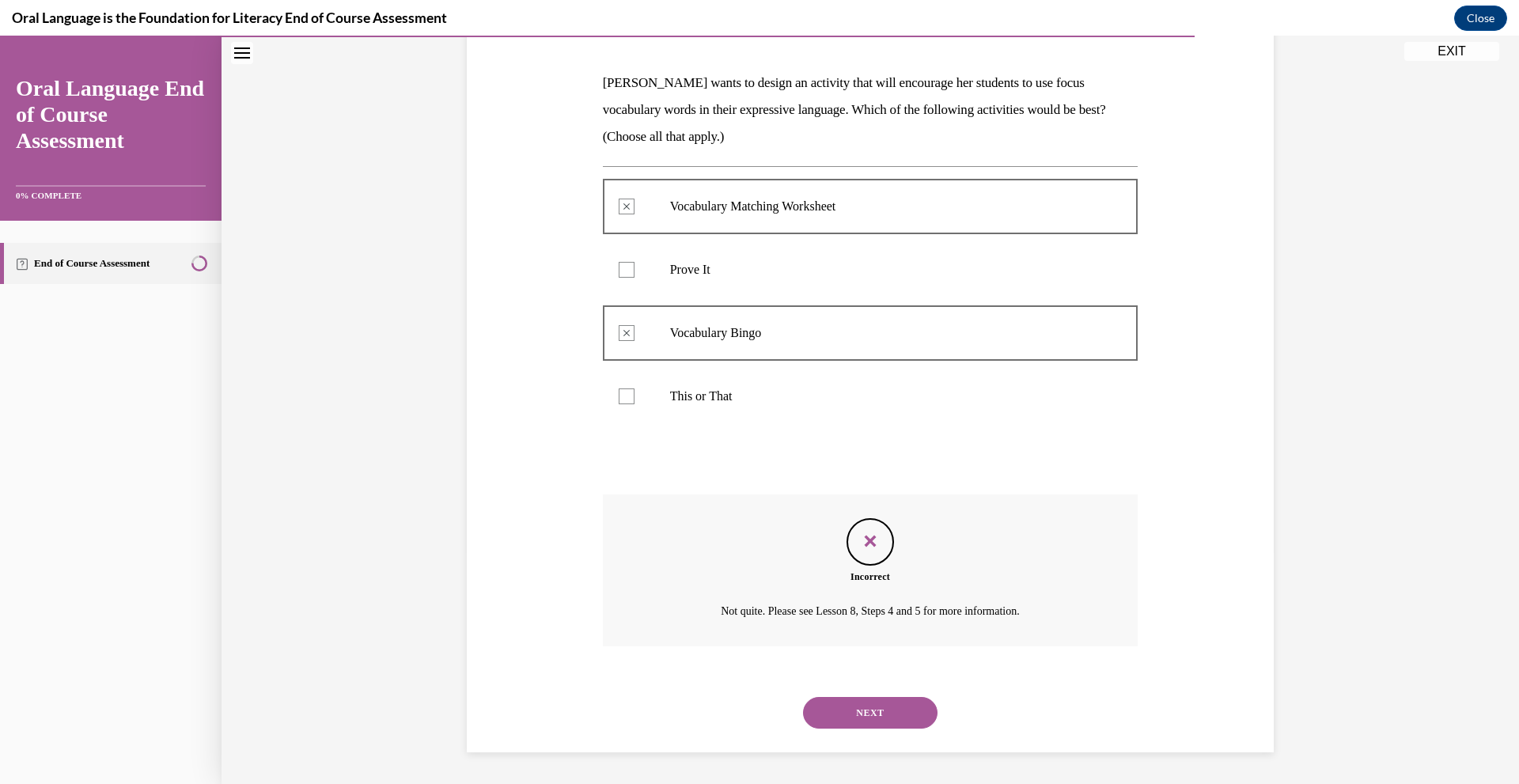
click at [848, 715] on button "NEXT" at bounding box center [870, 713] width 134 height 32
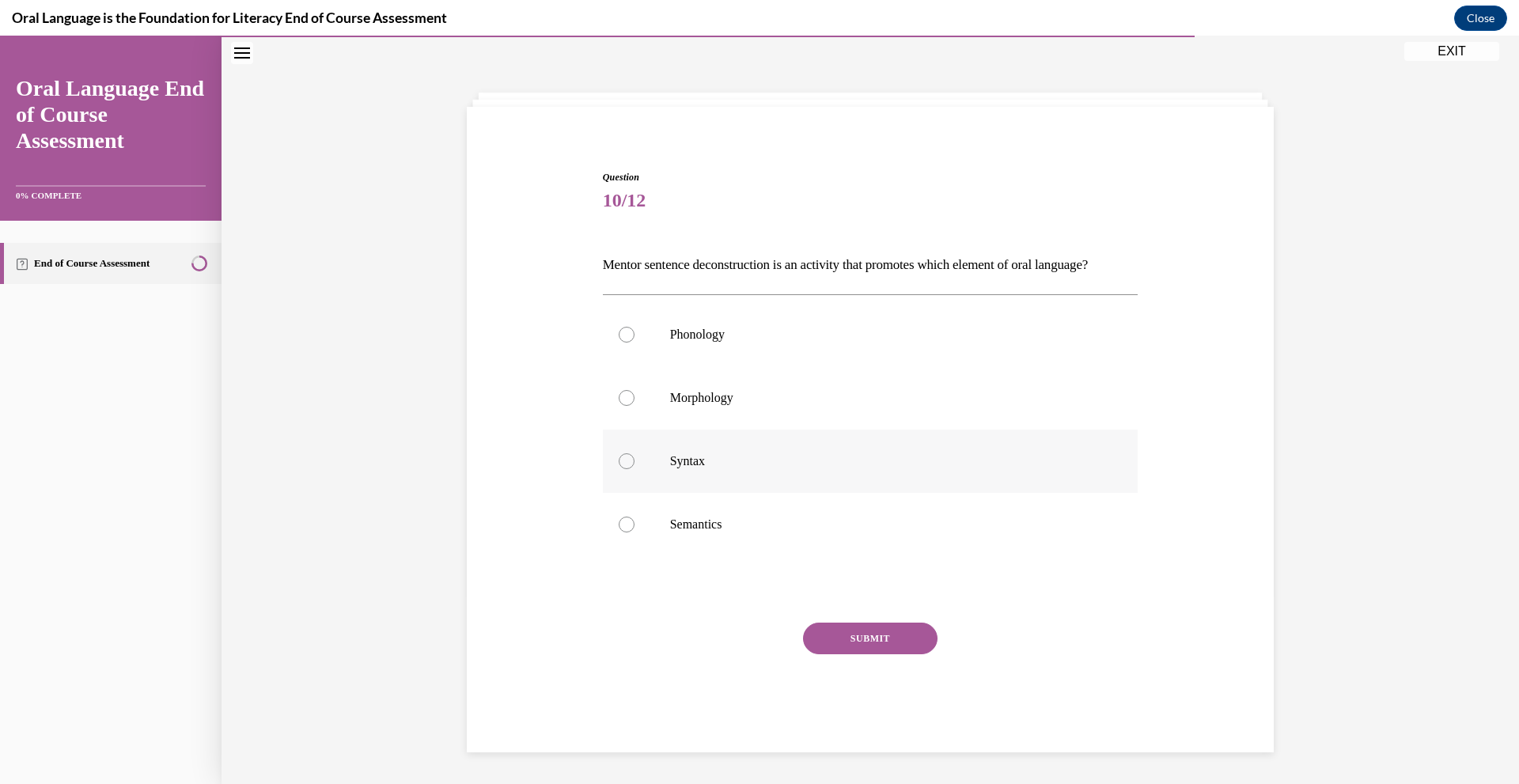
click at [675, 473] on label "Syntax" at bounding box center [871, 461] width 536 height 63
click at [635, 469] on input "Syntax" at bounding box center [626, 461] width 16 height 16
radio input "true"
click at [856, 645] on button "SUBMIT" at bounding box center [870, 639] width 134 height 32
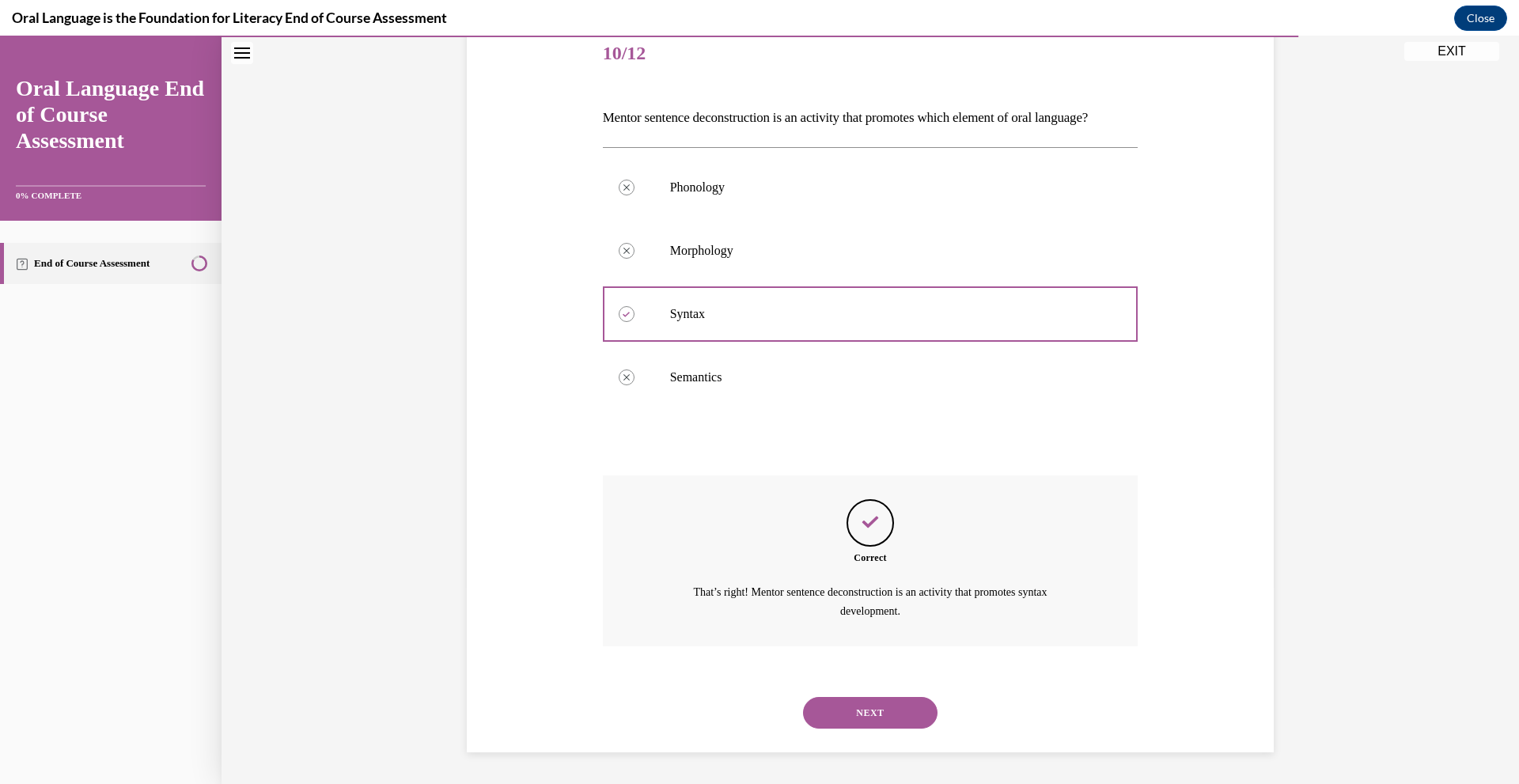
scroll to position [224, 0]
click at [897, 698] on button "NEXT" at bounding box center [870, 713] width 134 height 32
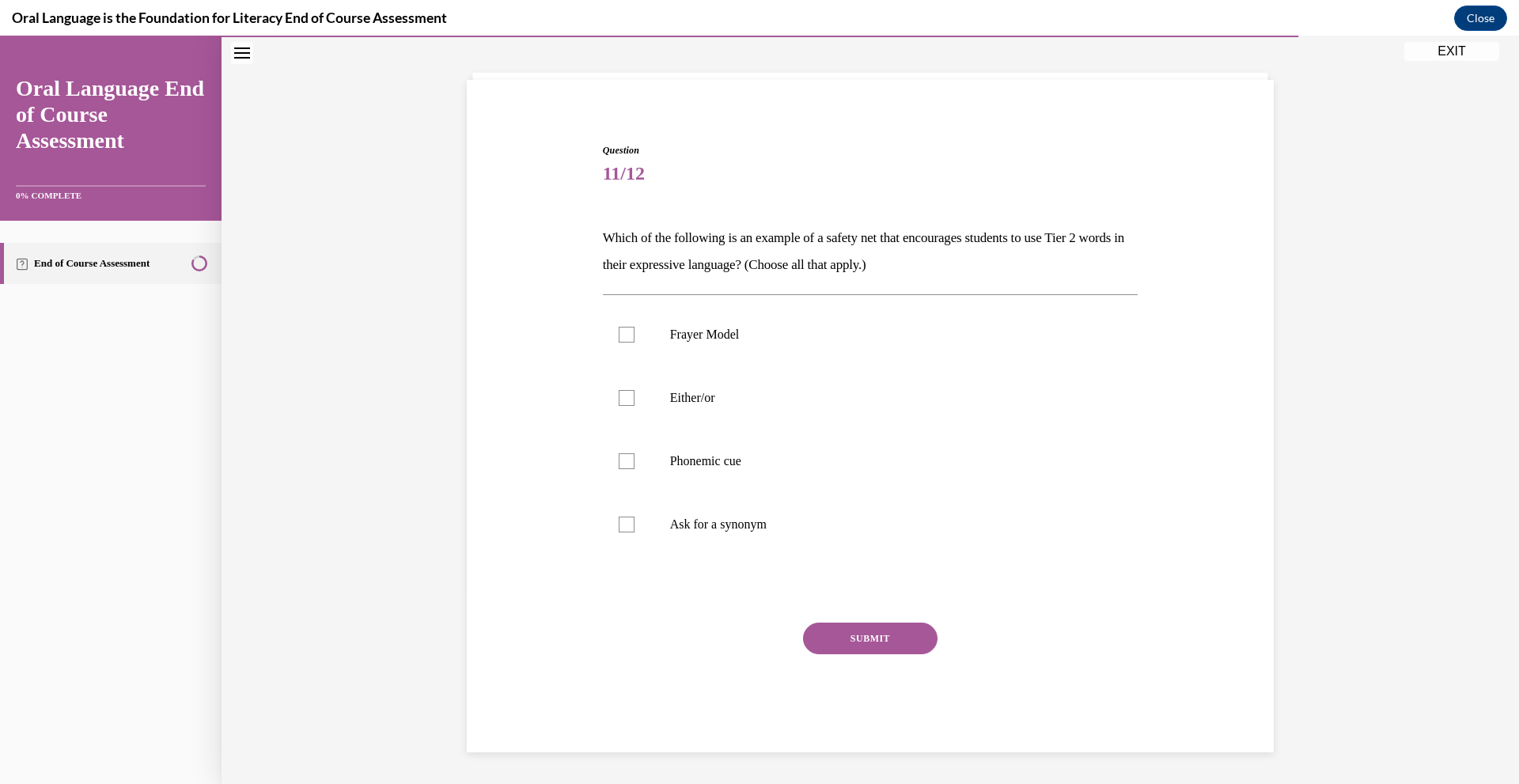
scroll to position [76, 0]
click at [851, 511] on label "Ask for a synonym" at bounding box center [871, 524] width 536 height 63
click at [635, 516] on input "Ask for a synonym" at bounding box center [626, 524] width 16 height 16
checkbox input "true"
click at [733, 406] on label "Either/or" at bounding box center [871, 397] width 536 height 63
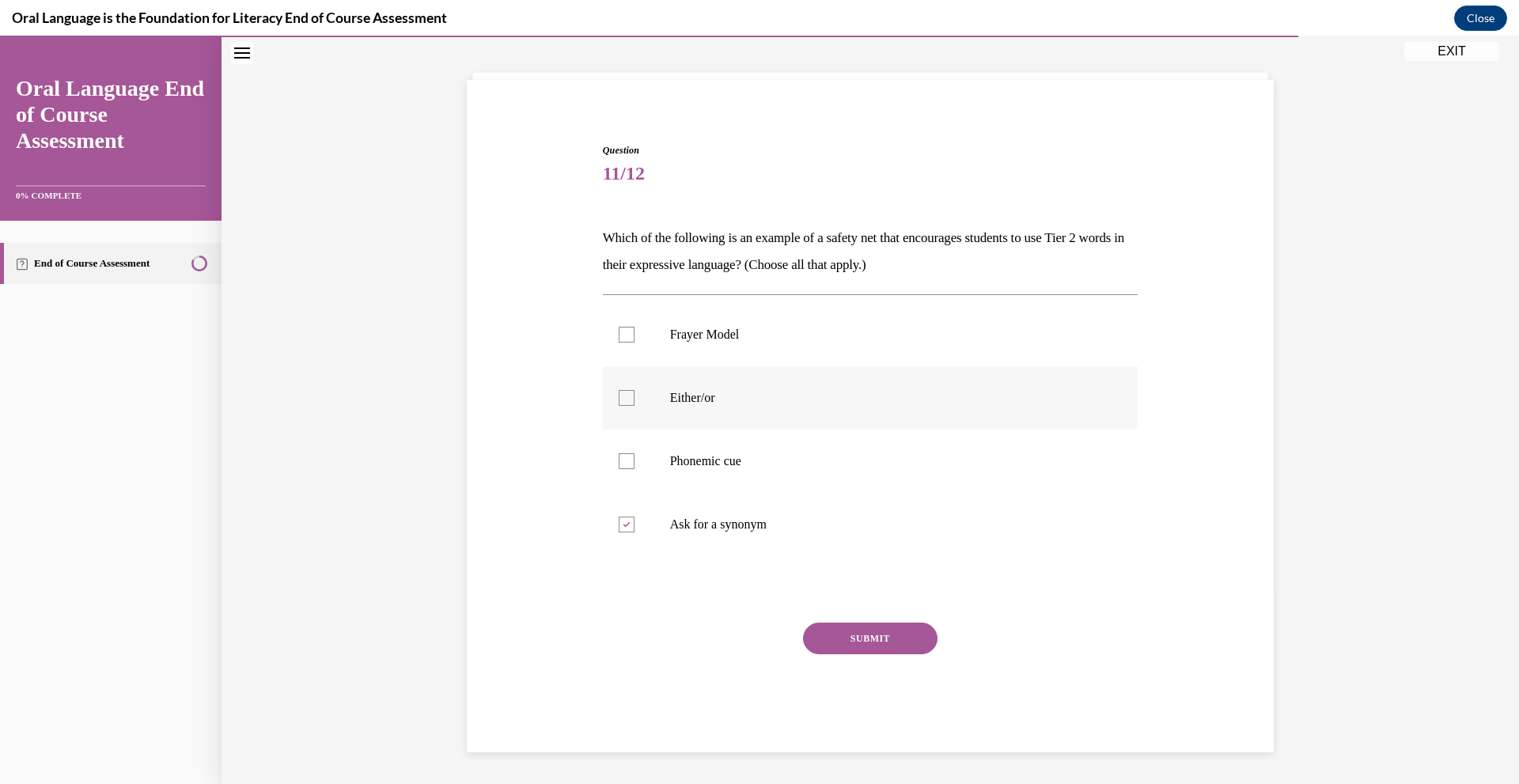
click at [635, 405] on input "Either/or" at bounding box center [626, 397] width 16 height 16
checkbox input "true"
click at [868, 620] on div "Question 11/12 Which of the following is an example of a safety net that encour…" at bounding box center [871, 447] width 536 height 609
click at [719, 355] on label "Frayer Model" at bounding box center [871, 334] width 536 height 63
click at [635, 342] on input "Frayer Model" at bounding box center [626, 334] width 16 height 16
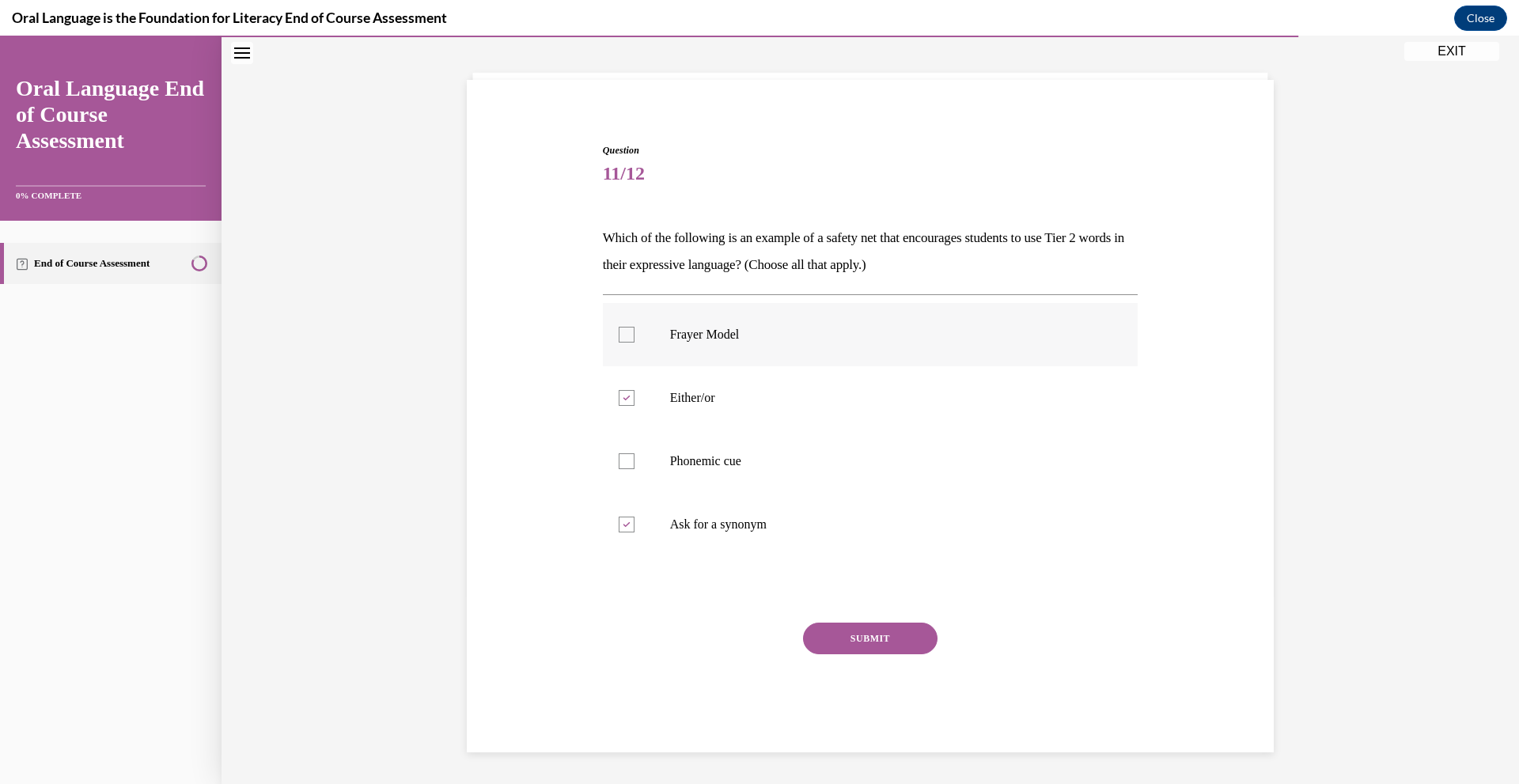
checkbox input "true"
drag, startPoint x: 877, startPoint y: 641, endPoint x: 907, endPoint y: 701, distance: 67.1
click at [879, 636] on button "SUBMIT" at bounding box center [870, 639] width 134 height 32
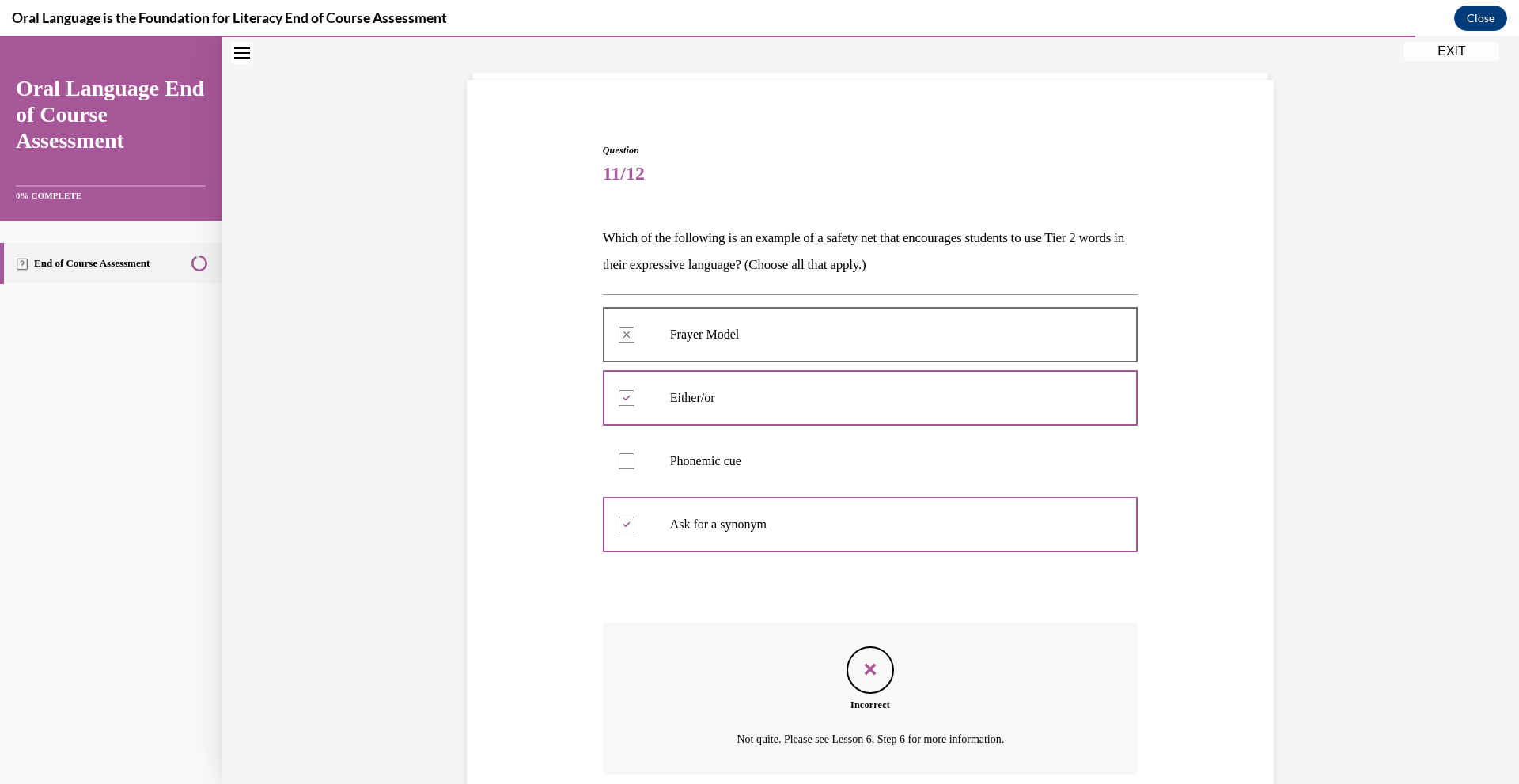
scroll to position [205, 0]
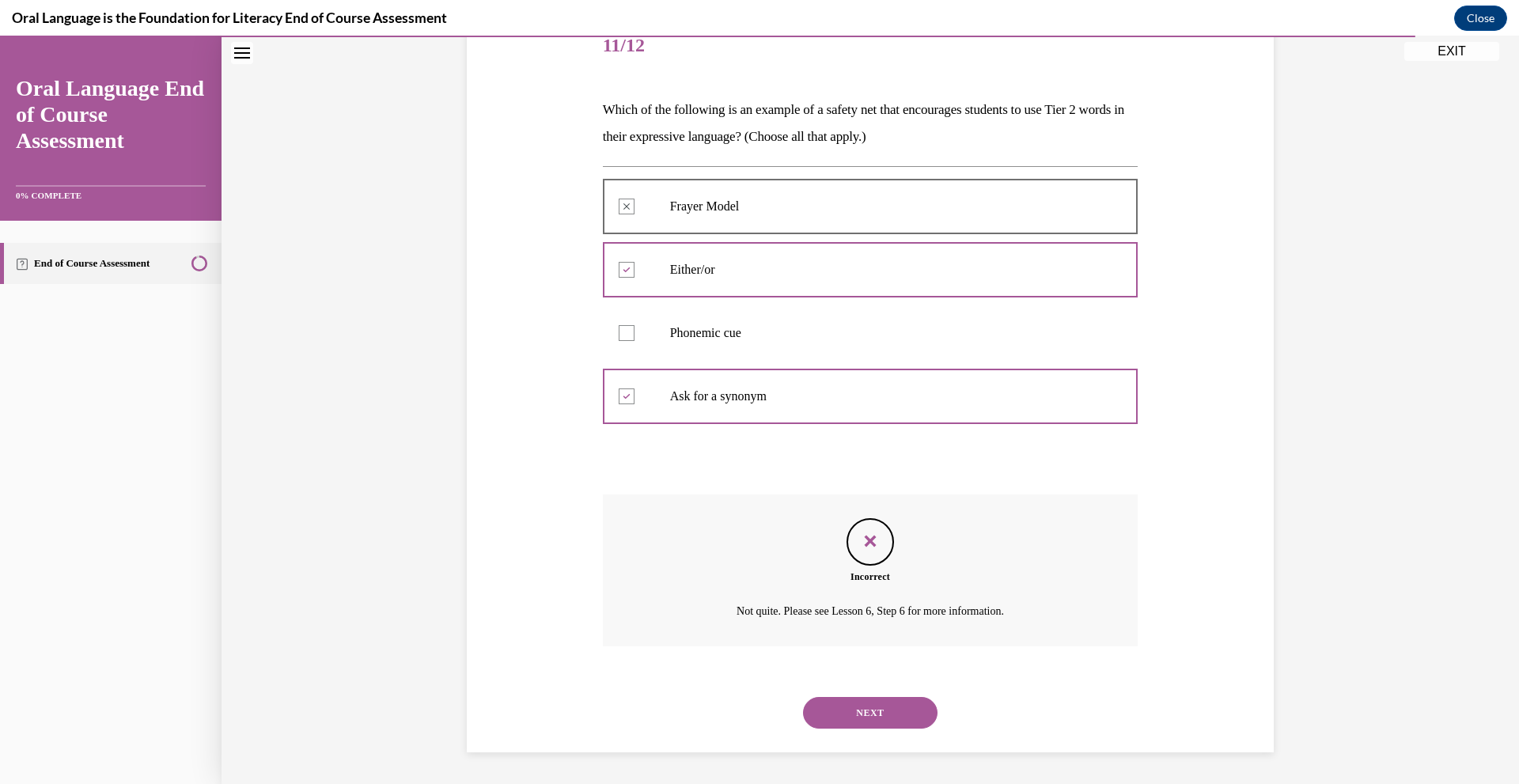
click at [909, 719] on button "NEXT" at bounding box center [870, 713] width 134 height 32
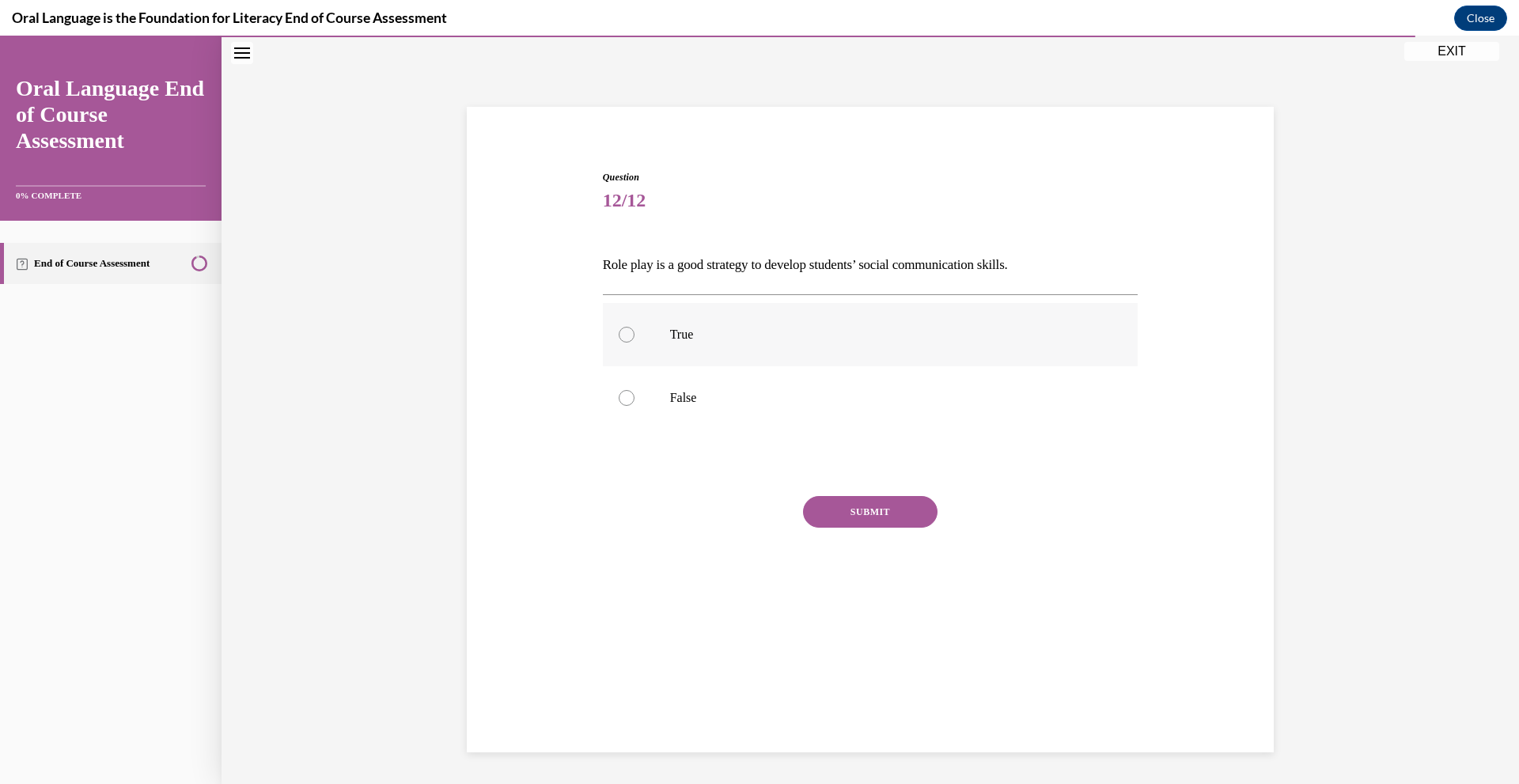
click at [740, 335] on p "True" at bounding box center [884, 334] width 429 height 16
click at [635, 335] on input "True" at bounding box center [626, 334] width 16 height 16
radio input "true"
click at [866, 520] on button "SUBMIT" at bounding box center [870, 512] width 134 height 32
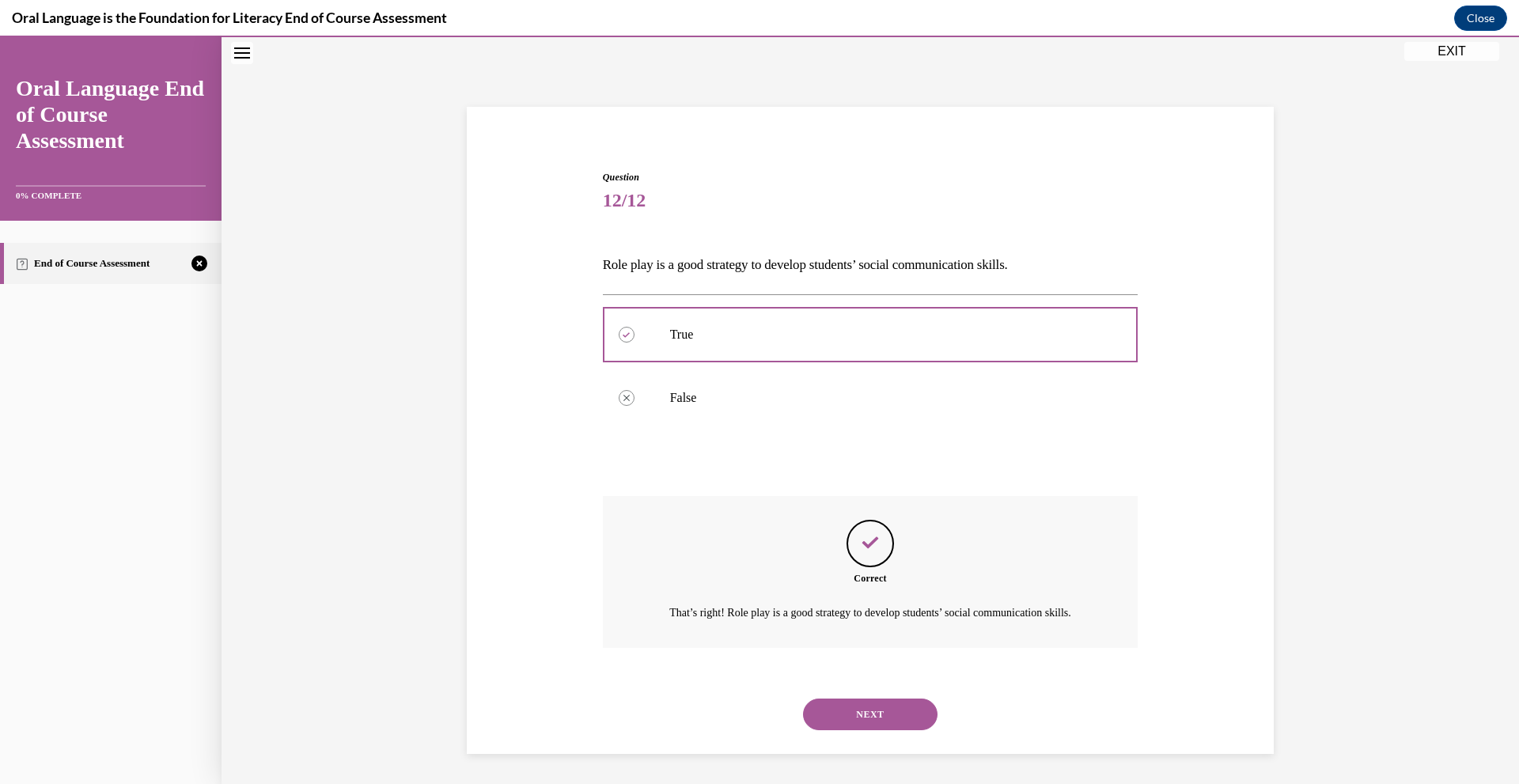
scroll to position [71, 0]
click at [883, 722] on button "NEXT" at bounding box center [870, 713] width 134 height 32
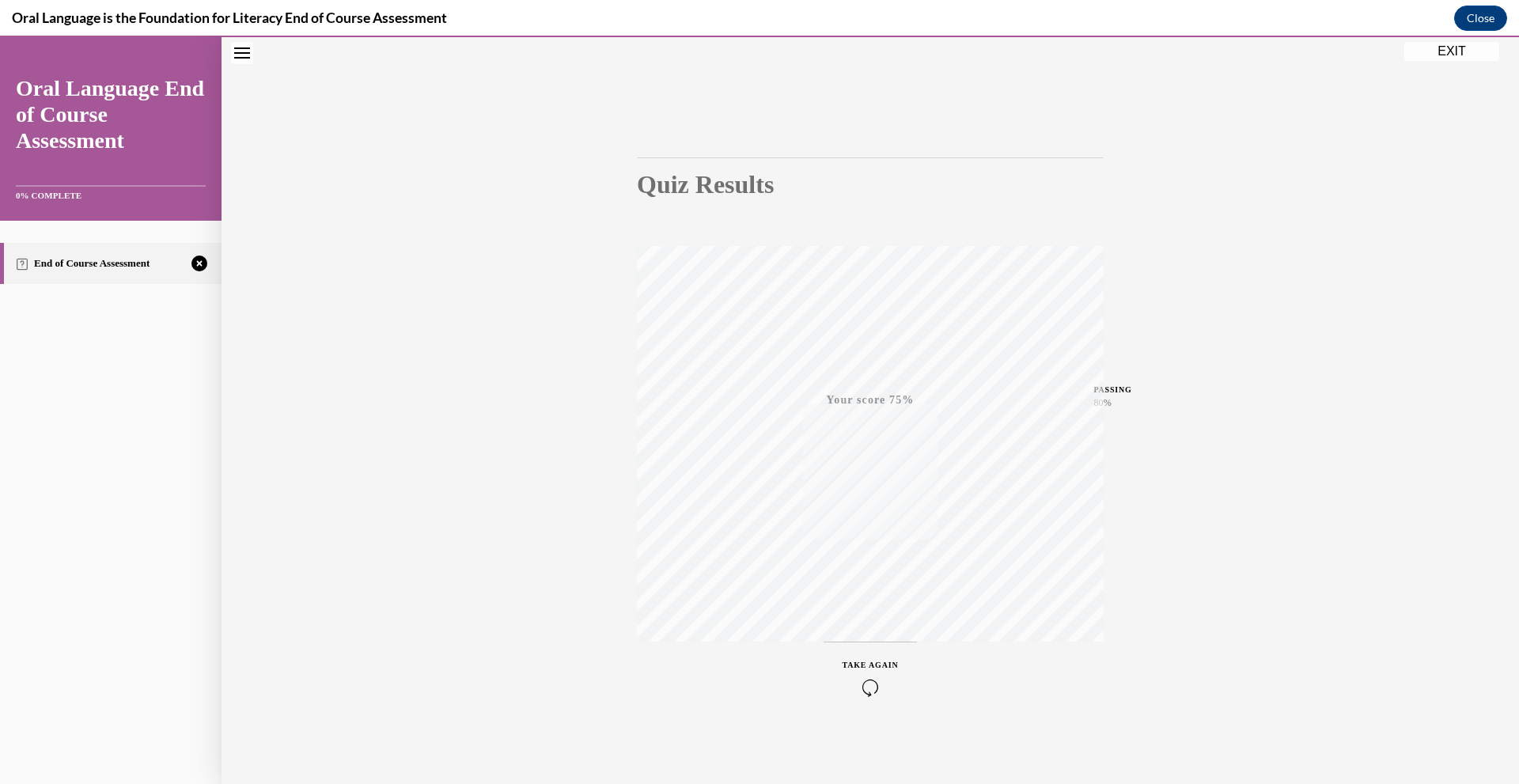
click at [871, 690] on icon "button" at bounding box center [870, 687] width 56 height 18
